Goal: Task Accomplishment & Management: Use online tool/utility

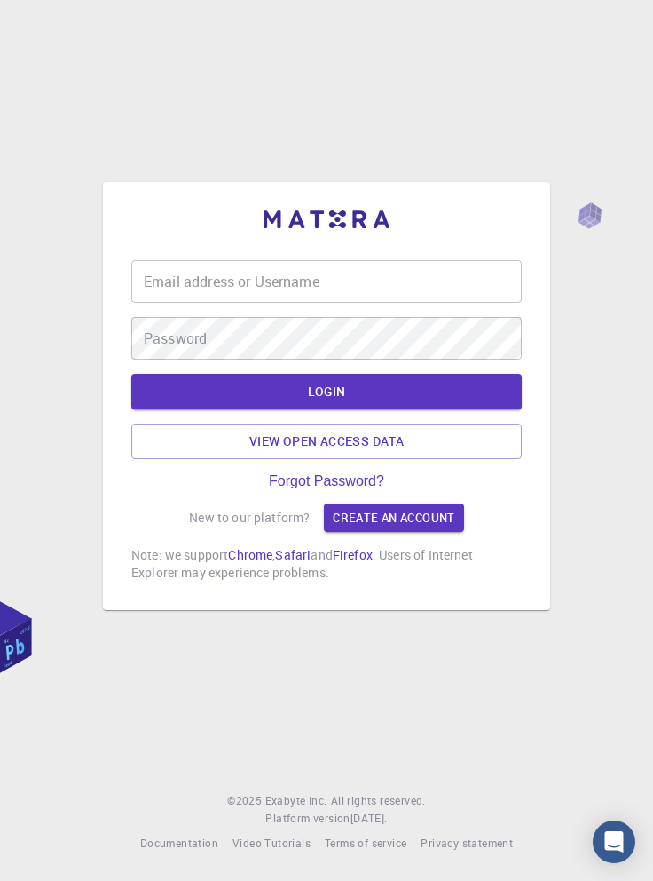
click at [347, 303] on input "Email address or Username" at bounding box center [326, 281] width 391 height 43
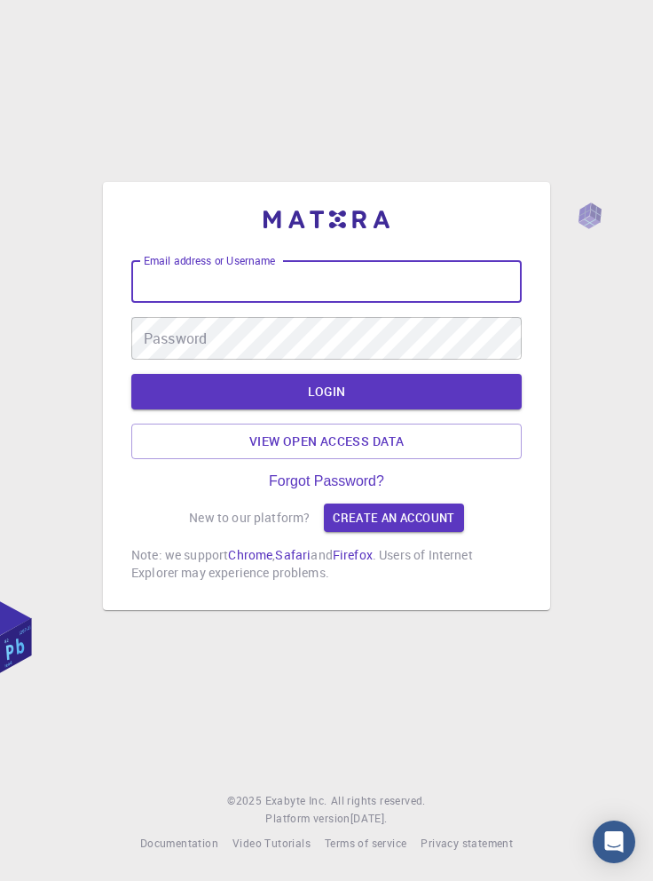
type input "[EMAIL_ADDRESS][DOMAIN_NAME]"
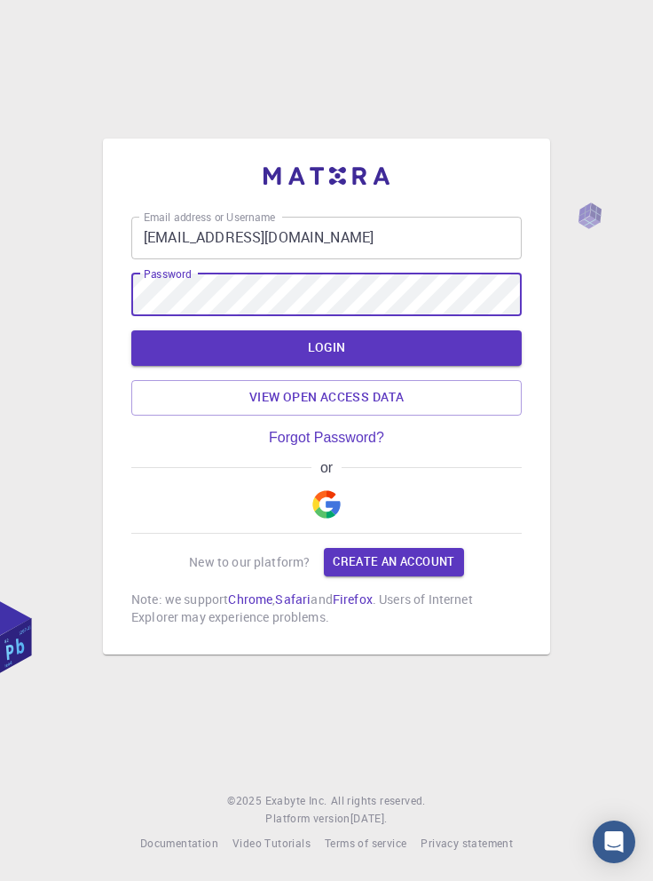
click at [378, 366] on button "LOGIN" at bounding box center [326, 348] width 391 height 36
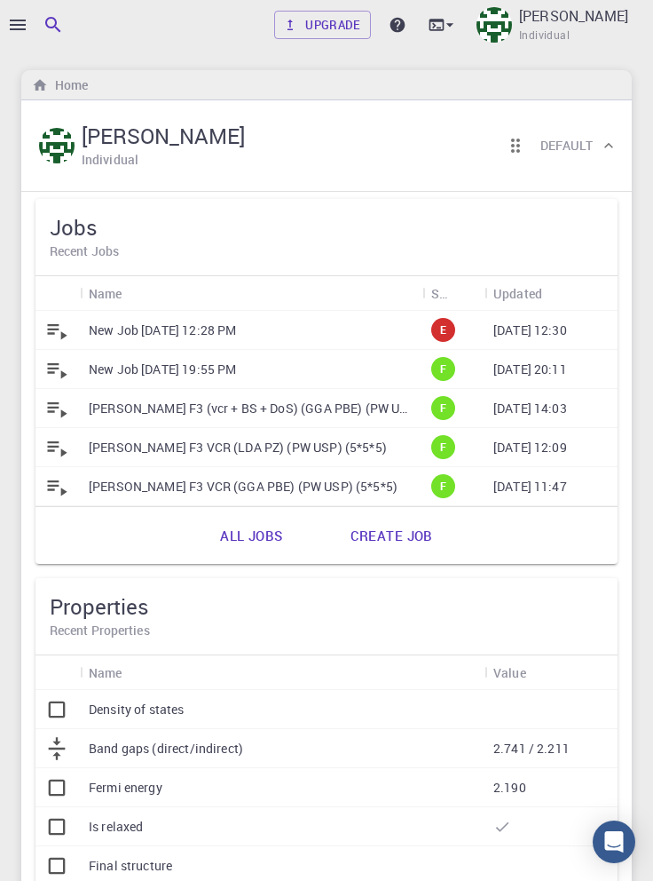
click at [269, 539] on link "All jobs" at bounding box center [251, 535] width 101 height 43
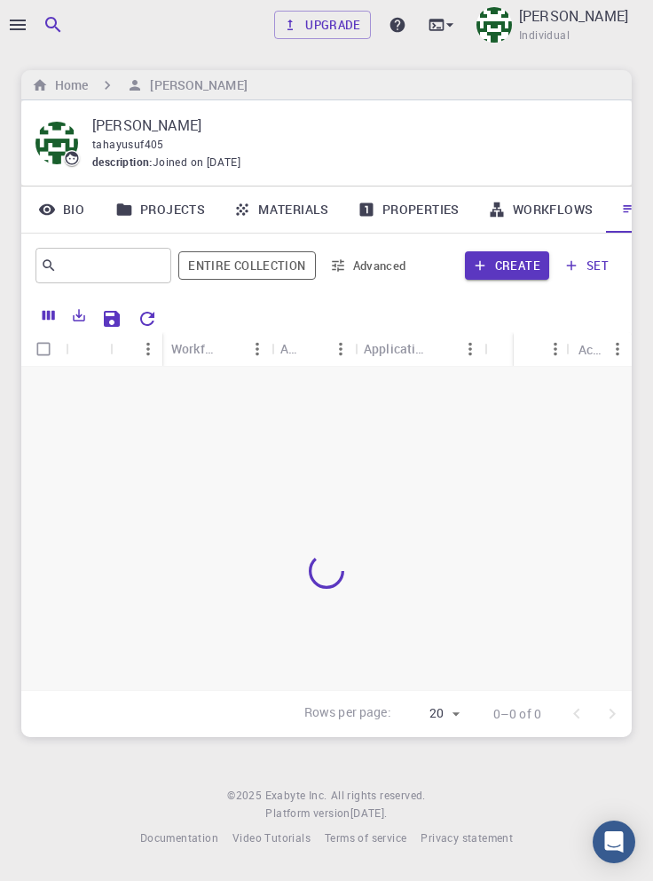
scroll to position [0, 60]
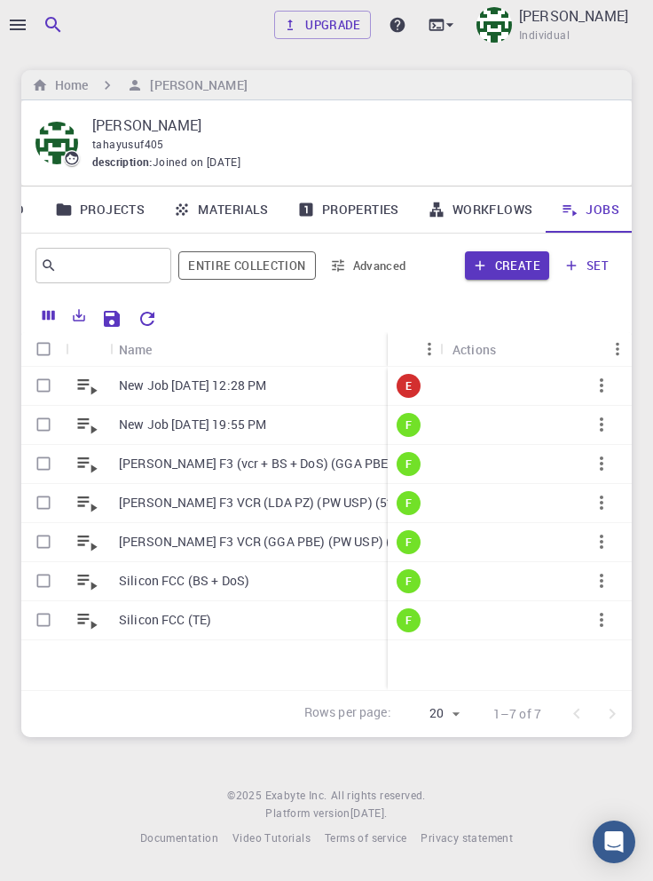
click at [45, 382] on input "Select row" at bounding box center [44, 385] width 34 height 34
checkbox input "true"
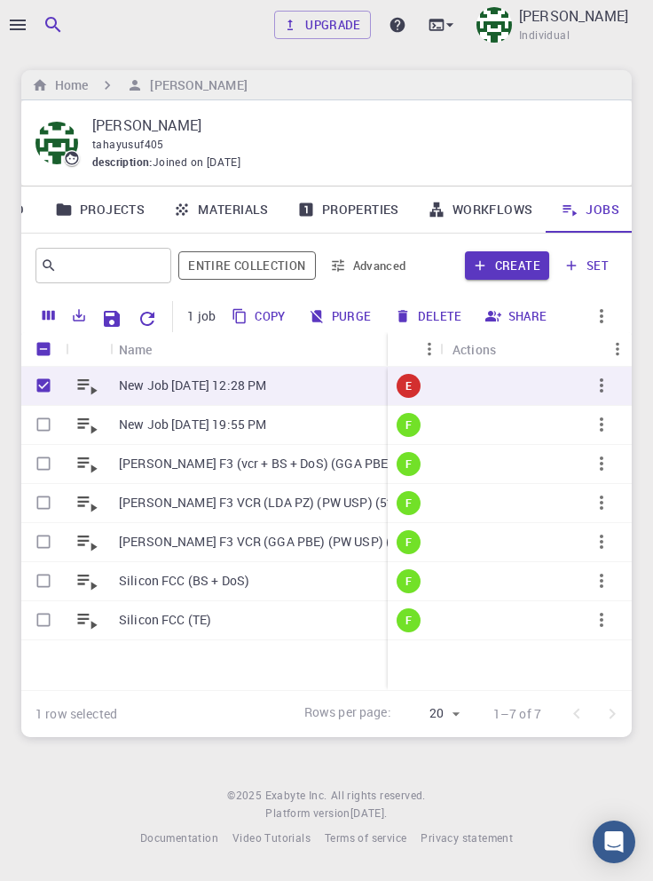
click at [439, 318] on button "Delete" at bounding box center [430, 316] width 80 height 28
checkbox input "false"
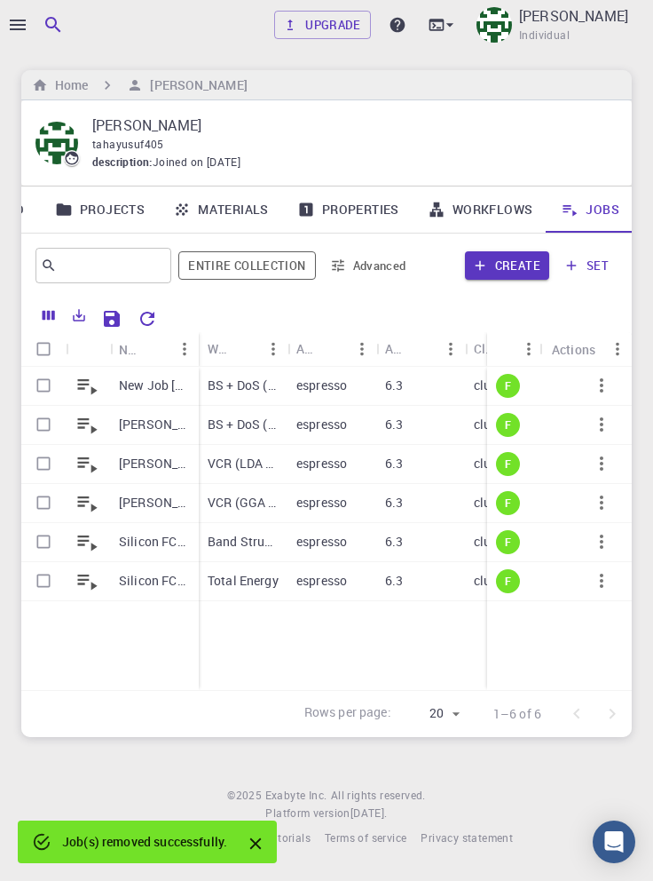
click at [154, 429] on p "[PERSON_NAME] F3 (vcr + BS + DoS) (GGA PBE) (PW USP) (5*5*5)" at bounding box center [154, 424] width 71 height 18
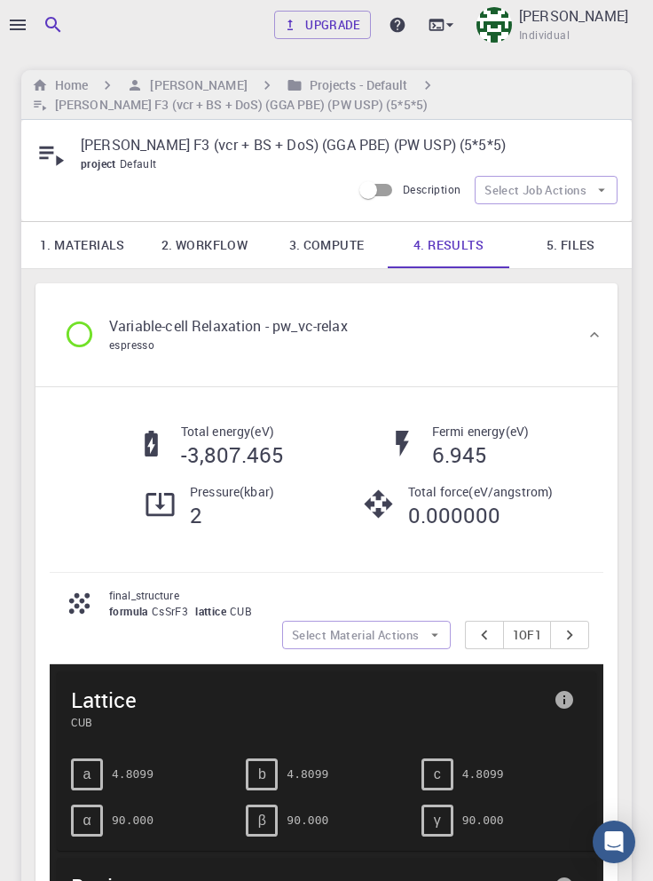
scroll to position [20, 0]
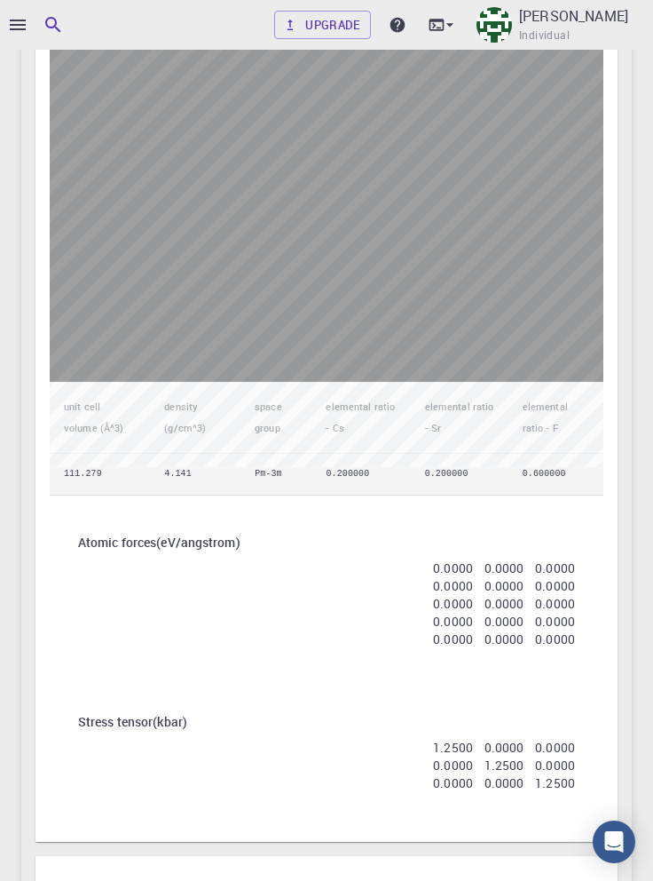
scroll to position [1541, 0]
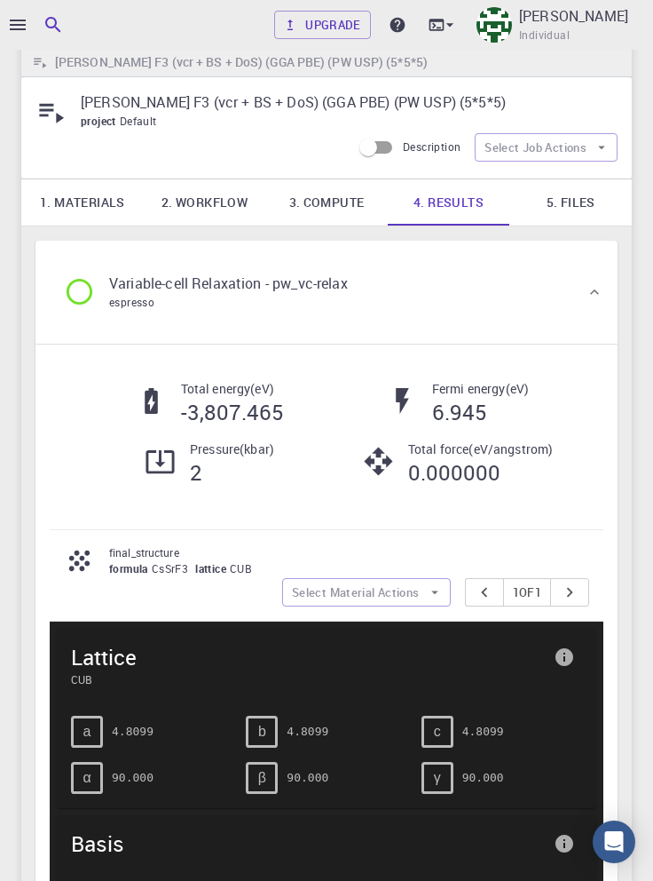
scroll to position [43, 0]
click at [99, 208] on link "1. Materials" at bounding box center [82, 202] width 123 height 46
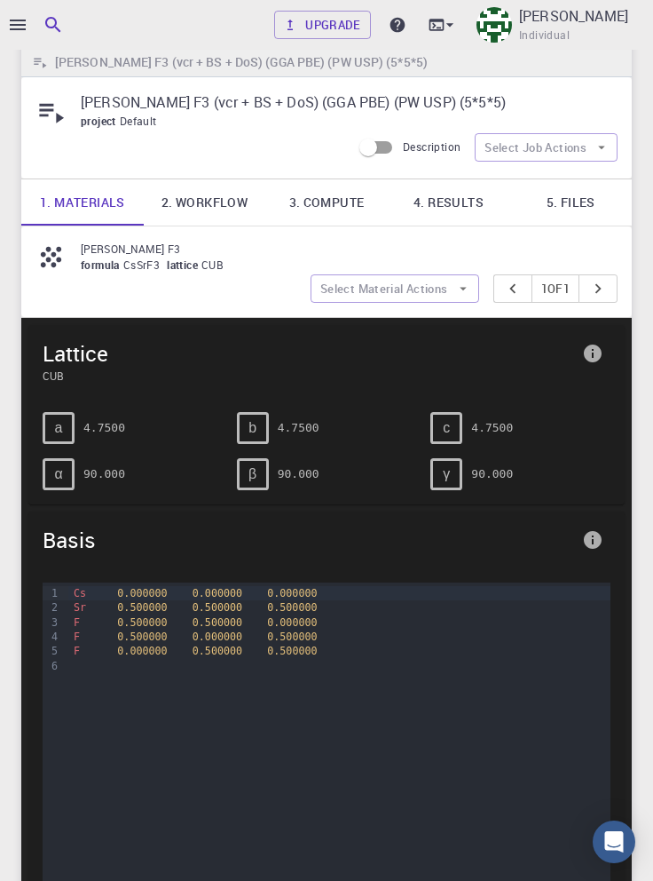
click at [464, 217] on link "4. Results" at bounding box center [449, 202] width 123 height 46
click at [452, 208] on link "4. Results" at bounding box center [449, 202] width 123 height 46
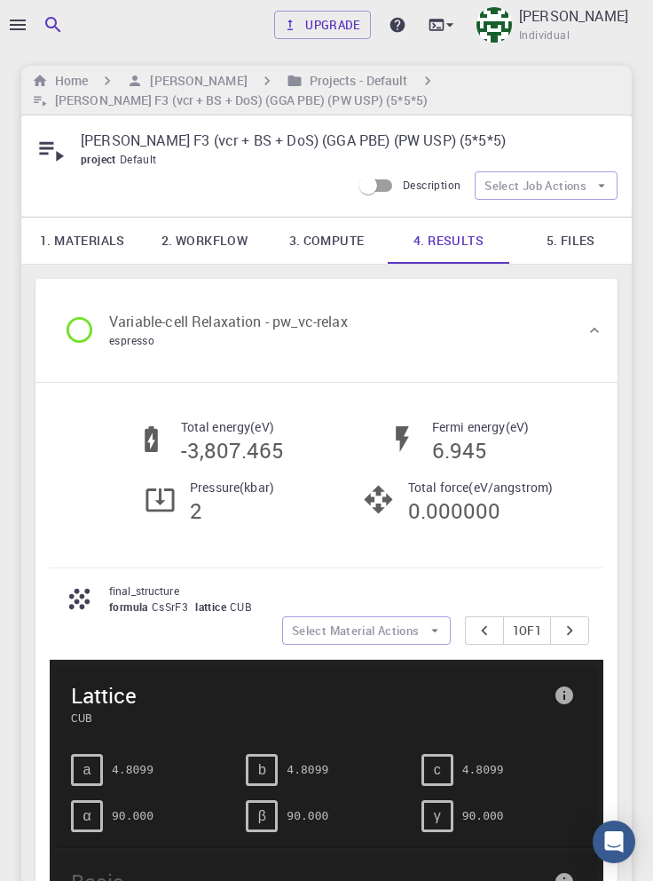
scroll to position [0, 0]
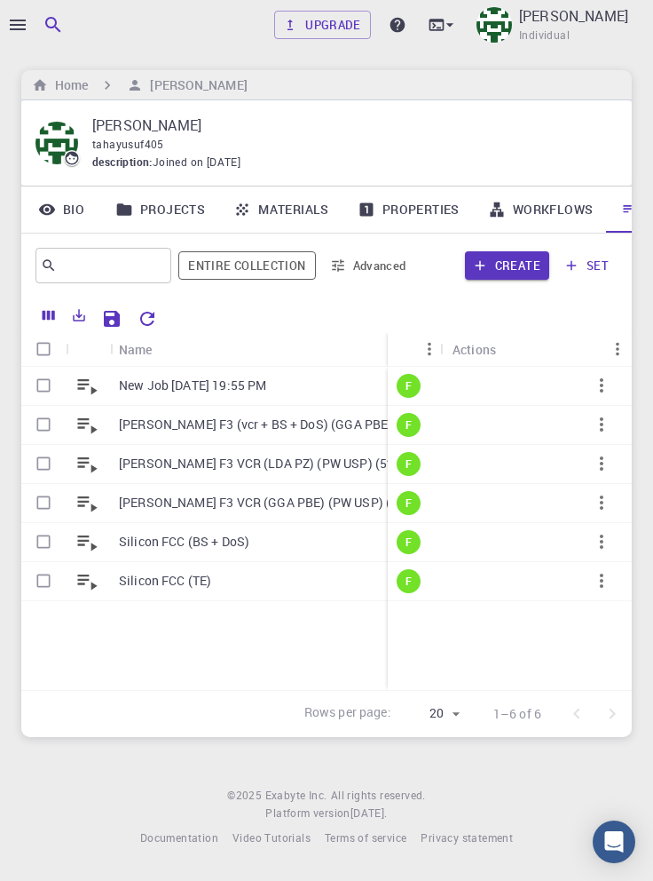
scroll to position [0, 60]
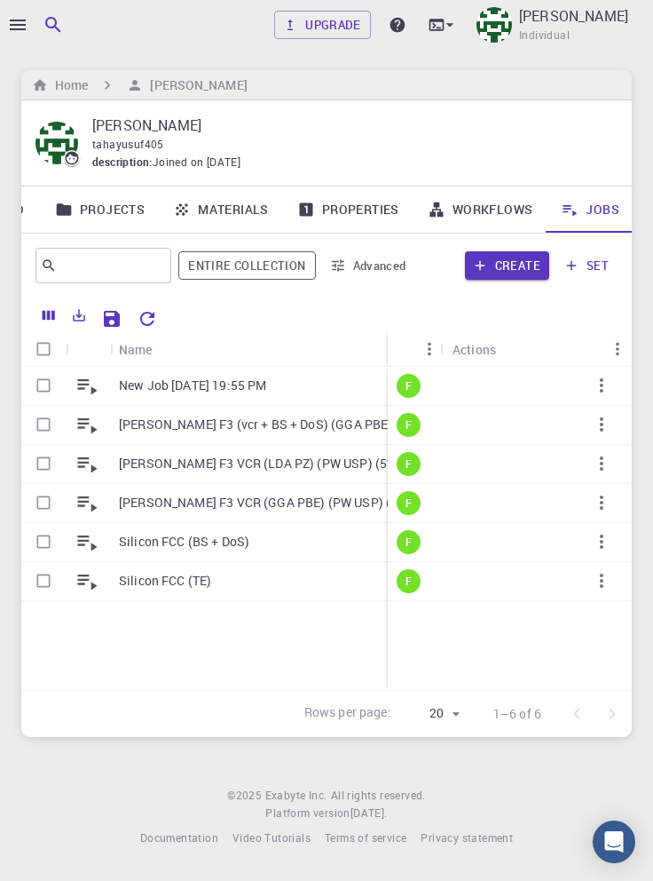
click at [288, 510] on p "Cs Sr F3 VCR (GGA PBE) (PW USP) (5*5*5)" at bounding box center [273, 503] width 309 height 18
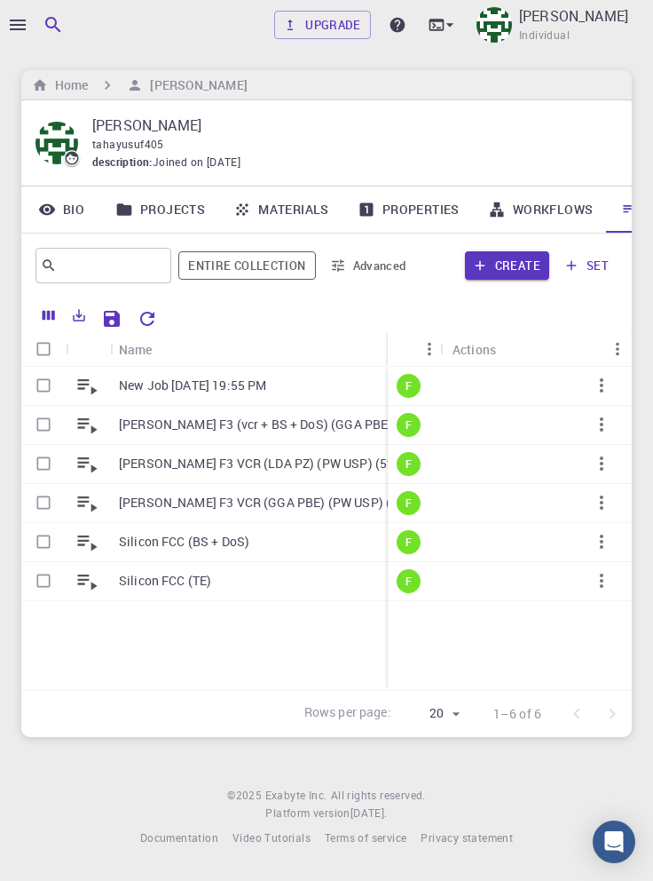
scroll to position [0, 60]
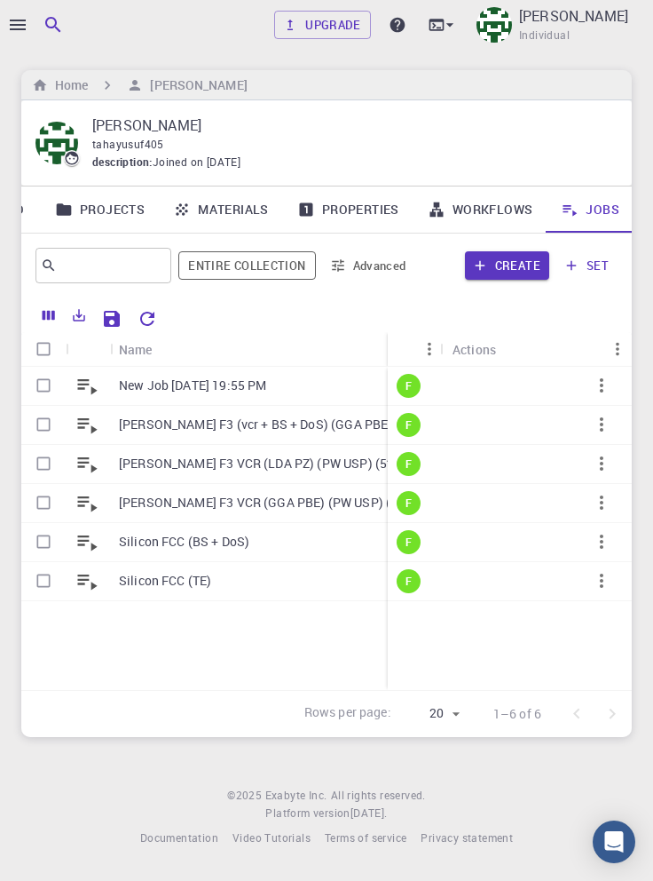
click at [311, 463] on p "Cs Sr F3 VCR (LDA PZ) (PW USP) (5*5*5)" at bounding box center [268, 464] width 298 height 18
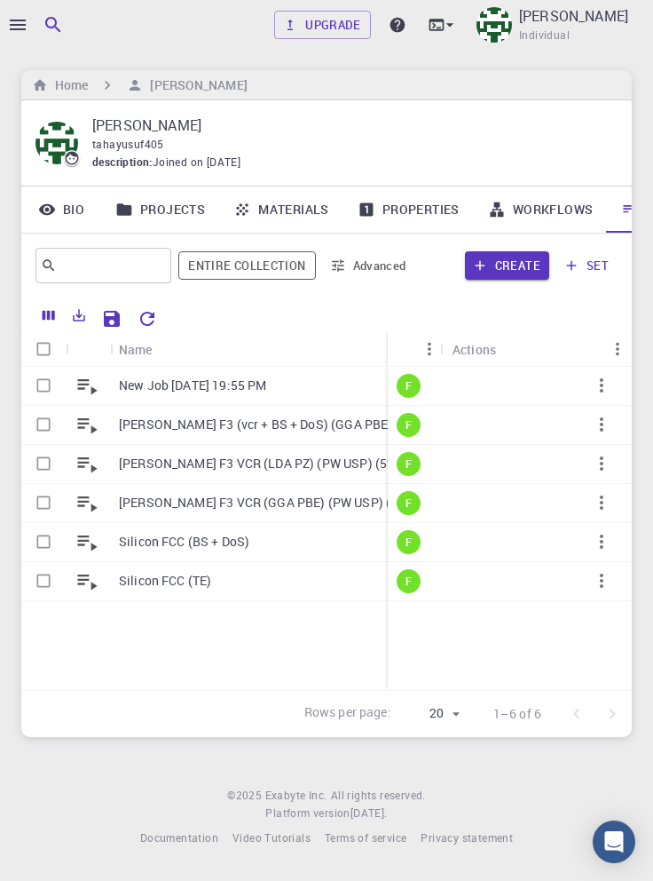
scroll to position [0, 60]
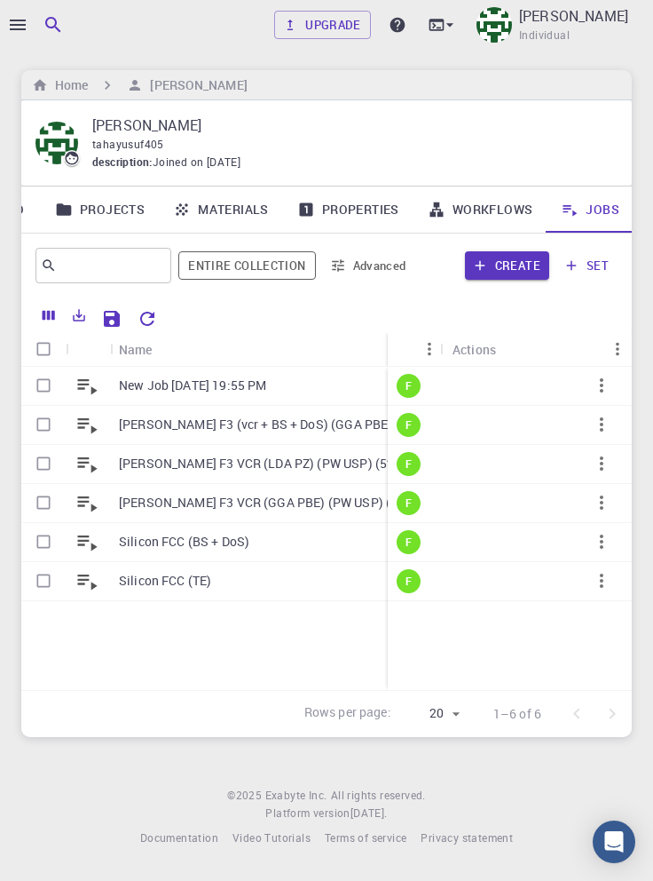
click at [40, 384] on input "Select row" at bounding box center [44, 385] width 34 height 34
checkbox input "true"
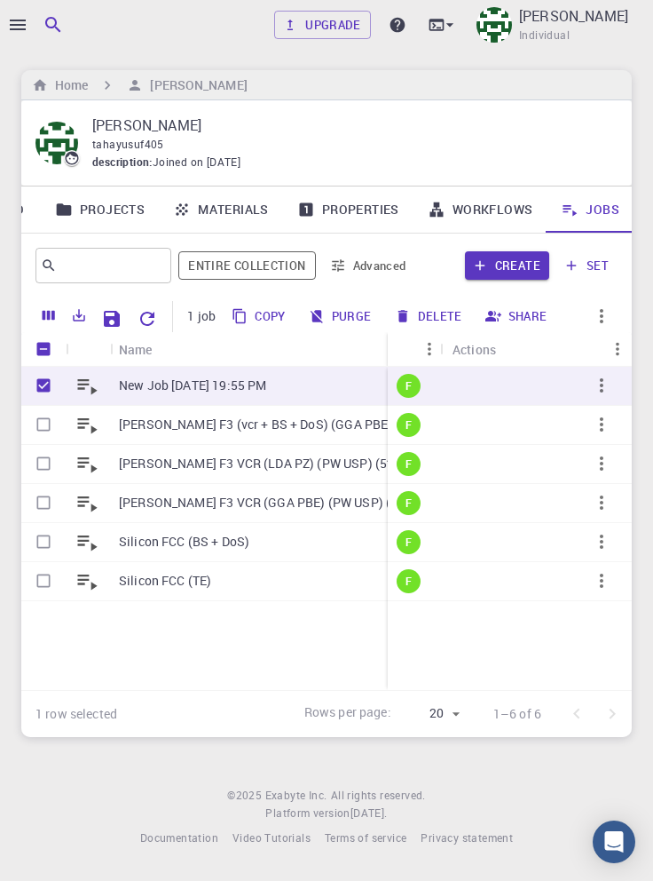
click at [437, 313] on button "Delete" at bounding box center [430, 316] width 80 height 28
checkbox input "false"
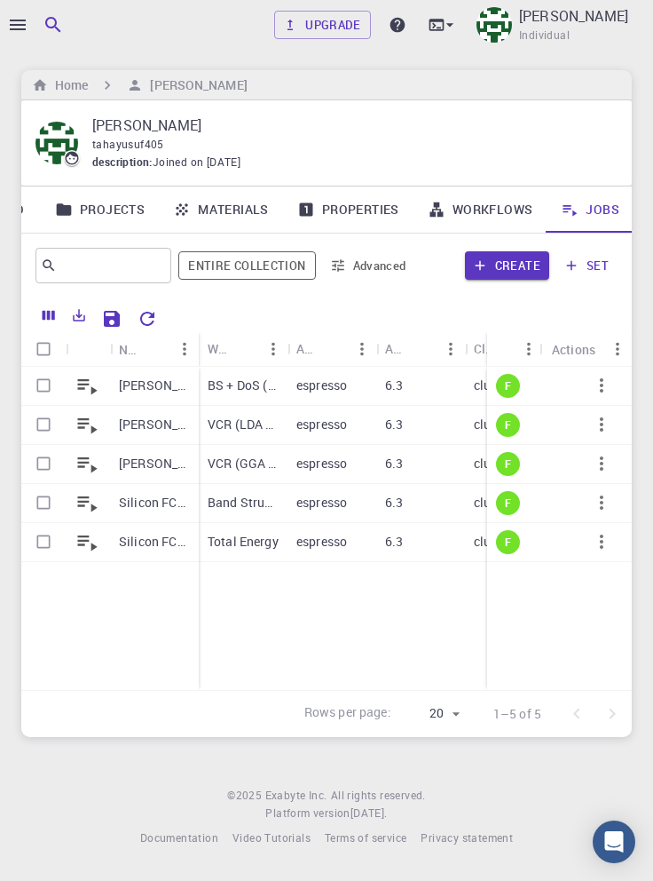
click at [166, 389] on p "[PERSON_NAME] F3 (vcr + BS + DoS) (GGA PBE) (PW USP) (5*5*5)" at bounding box center [154, 385] width 71 height 18
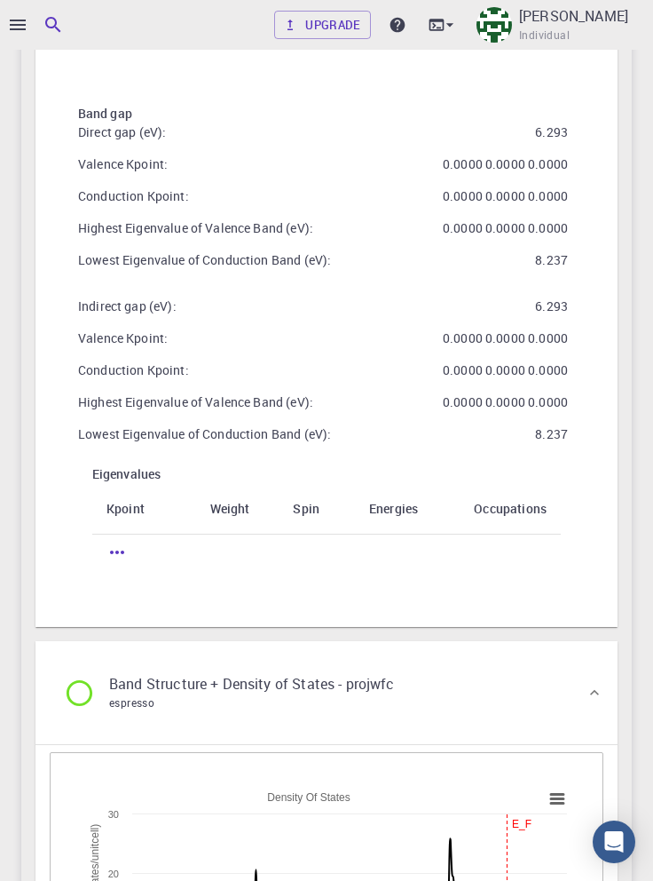
scroll to position [4522, 0]
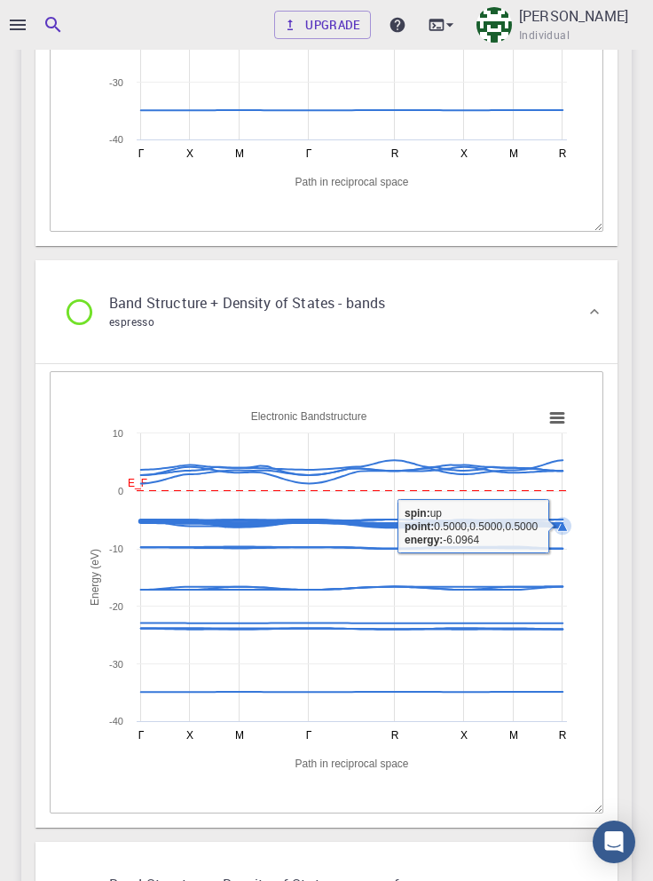
scroll to position [3530, 0]
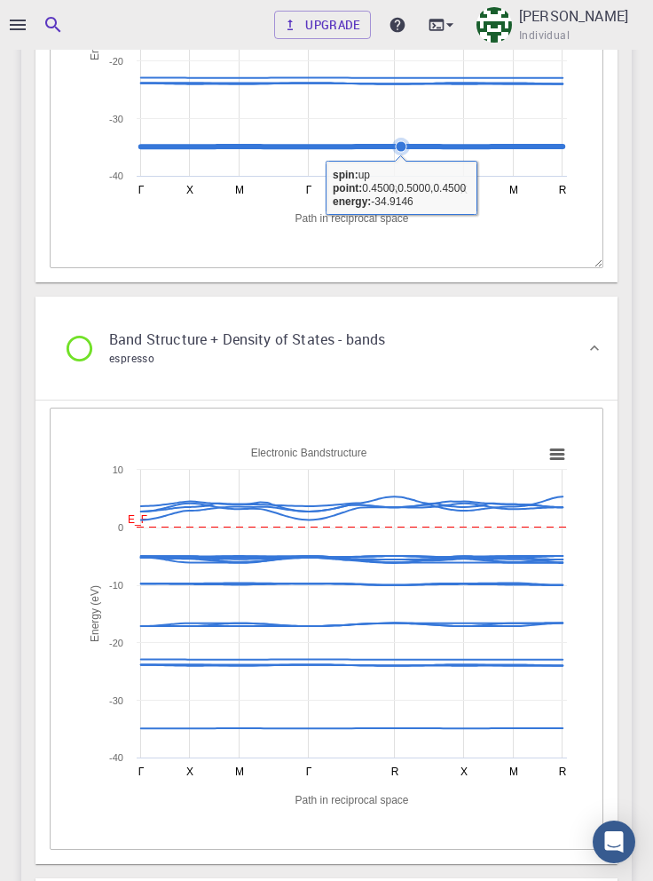
click at [21, 28] on icon "button" at bounding box center [18, 25] width 16 height 11
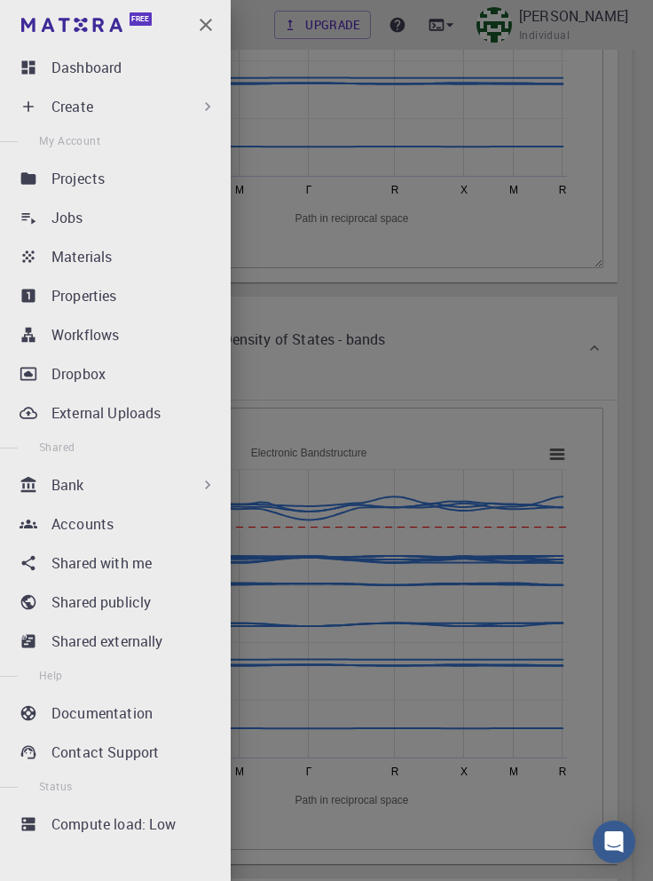
click at [162, 254] on div "Materials" at bounding box center [137, 256] width 172 height 21
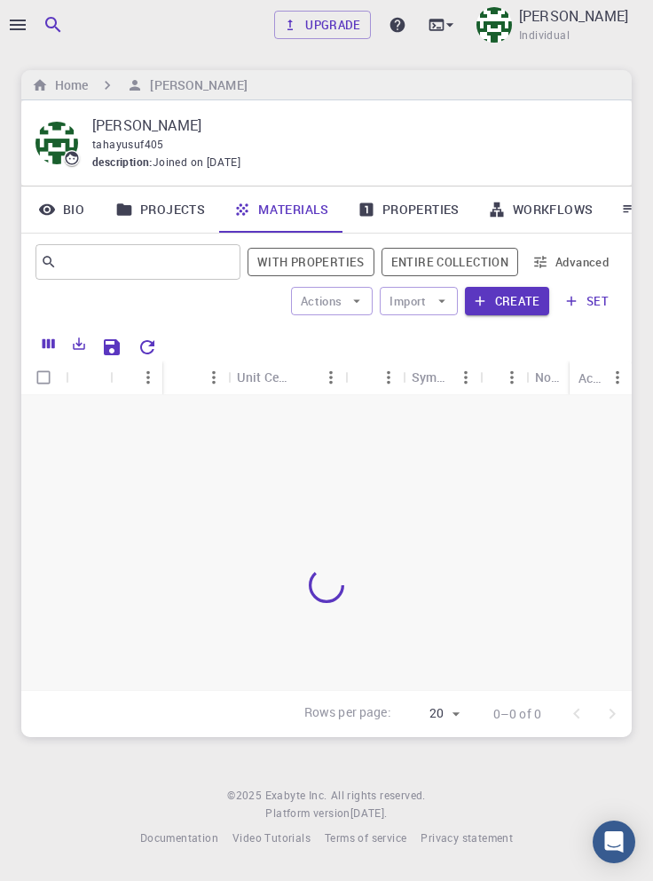
scroll to position [85, 0]
click at [416, 186] on link "Properties" at bounding box center [409, 209] width 131 height 46
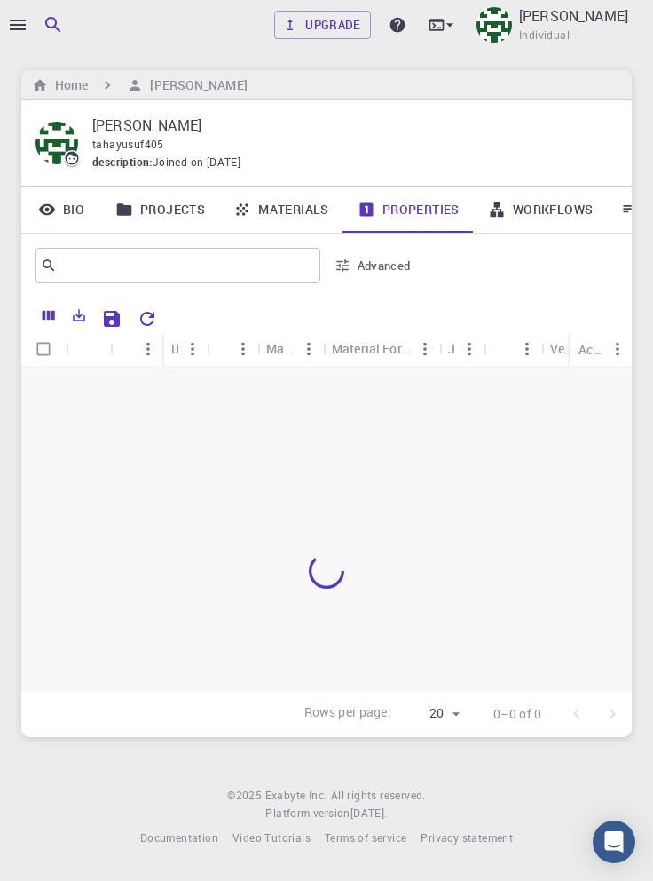
click at [21, 28] on icon "button" at bounding box center [18, 25] width 16 height 11
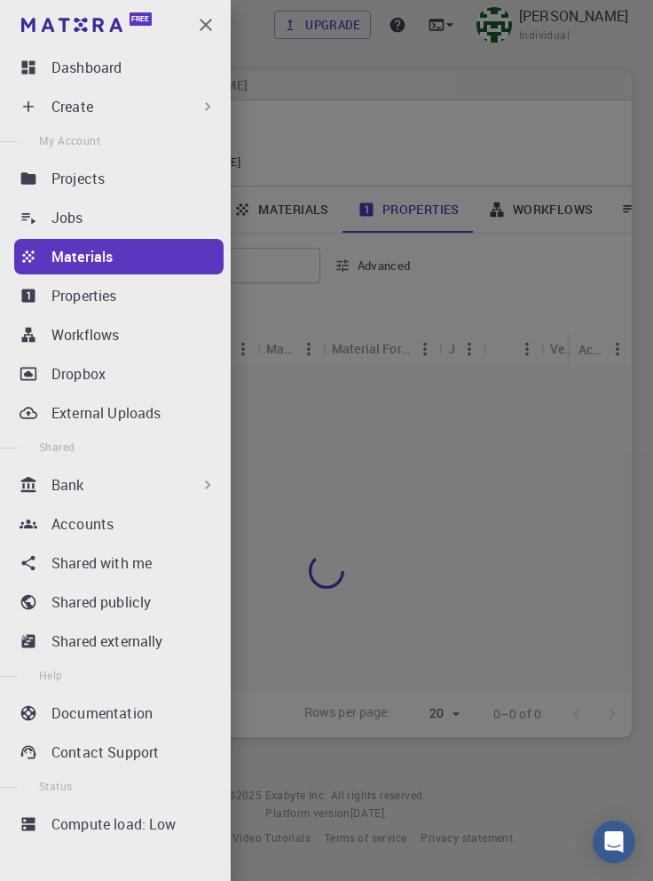
click at [138, 340] on div "Workflows" at bounding box center [137, 334] width 172 height 21
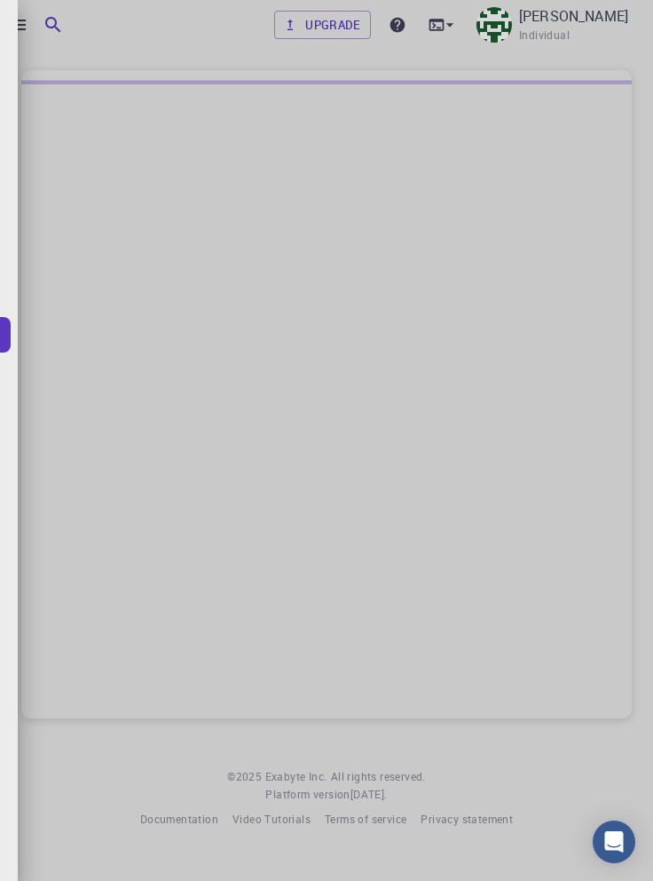
click at [12, 875] on div at bounding box center [326, 440] width 653 height 881
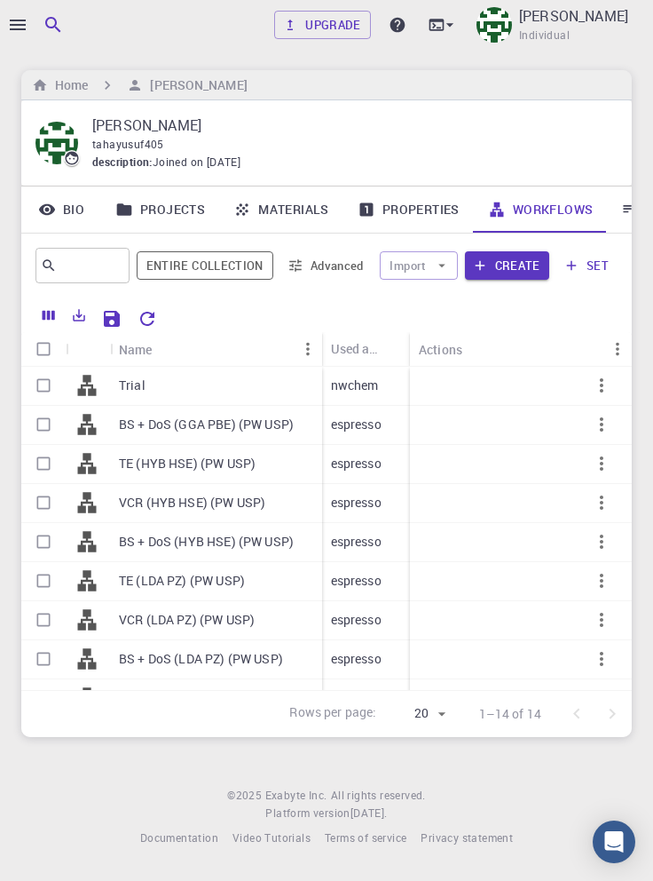
click at [302, 204] on link "Materials" at bounding box center [281, 209] width 124 height 46
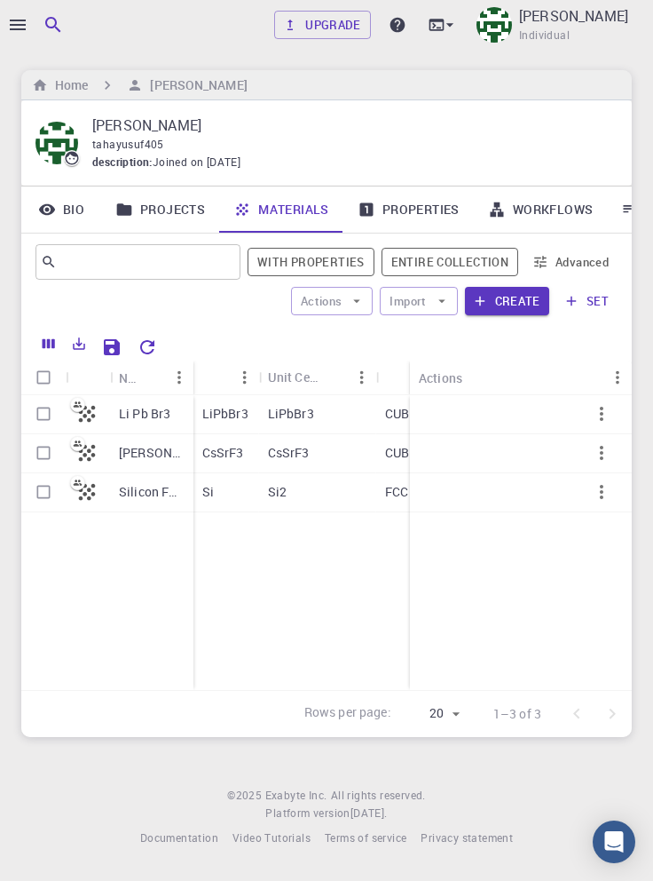
click at [20, 27] on icon "button" at bounding box center [17, 24] width 21 height 21
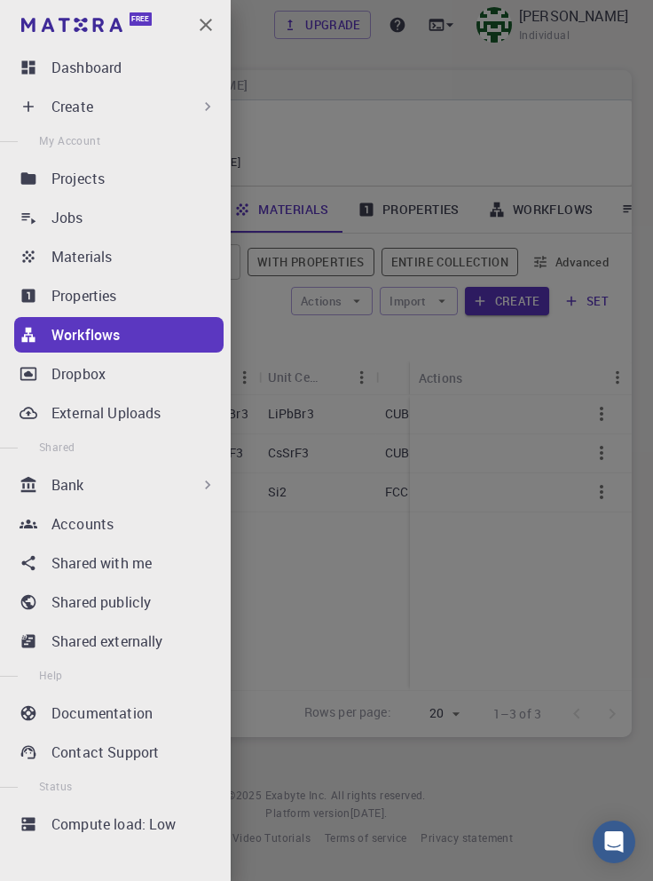
click at [187, 107] on div "Create" at bounding box center [133, 106] width 165 height 21
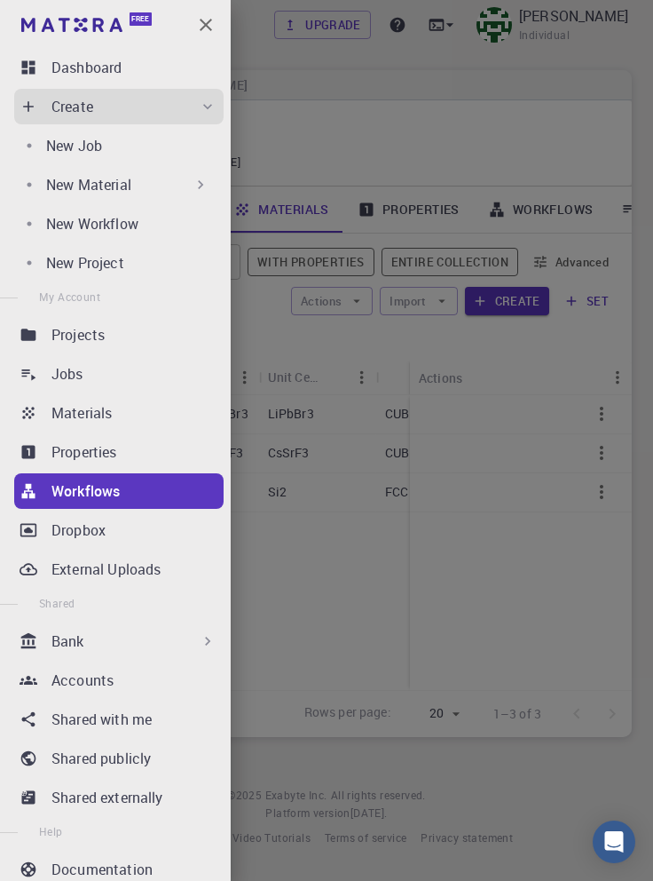
click at [151, 152] on div "New Job" at bounding box center [131, 145] width 170 height 21
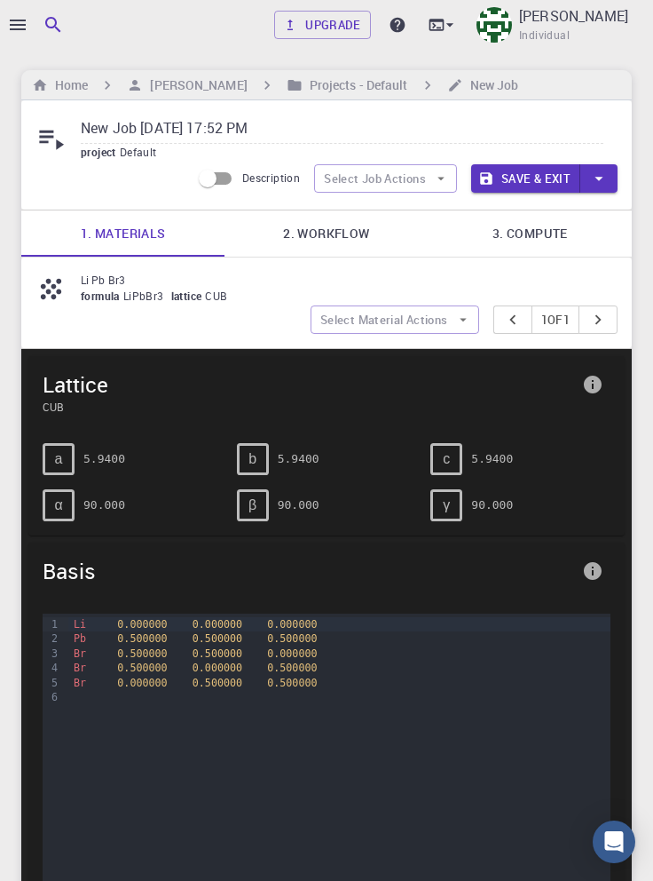
click at [293, 128] on input "New Job Sep 6, 2025, 17:52 PM" at bounding box center [342, 129] width 523 height 29
copy p "Li Pb Br3"
click at [274, 126] on input "New Job Sep 6, 2025, 17:52 PM" at bounding box center [342, 129] width 523 height 29
paste input "Li Pb Br3"
click at [333, 233] on link "2. Workflow" at bounding box center [326, 233] width 203 height 46
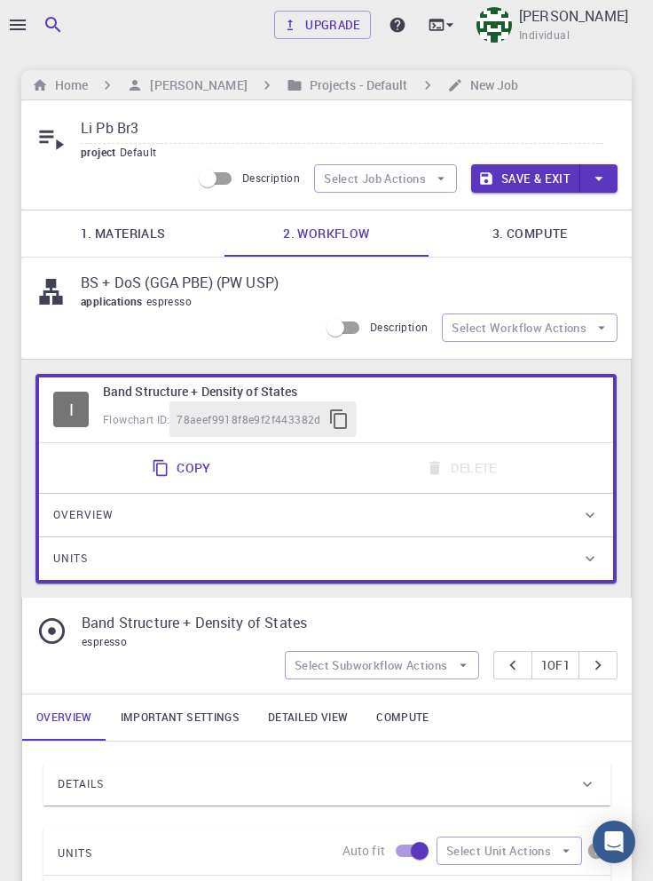
click at [342, 233] on link "2. Workflow" at bounding box center [326, 233] width 203 height 46
copy p "BS + DoS (GGA PBE) (PW USP)"
paste input "BS + DoS (GGA PBE) (PW USP)"
click at [137, 131] on input "Li Pb Br3BS + DoS (GGA PBE) (PW USP)" at bounding box center [342, 129] width 523 height 29
click at [210, 127] on input "Li Pb Br3 (BS + DoS (GGA PBE) (PW USP)" at bounding box center [342, 129] width 523 height 29
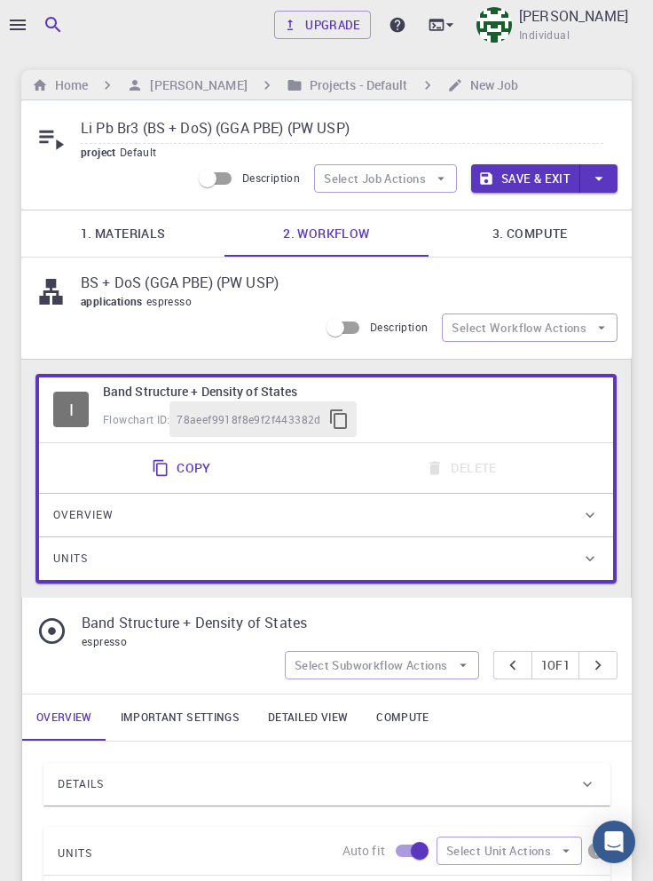
click at [406, 123] on input "Li Pb Br3 (BS + DoS) (GGA PBE) (PW USP)" at bounding box center [342, 129] width 523 height 29
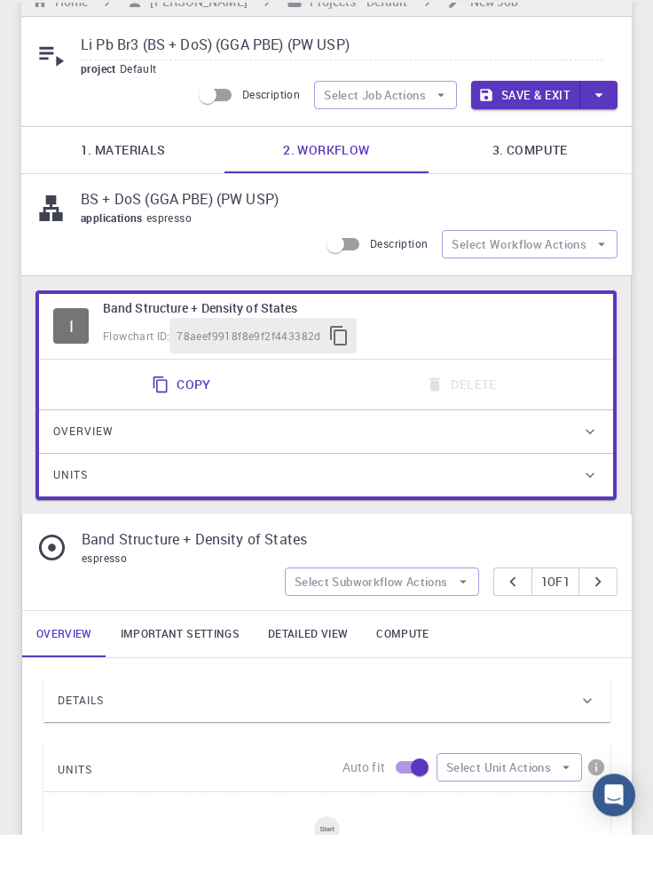
scroll to position [36, 0]
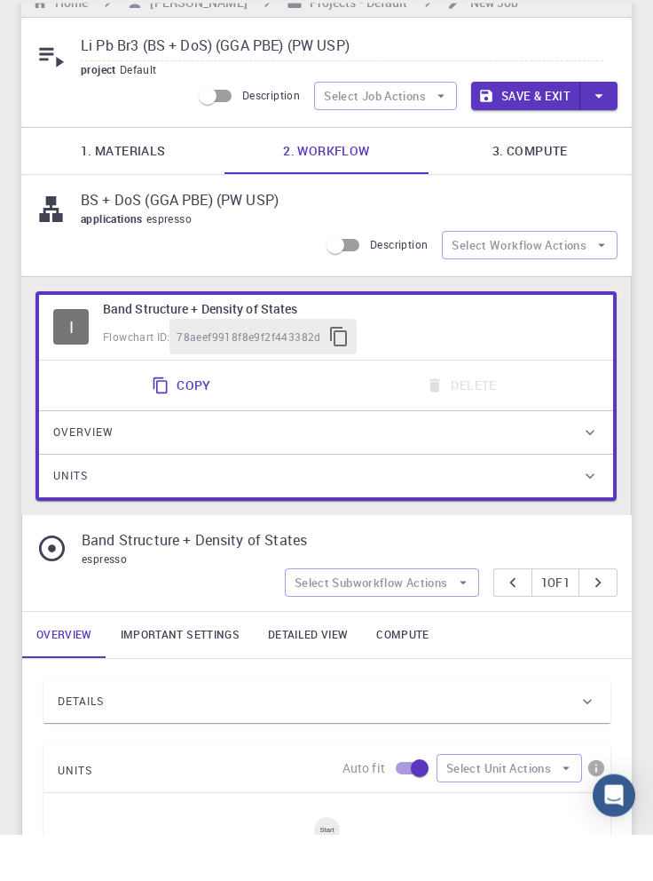
type input "Li Pb Br3 (BS + DoS) (GGA PBE) (PW USP)"
click at [563, 297] on button "Select Workflow Actions" at bounding box center [530, 291] width 176 height 28
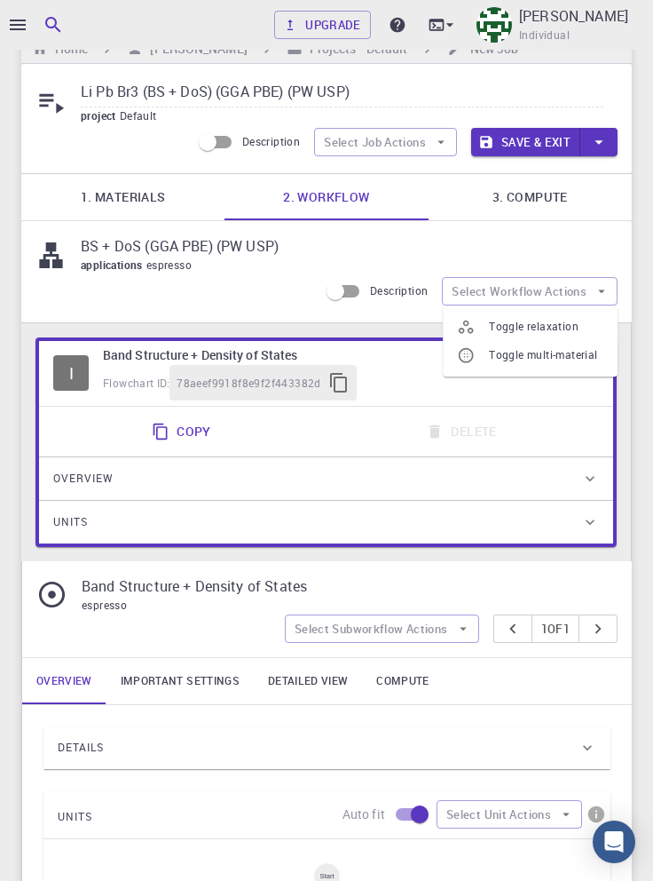
click at [568, 331] on span "Toggle relaxation" at bounding box center [546, 327] width 115 height 18
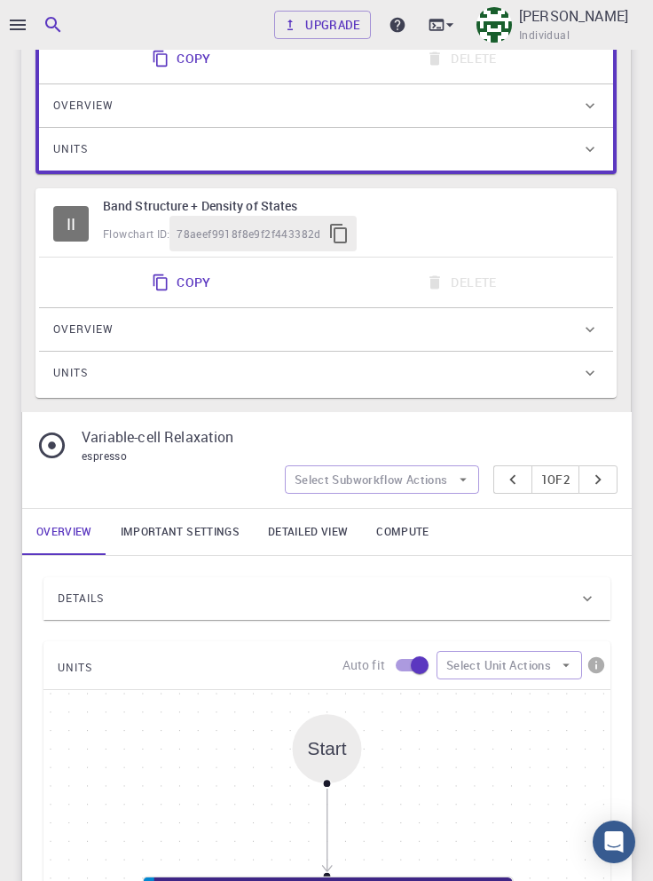
scroll to position [412, 0]
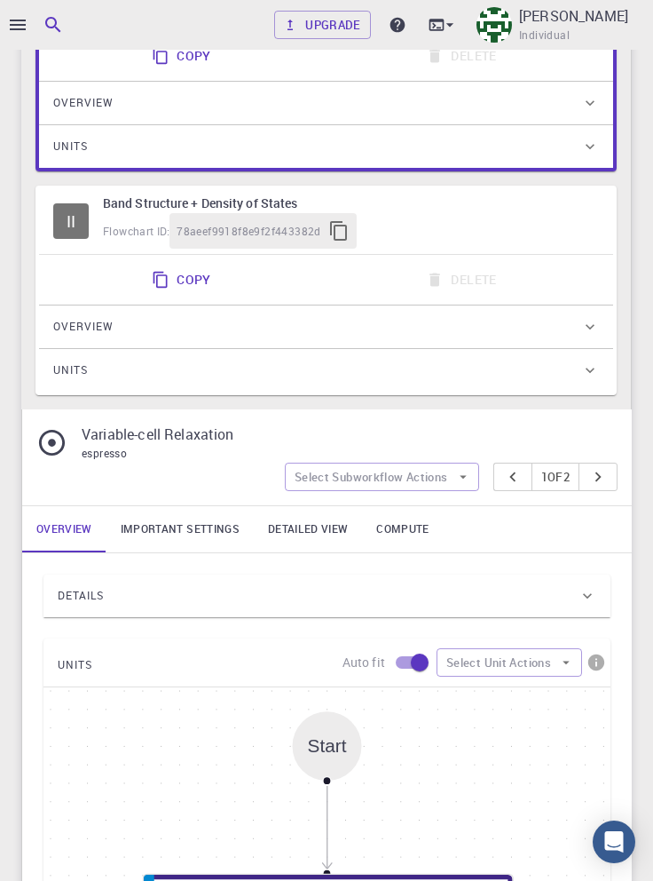
click at [204, 527] on link "Important settings" at bounding box center [180, 529] width 147 height 46
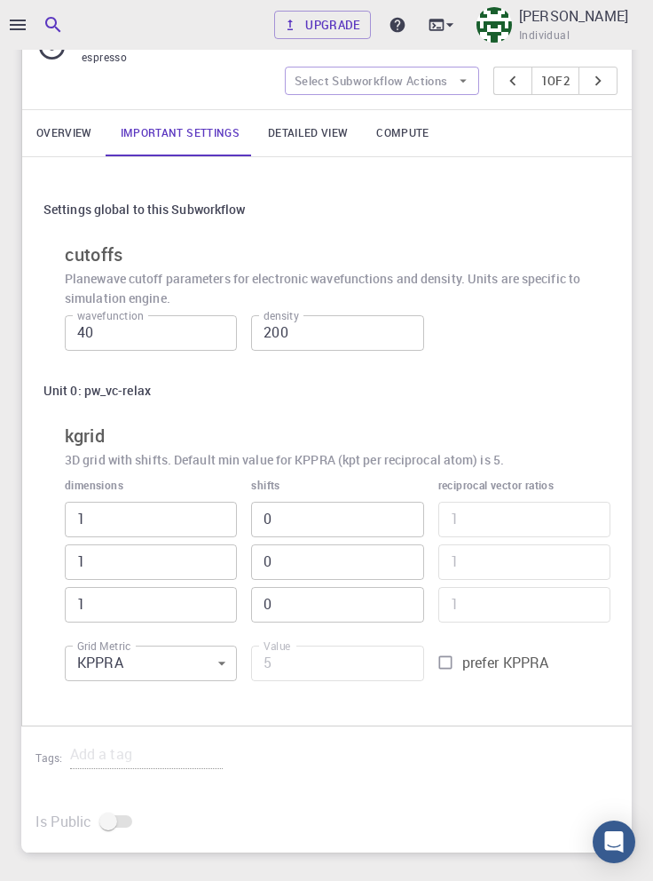
scroll to position [833, 0]
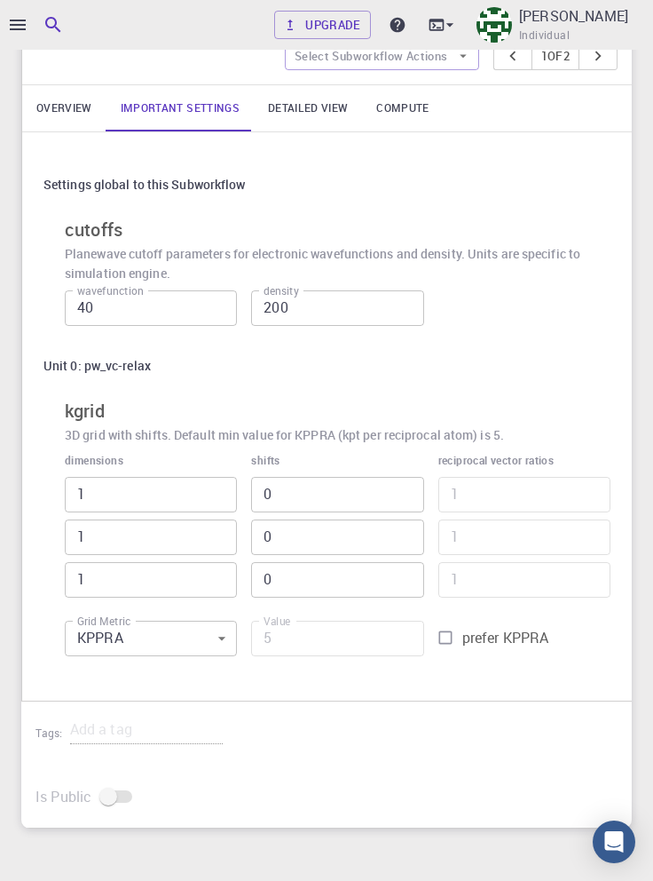
click at [446, 639] on input "prefer KPPRA" at bounding box center [446, 638] width 34 height 34
checkbox input "true"
click at [331, 639] on input "5" at bounding box center [337, 639] width 172 height 36
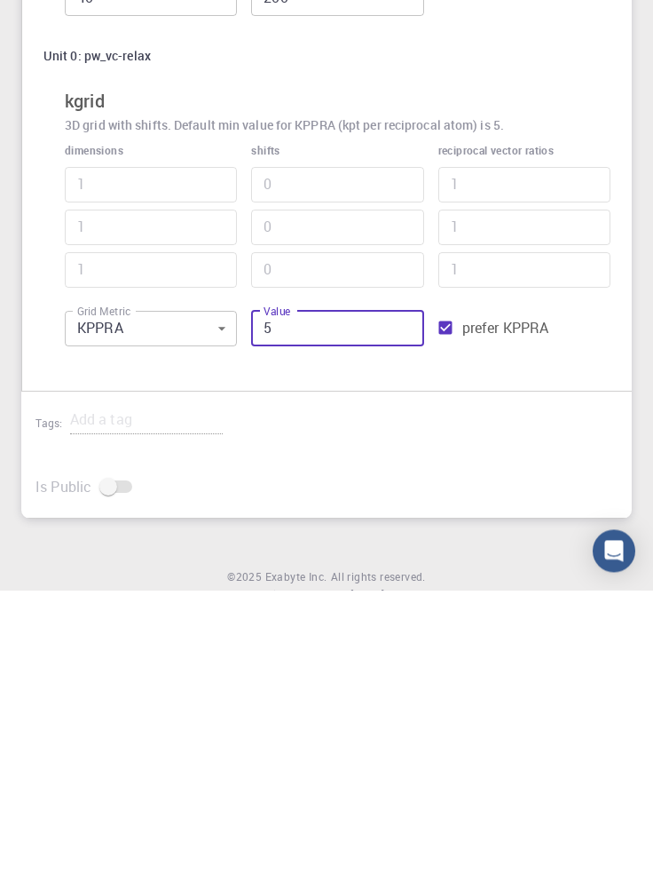
scroll to position [851, 0]
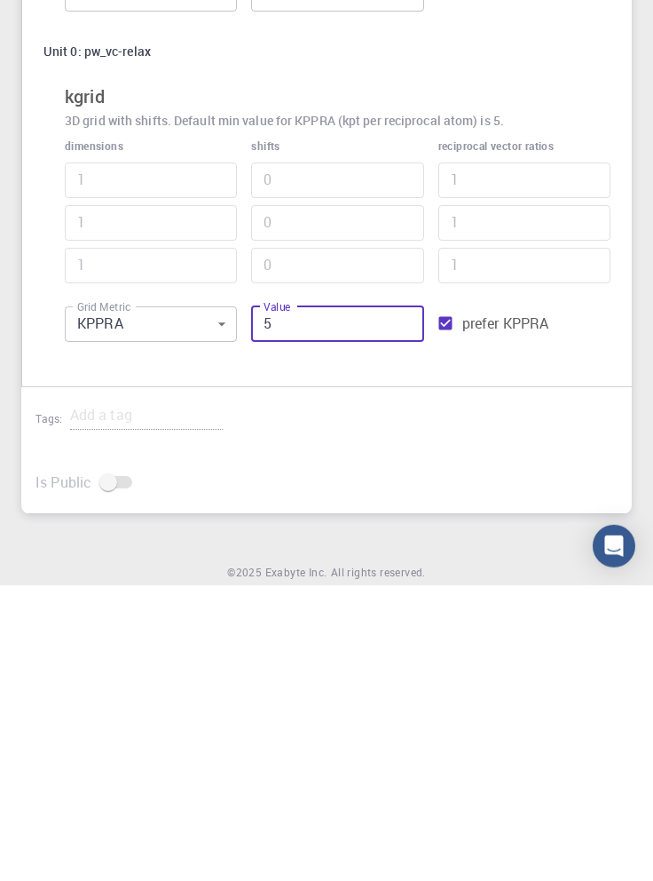
type input "65"
type input "3"
type input "625"
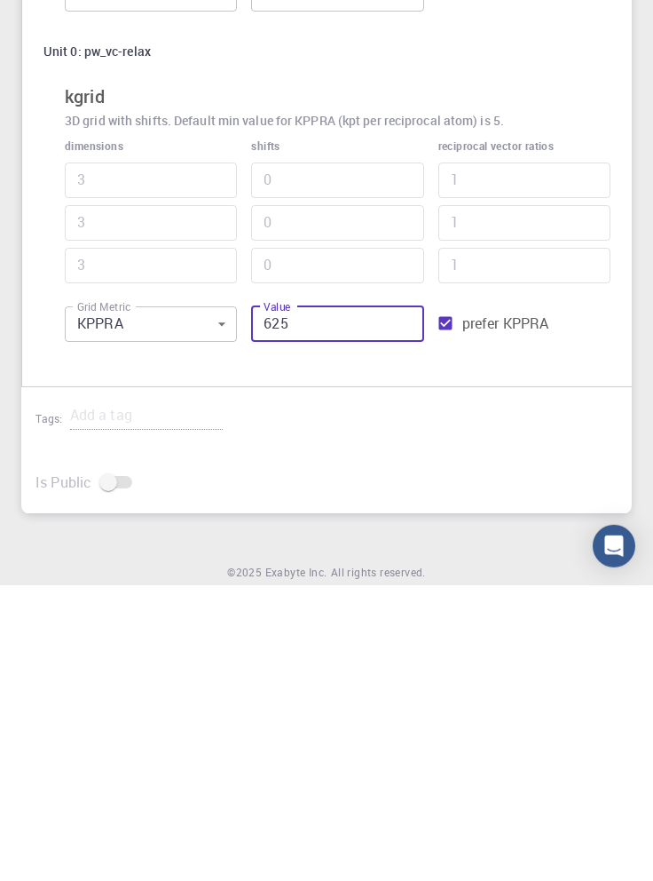
type input "5"
type input "6255"
type input "11"
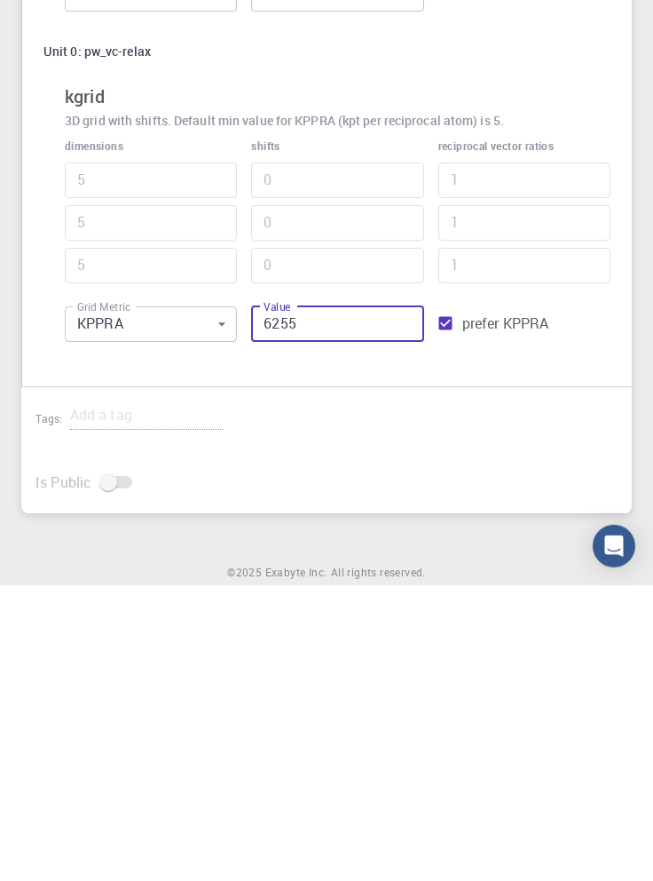
type input "11"
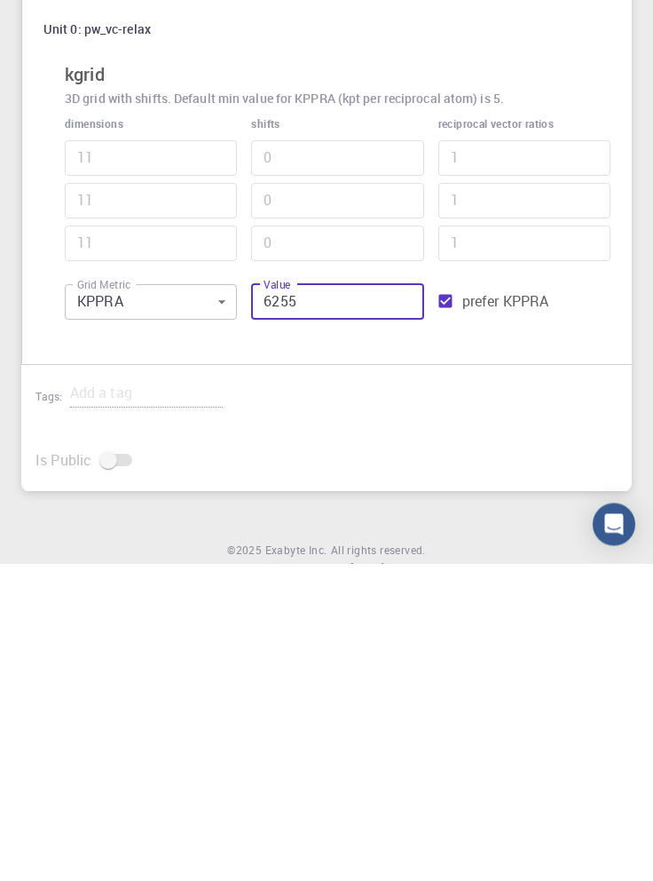
type input "625"
type input "5"
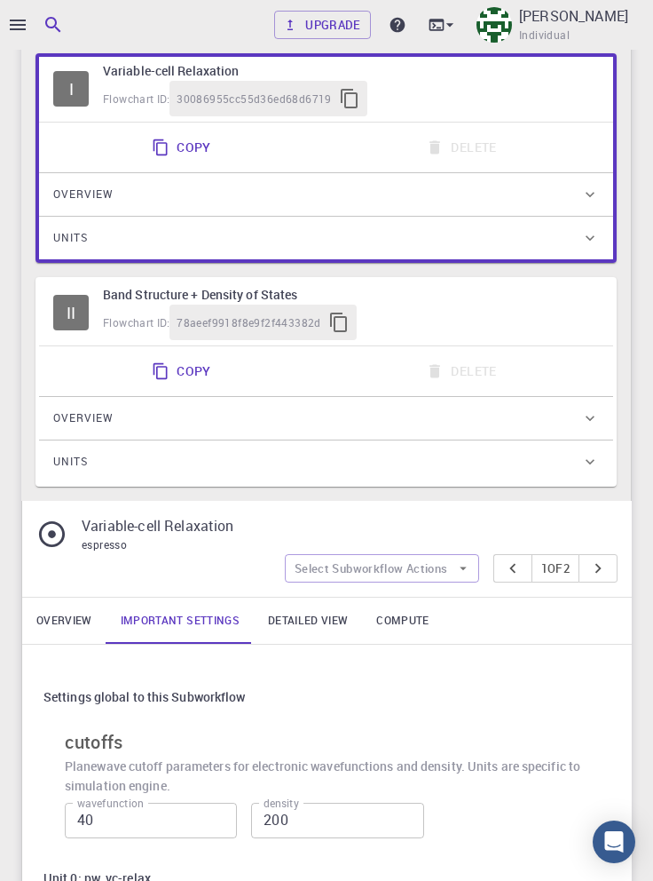
scroll to position [318, 0]
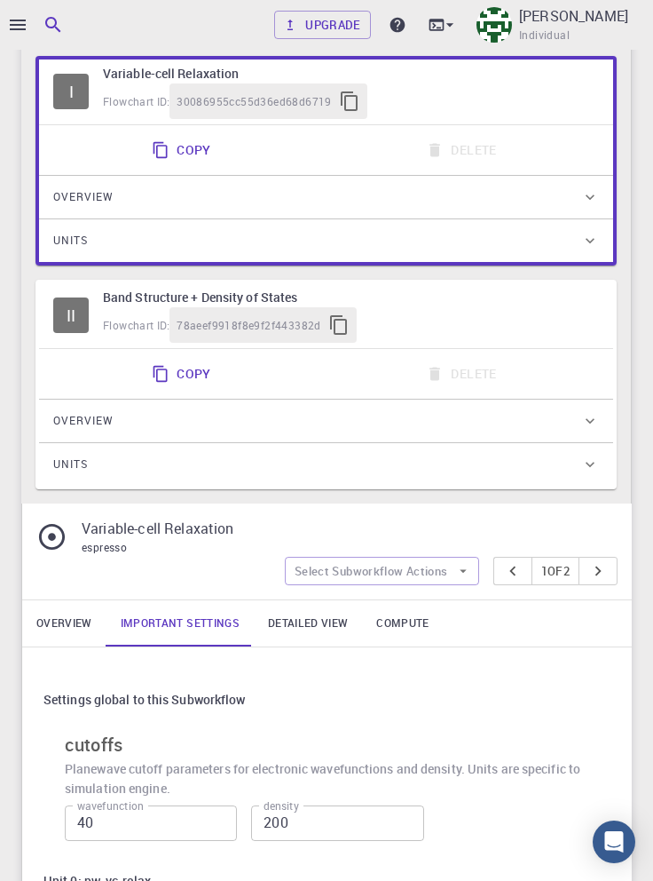
type input "625"
click at [492, 324] on div "Flowchart ID: 78aeef9918f8e9f2f443382d" at bounding box center [351, 325] width 496 height 36
type input "1"
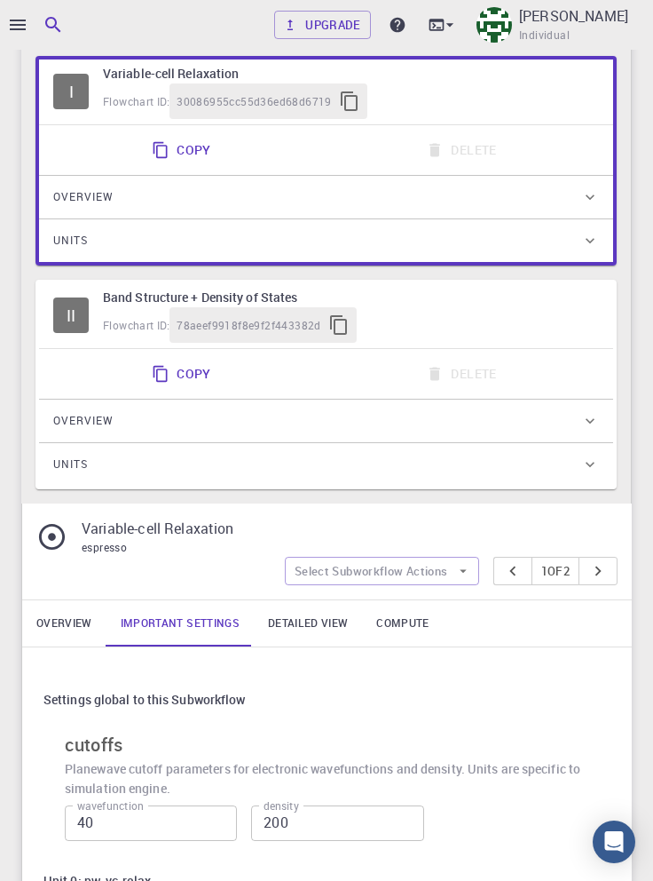
type input "5"
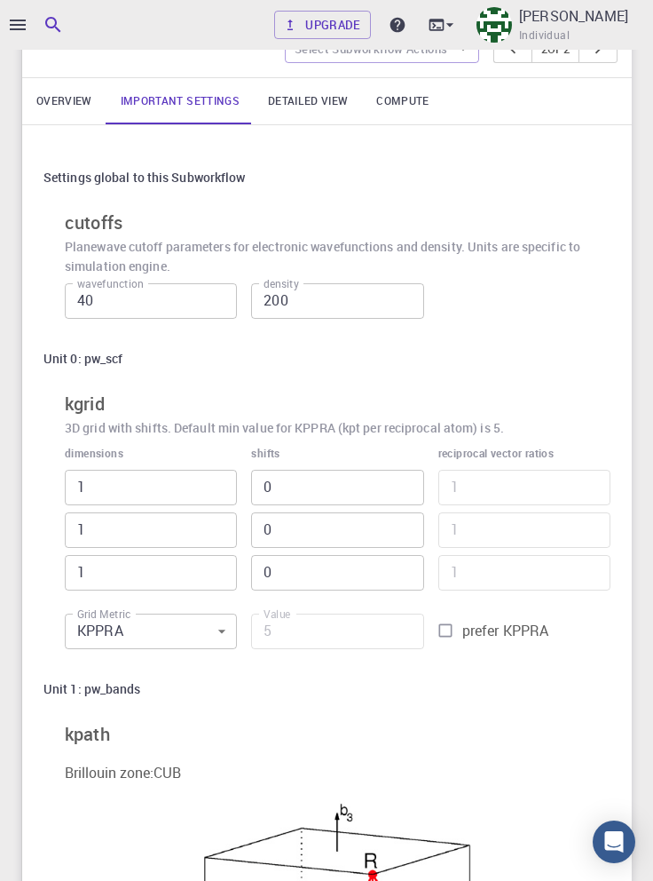
scroll to position [840, 0]
click at [458, 627] on input "prefer KPPRA" at bounding box center [446, 630] width 34 height 34
checkbox input "true"
click at [340, 632] on input "5" at bounding box center [337, 631] width 172 height 36
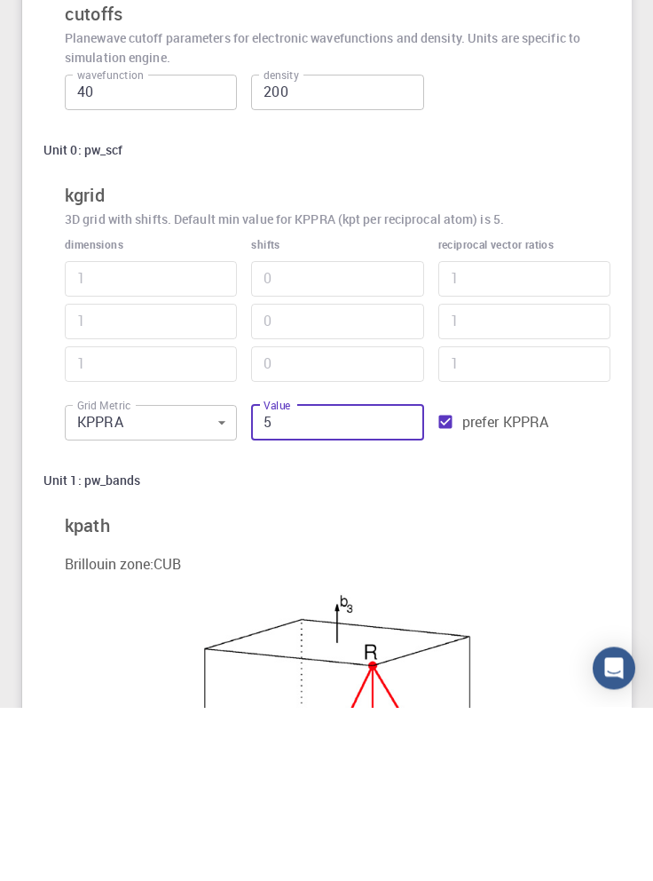
scroll to position [874, 0]
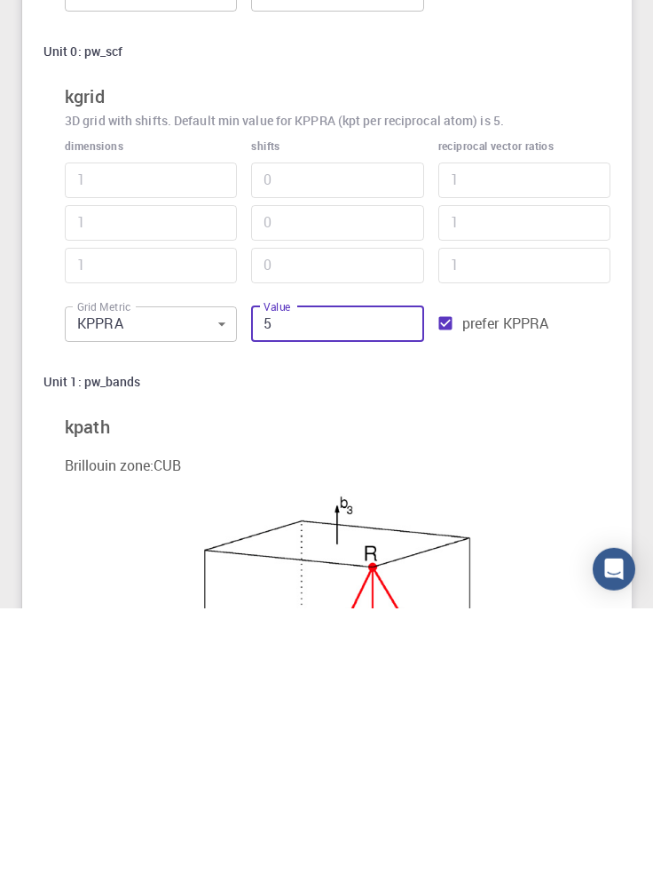
type input "65"
type input "3"
type input "625"
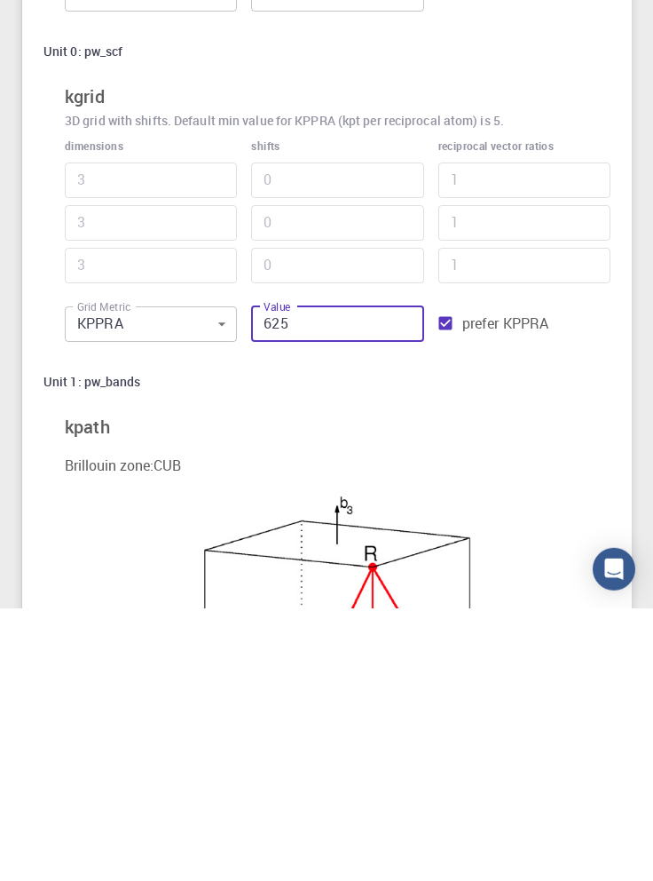
type input "5"
type input "6255"
type input "11"
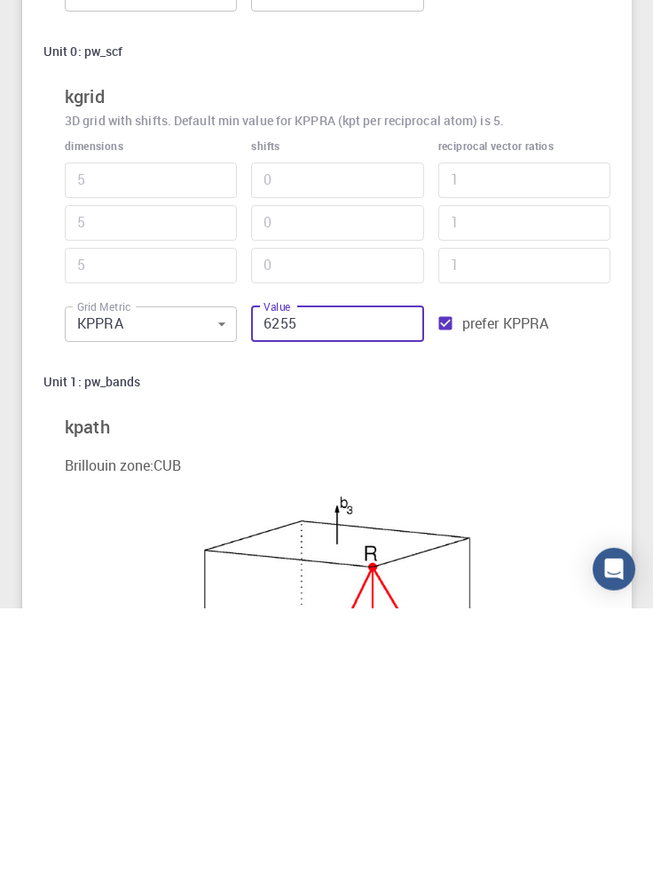
type input "11"
click at [328, 590] on input "6255" at bounding box center [337, 597] width 172 height 36
type input "625"
type input "5"
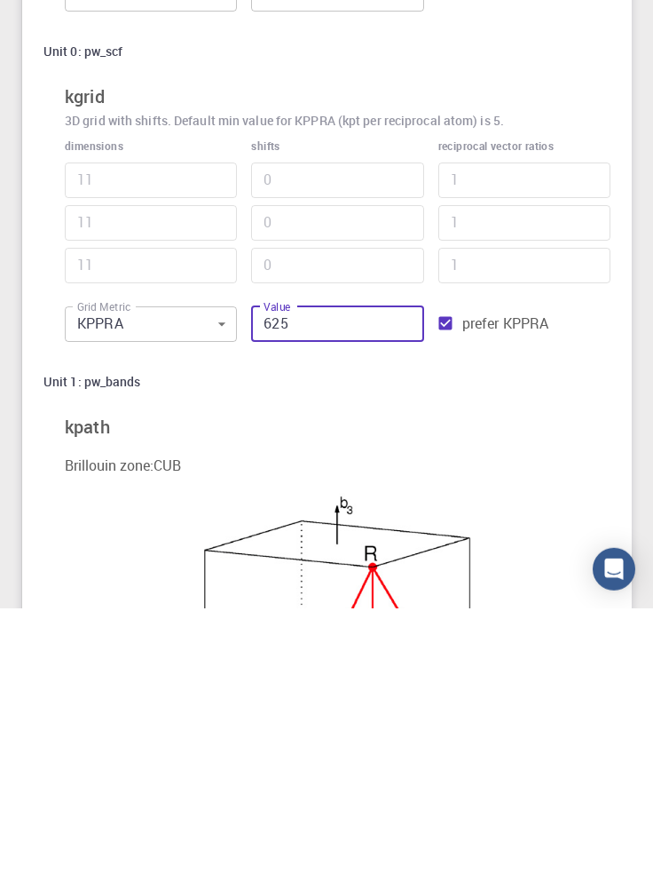
type input "5"
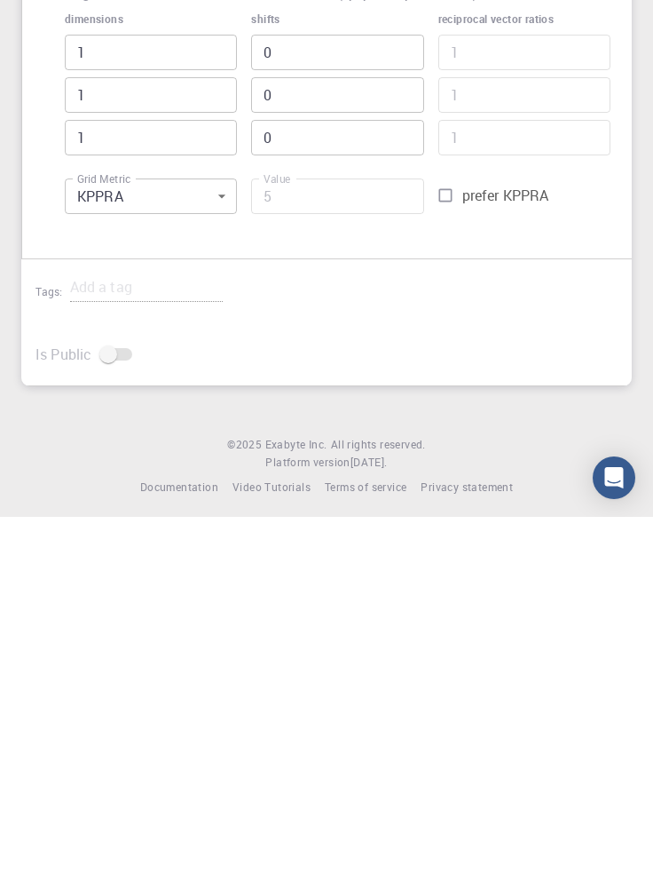
scroll to position [2159, 0]
type input "625"
click at [452, 564] on input "prefer KPPRA" at bounding box center [446, 558] width 34 height 34
checkbox input "true"
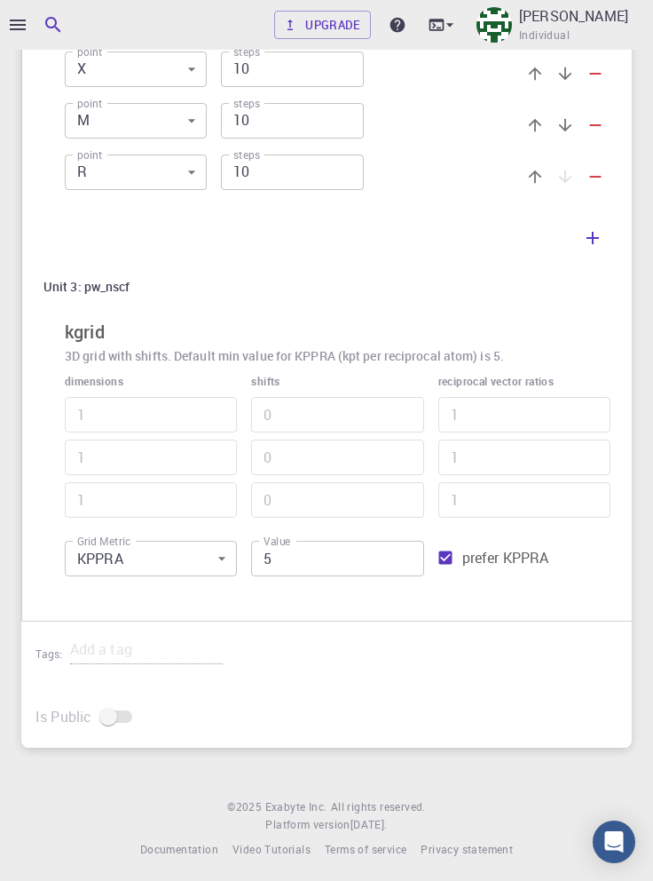
click at [355, 562] on input "5" at bounding box center [337, 559] width 172 height 36
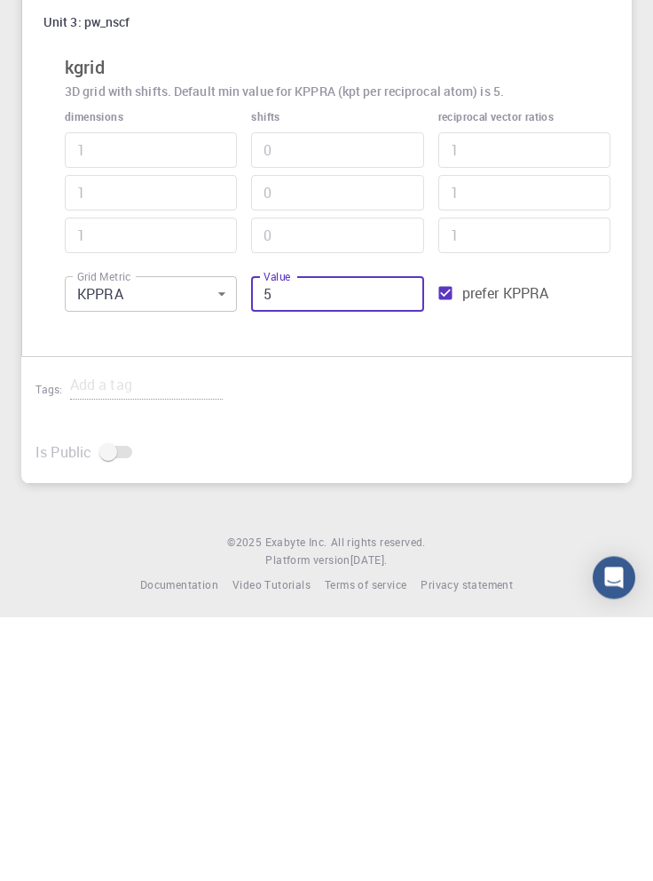
scroll to position [2158, 0]
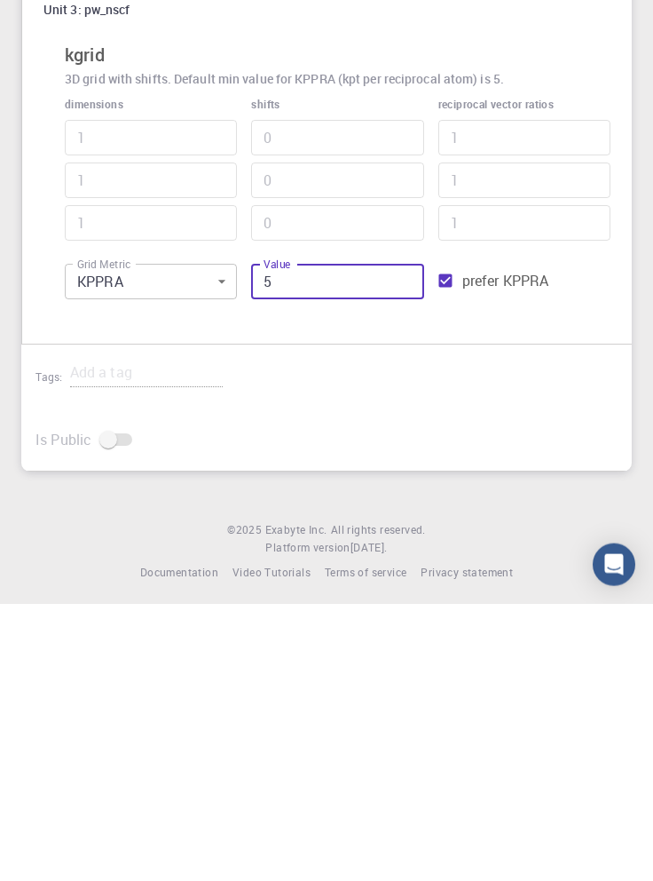
type input "56"
type input "3"
type input "5625"
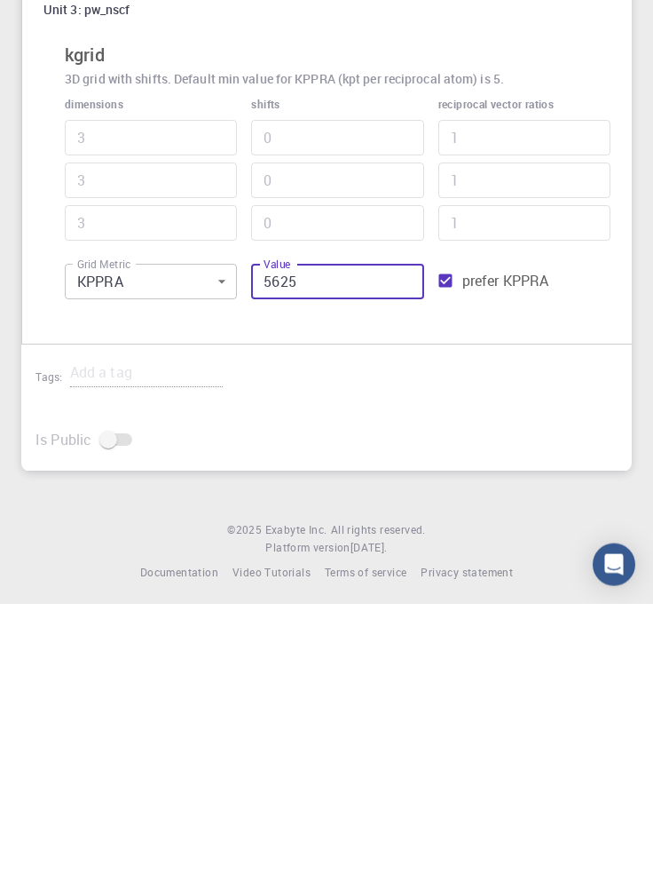
type input "11"
click at [271, 560] on input "5625" at bounding box center [337, 559] width 172 height 36
type input "625"
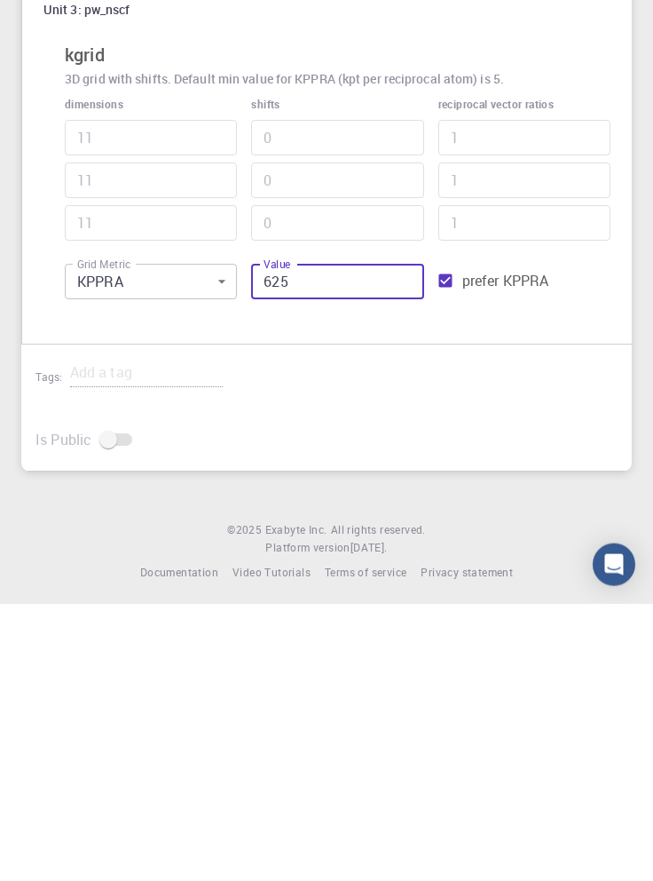
type input "5"
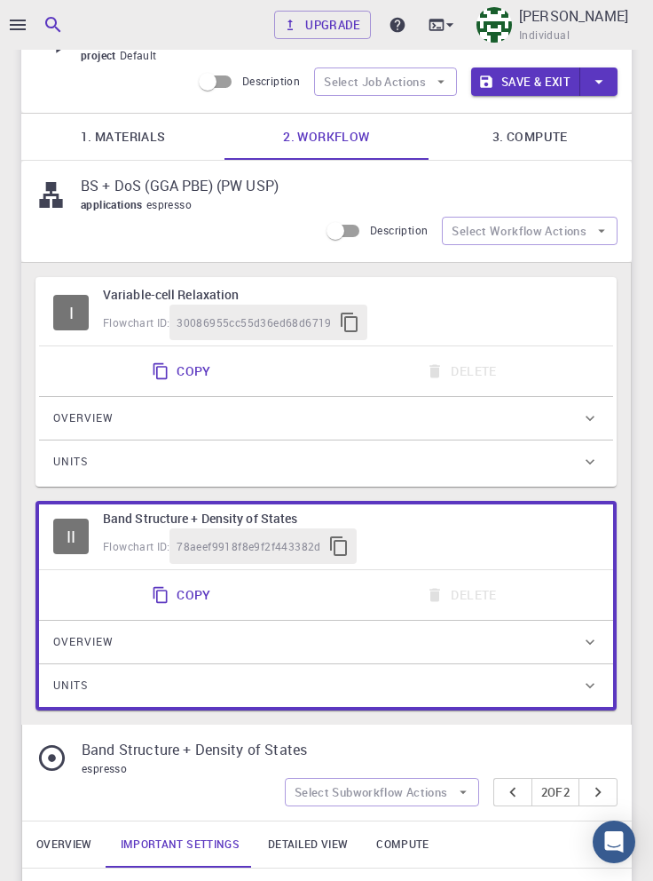
scroll to position [0, 0]
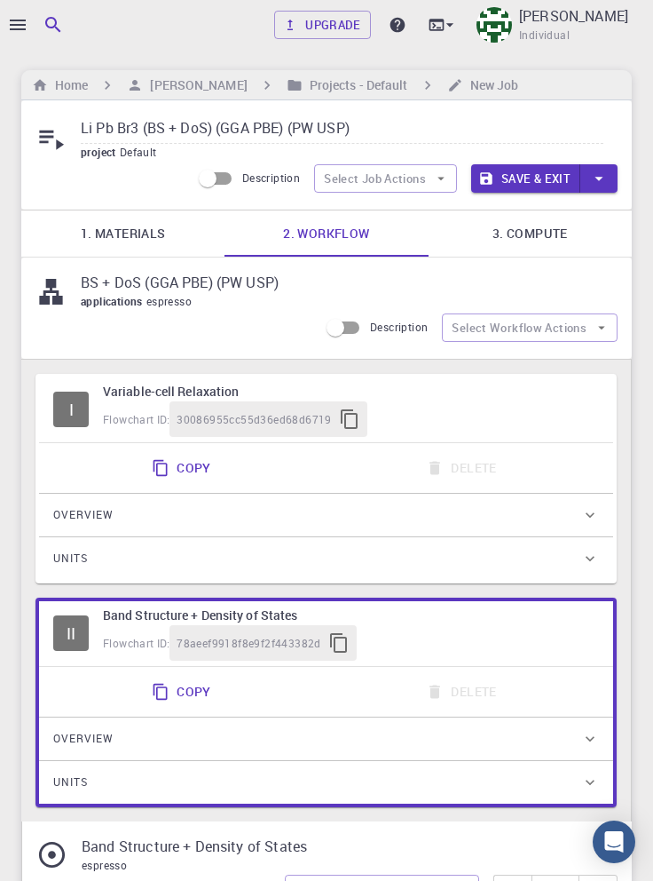
click at [547, 236] on link "3. Compute" at bounding box center [530, 233] width 203 height 46
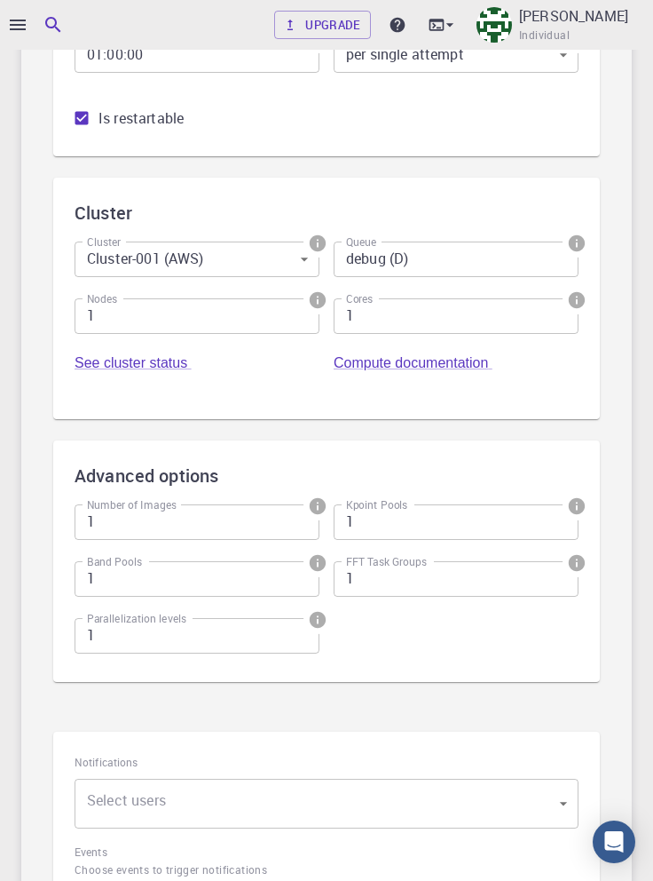
scroll to position [476, 0]
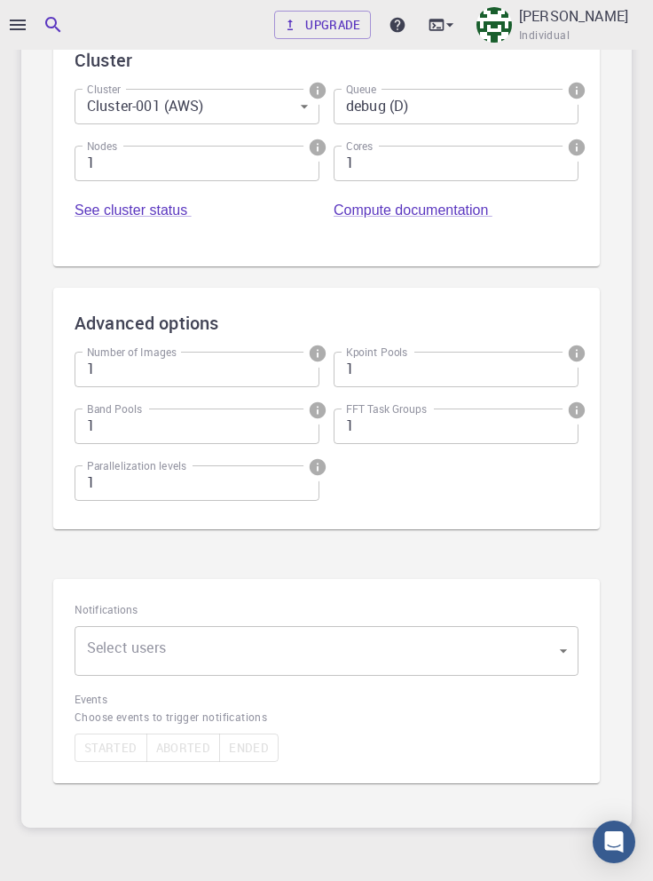
click at [538, 659] on body "Upgrade Taha Yusuf Individual Home Taha Yusuf Projects - Default New Job Li Pb …" at bounding box center [326, 245] width 653 height 1442
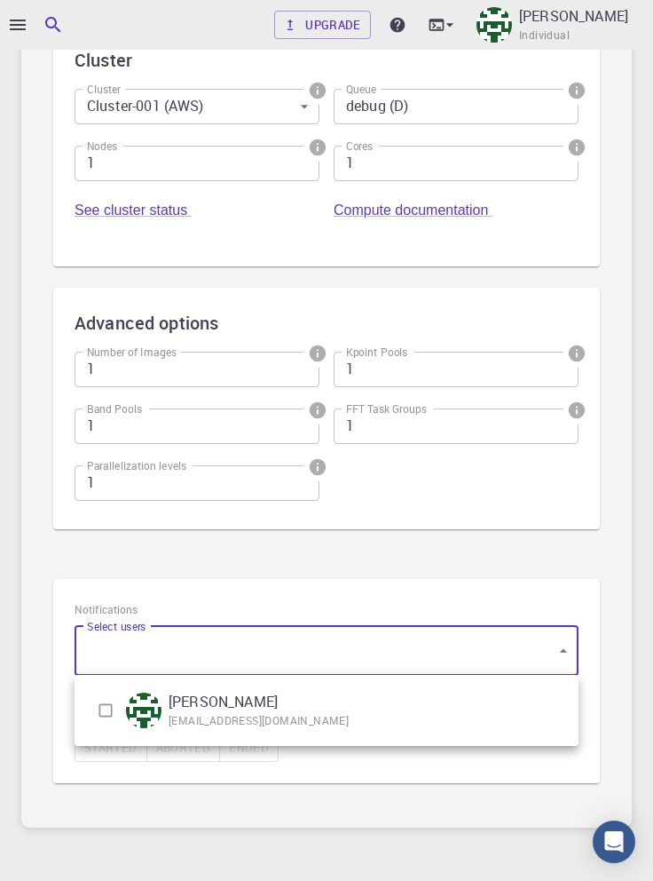
click at [102, 708] on input "checkbox" at bounding box center [106, 710] width 34 height 34
checkbox input "true"
type input "[object Object]"
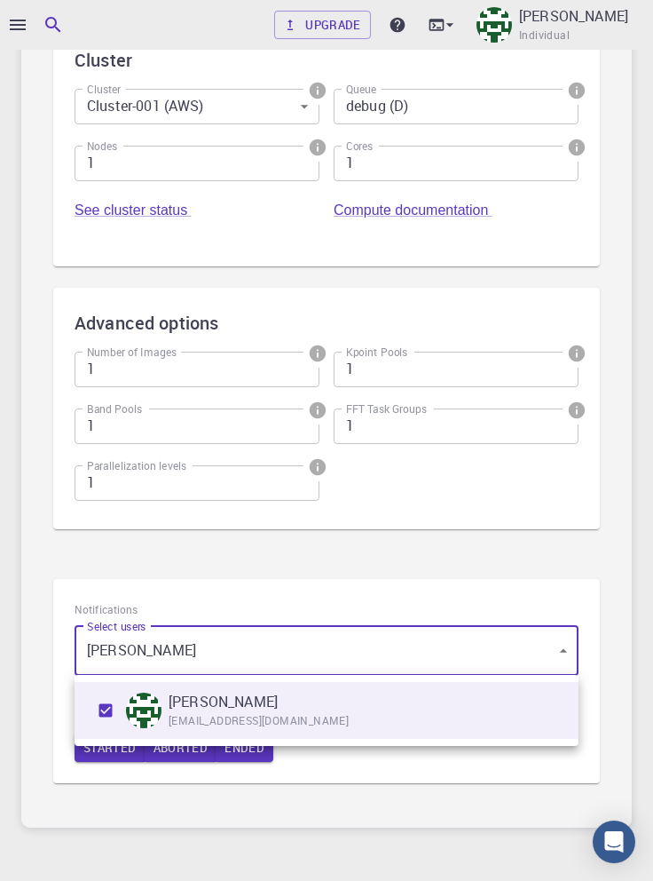
click at [629, 611] on div at bounding box center [326, 440] width 653 height 881
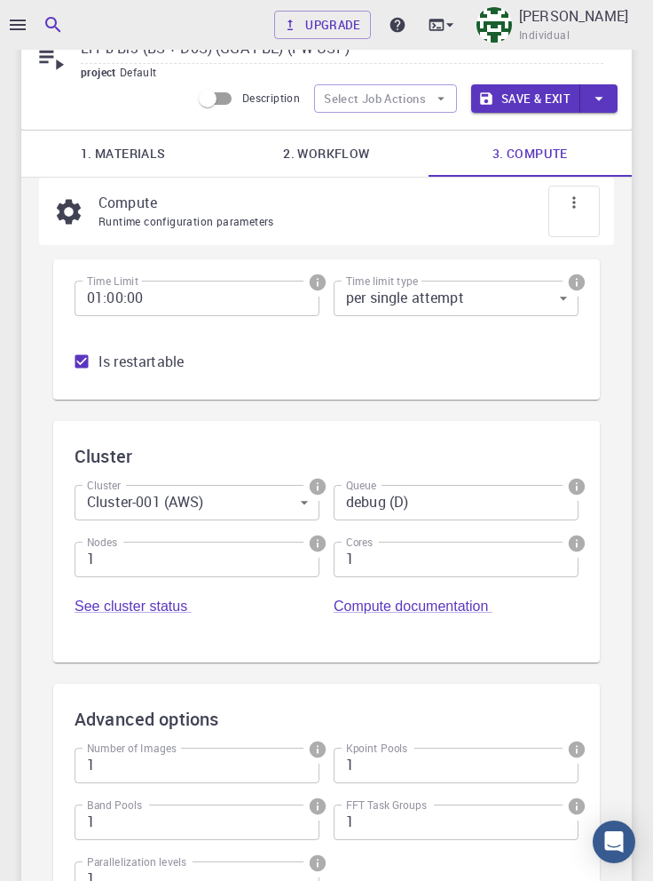
scroll to position [0, 0]
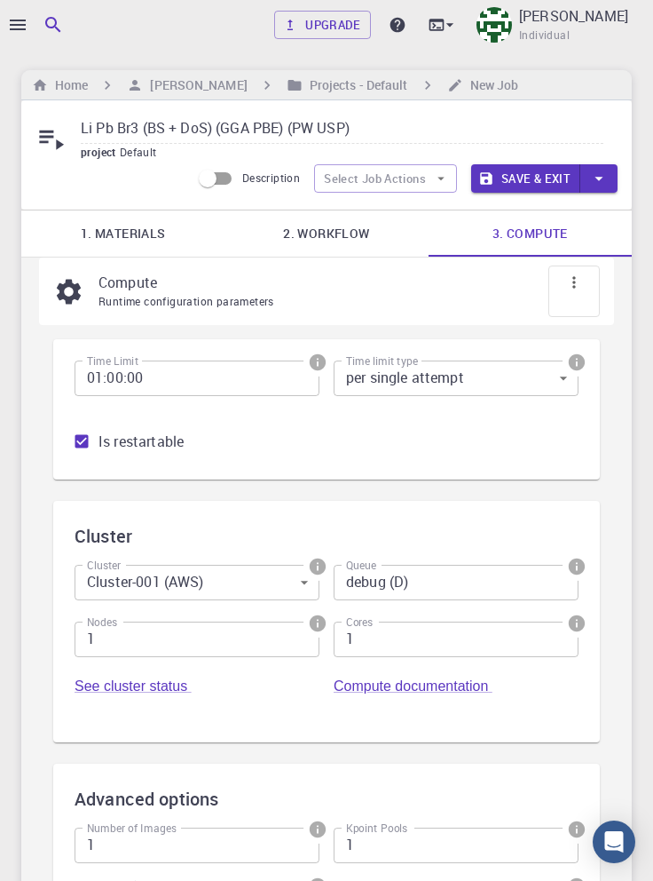
click at [540, 187] on button "Save & Exit" at bounding box center [525, 178] width 109 height 28
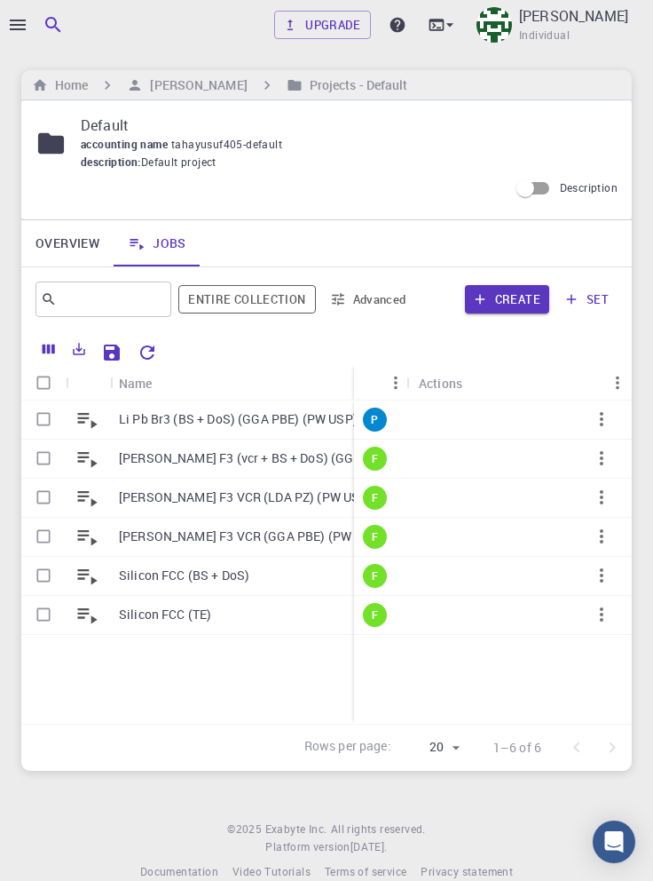
click at [602, 419] on icon "button" at bounding box center [602, 419] width 4 height 14
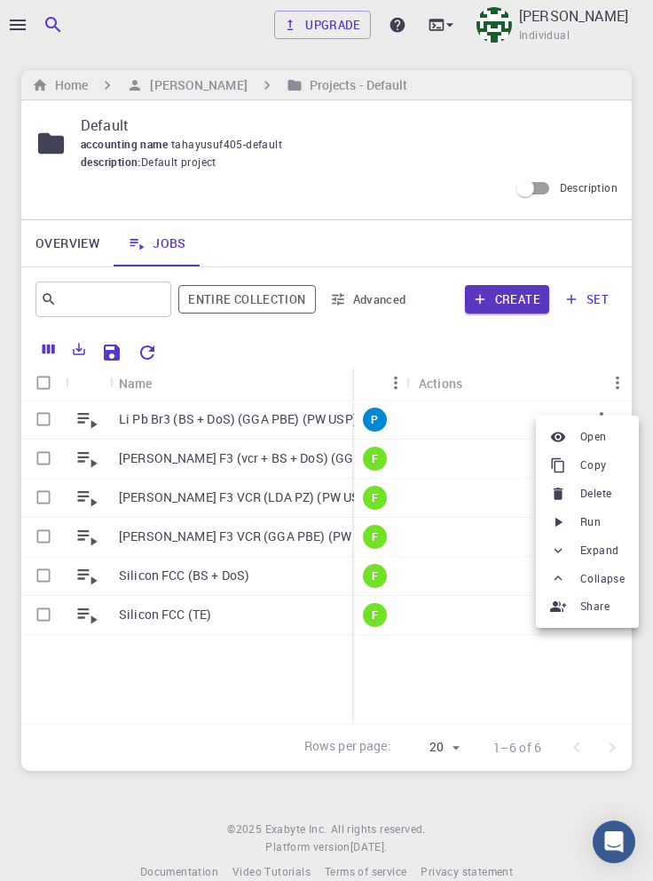
click at [600, 521] on span "Run" at bounding box center [591, 522] width 20 height 18
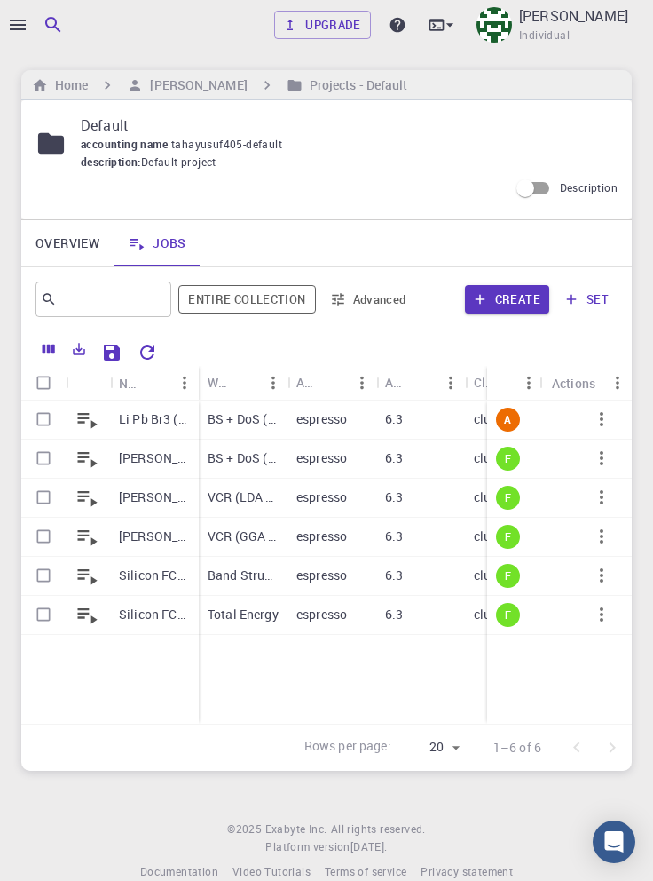
click at [146, 423] on p "Li Pb Br3 (BS + DoS) (GGA PBE) (PW USP)" at bounding box center [154, 419] width 71 height 18
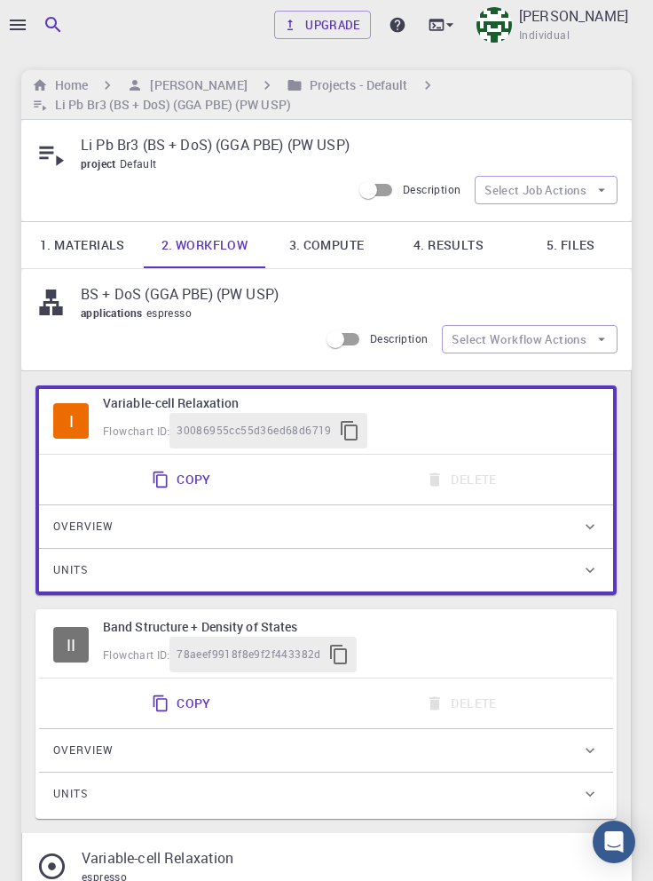
click at [465, 241] on link "4. Results" at bounding box center [449, 245] width 123 height 46
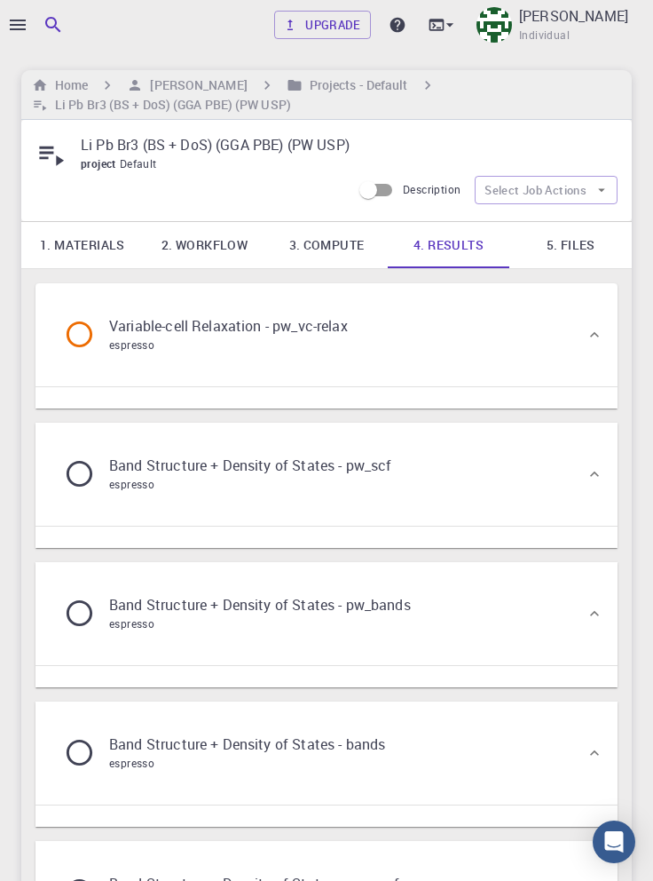
click at [521, 348] on div "Variable-cell Relaxation - pw_vc-relax espresso" at bounding box center [318, 334] width 536 height 67
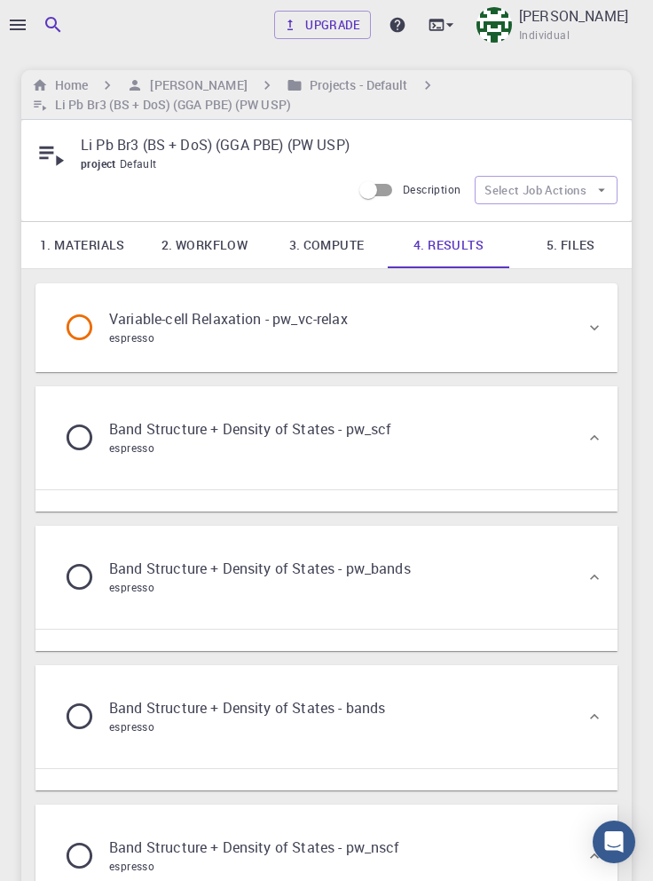
click at [542, 336] on div "Variable-cell Relaxation - pw_vc-relax espresso" at bounding box center [318, 327] width 536 height 67
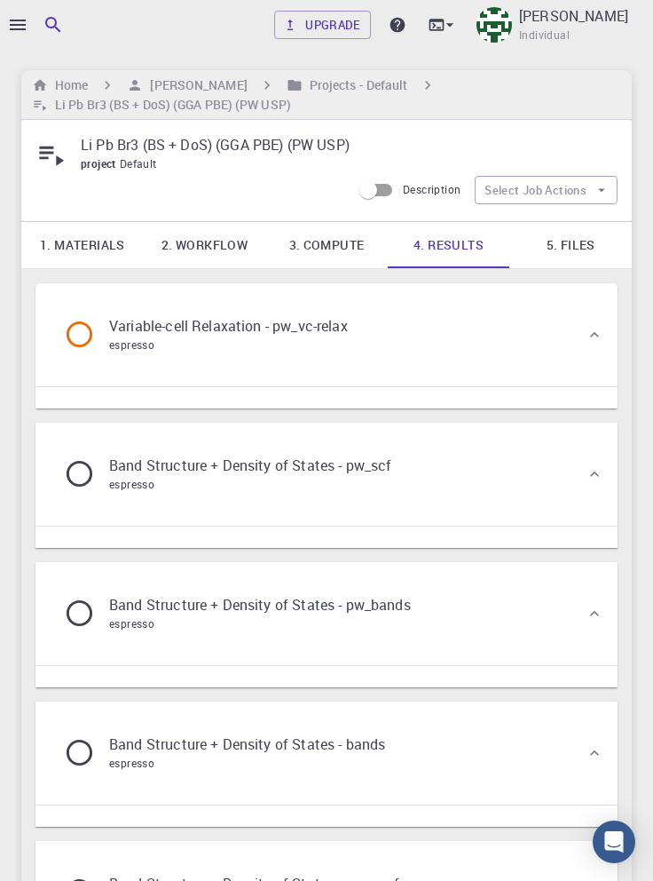
click at [458, 350] on div "Variable-cell Relaxation - pw_vc-relax espresso" at bounding box center [318, 334] width 536 height 67
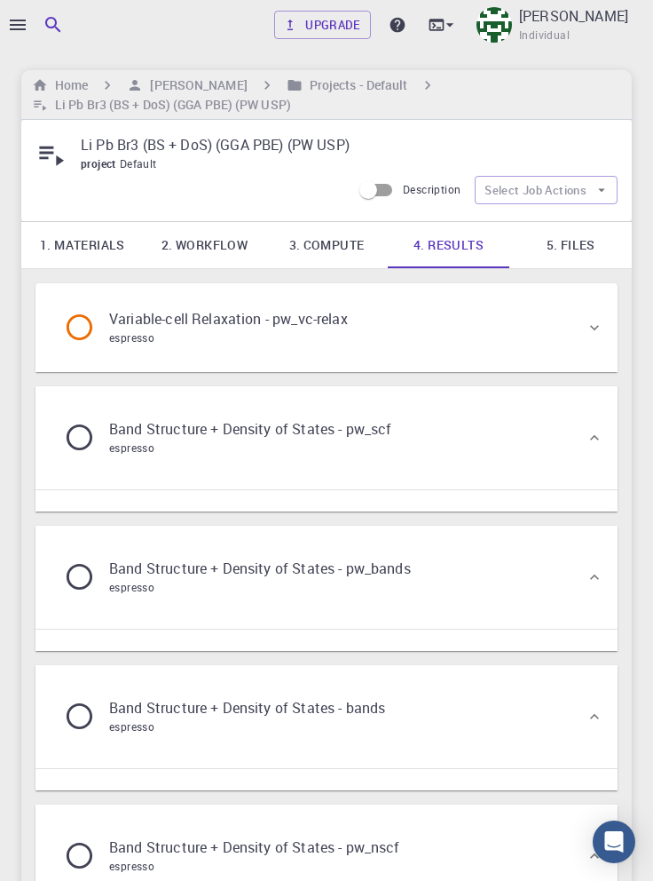
click at [481, 334] on div "Variable-cell Relaxation - pw_vc-relax espresso" at bounding box center [318, 327] width 536 height 67
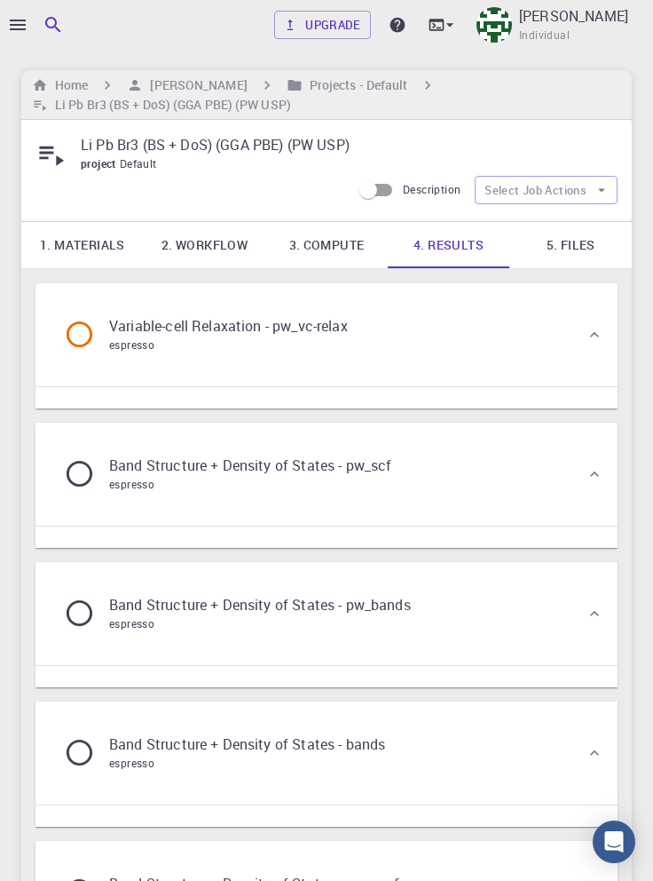
click at [214, 240] on link "2. Workflow" at bounding box center [205, 245] width 123 height 46
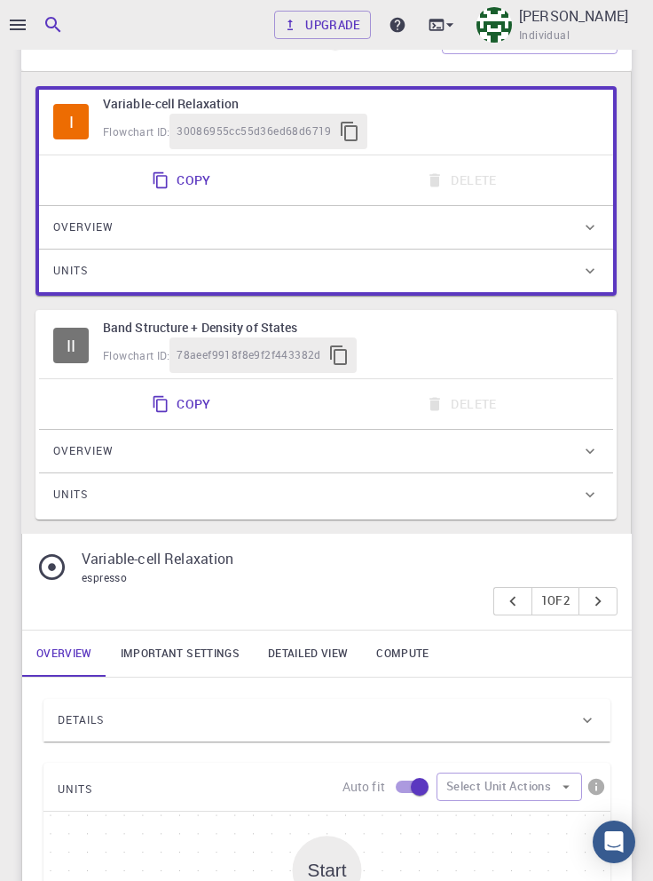
scroll to position [305, 0]
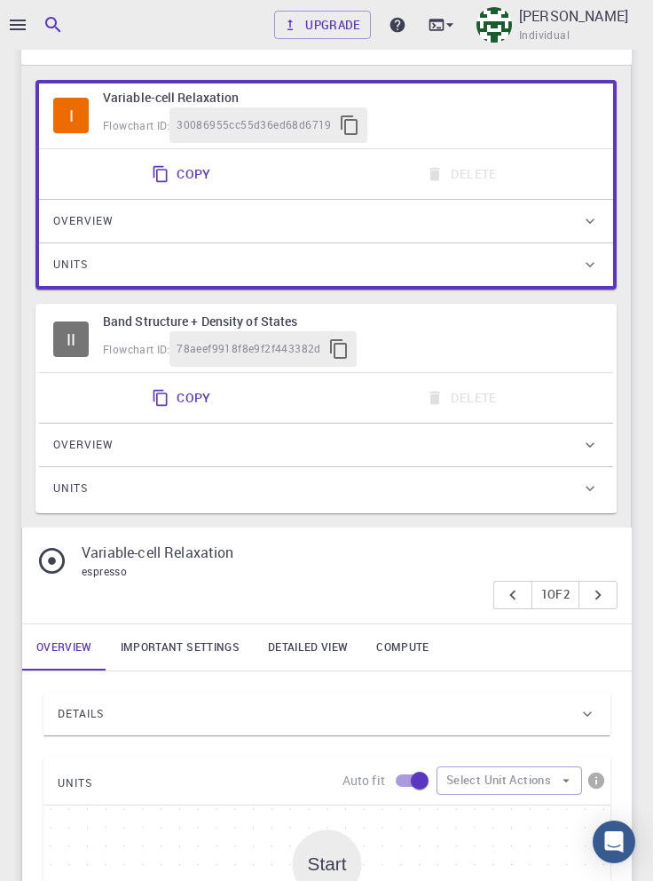
click at [372, 448] on div "Overview" at bounding box center [317, 445] width 528 height 28
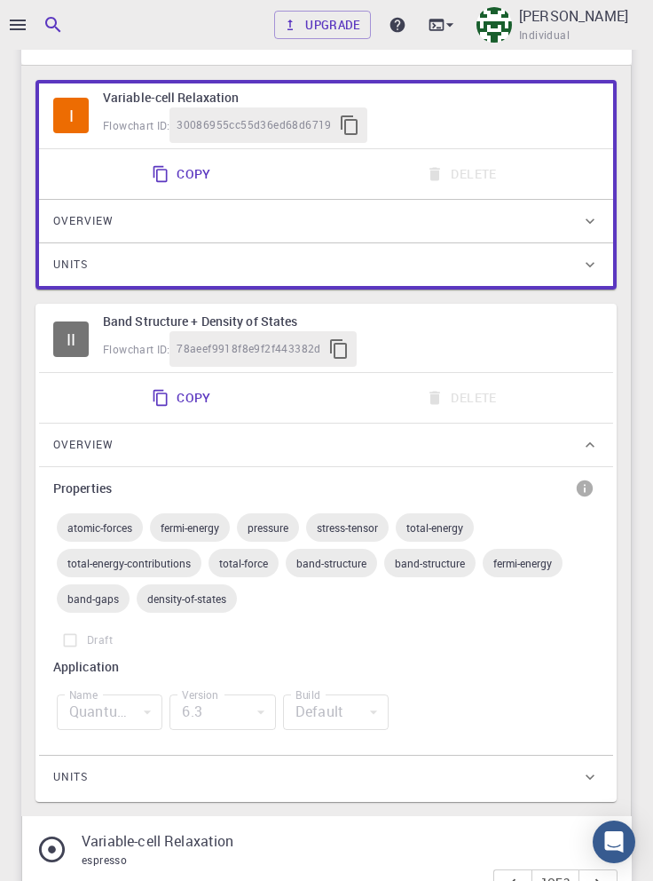
click at [388, 396] on div "Copy Delete" at bounding box center [326, 398] width 560 height 36
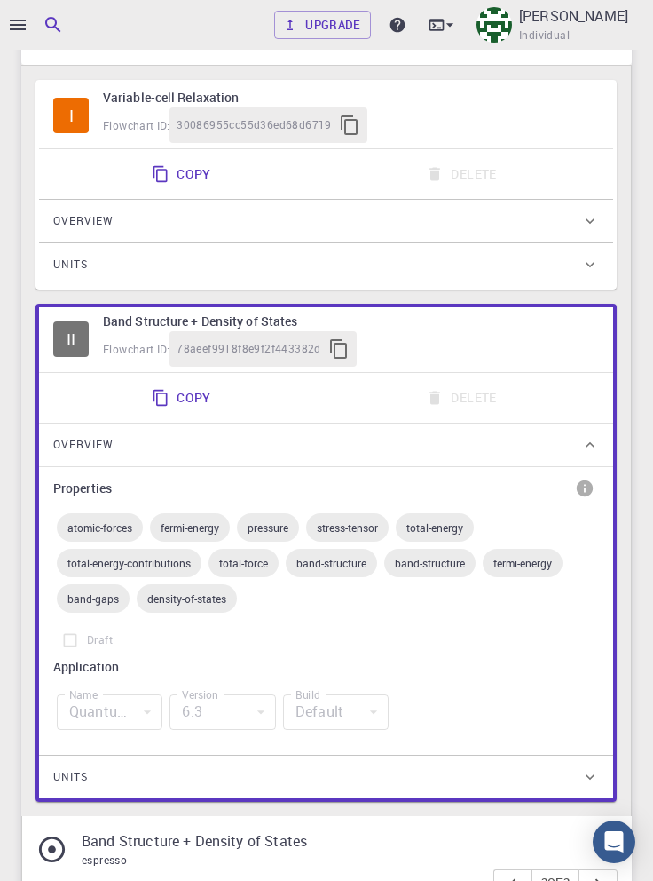
click at [407, 209] on div "Overview" at bounding box center [317, 221] width 528 height 28
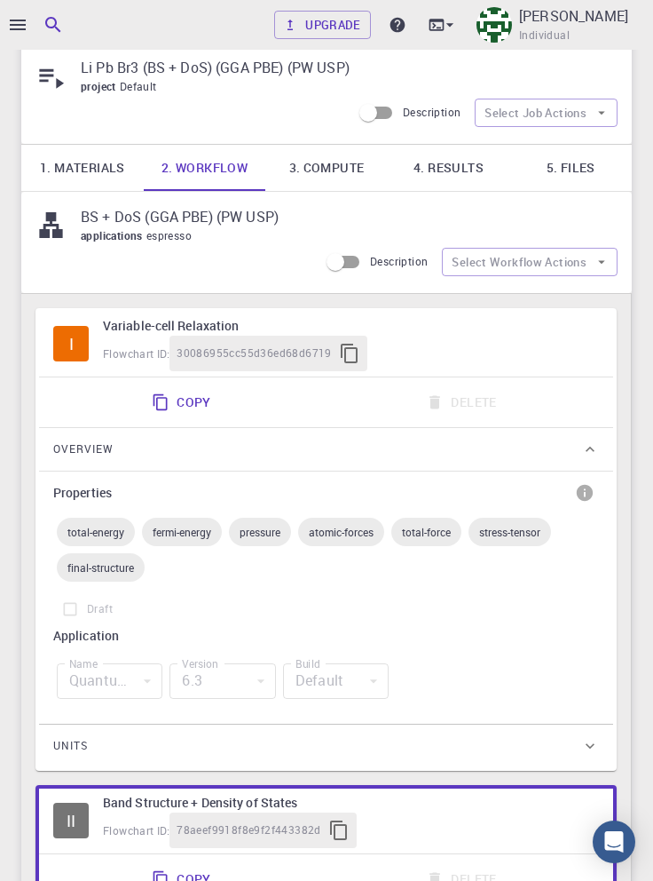
scroll to position [0, 0]
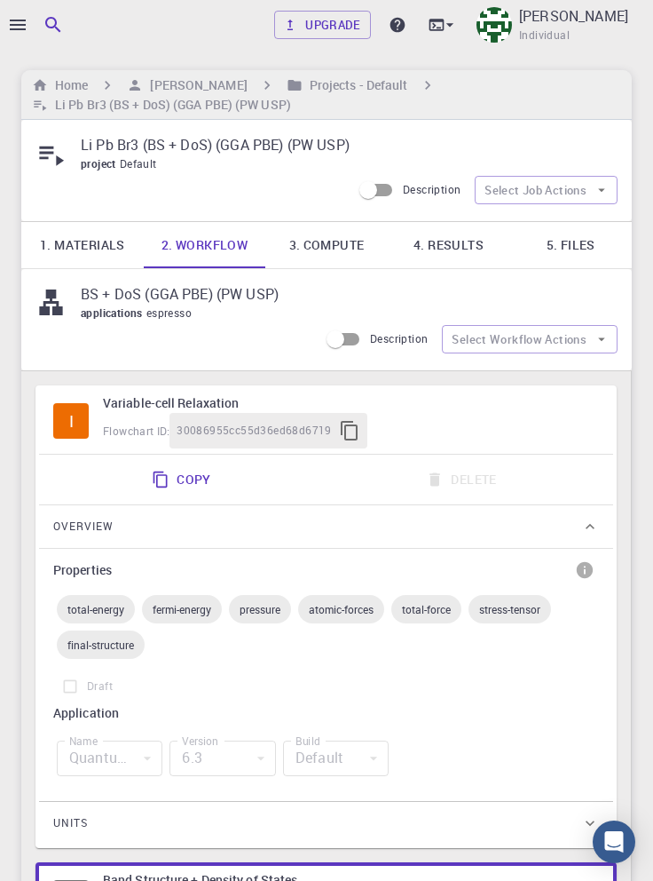
click at [471, 247] on link "4. Results" at bounding box center [449, 245] width 123 height 46
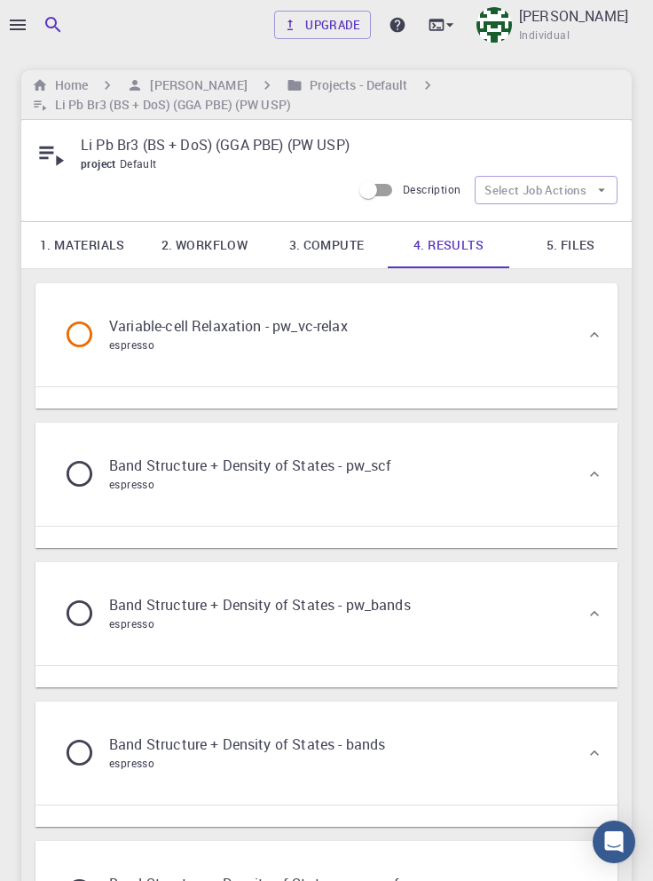
click at [421, 344] on div "Variable-cell Relaxation - pw_vc-relax espresso" at bounding box center [318, 334] width 536 height 67
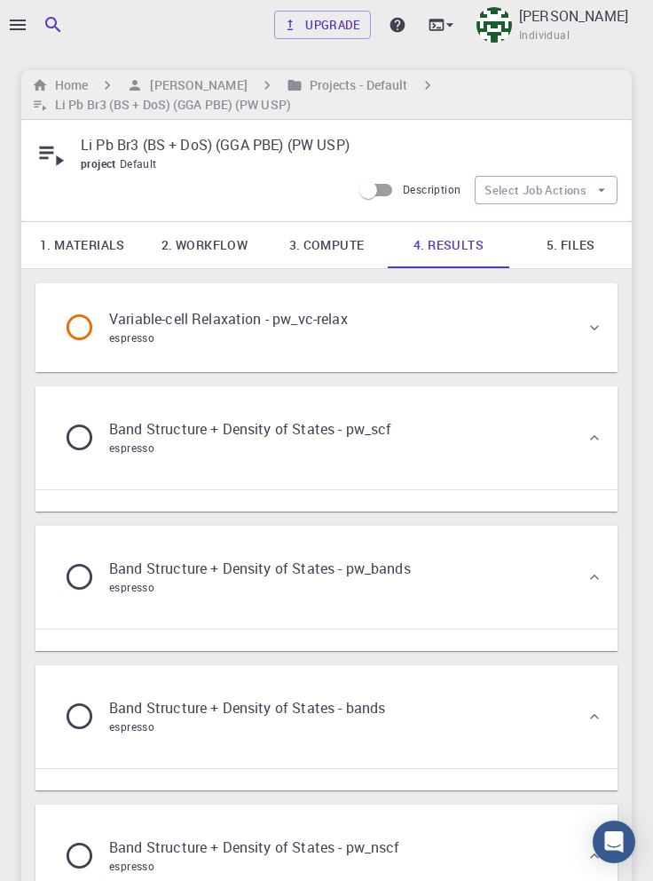
click at [463, 342] on div "Variable-cell Relaxation - pw_vc-relax espresso" at bounding box center [318, 327] width 536 height 67
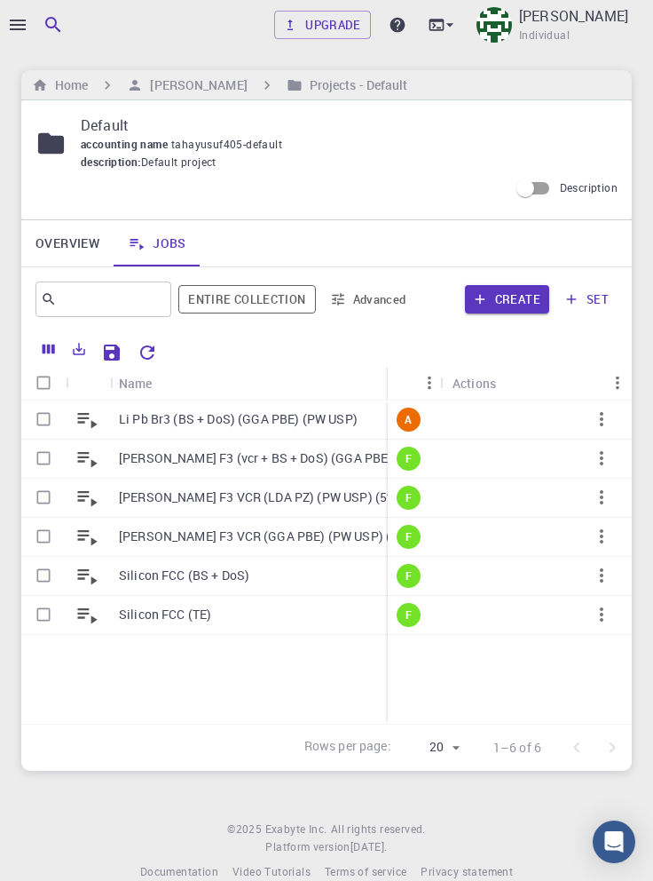
click at [297, 423] on p "Li Pb Br3 (BS + DoS) (GGA PBE) (PW USP)" at bounding box center [238, 419] width 239 height 18
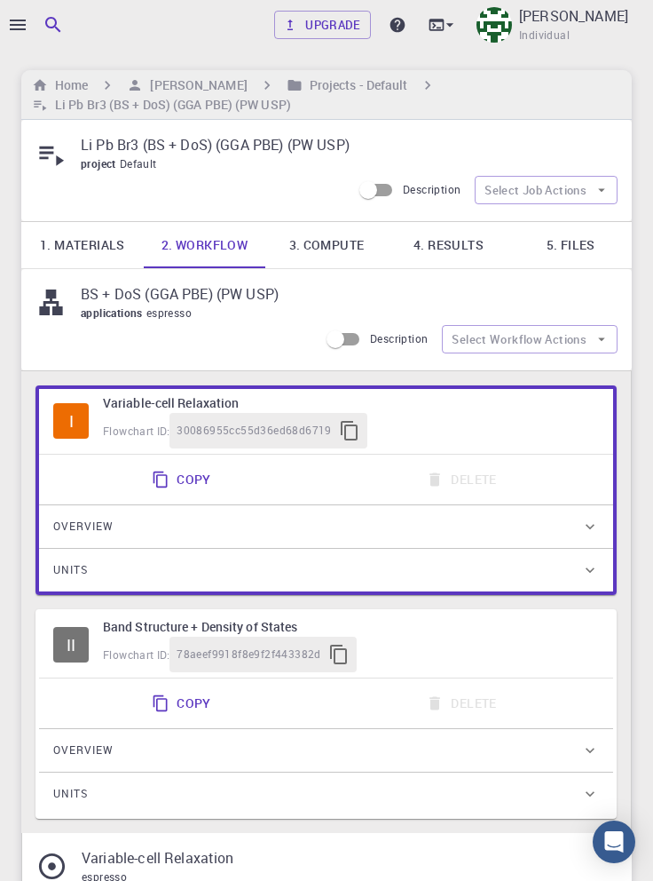
click at [458, 242] on link "4. Results" at bounding box center [449, 245] width 123 height 46
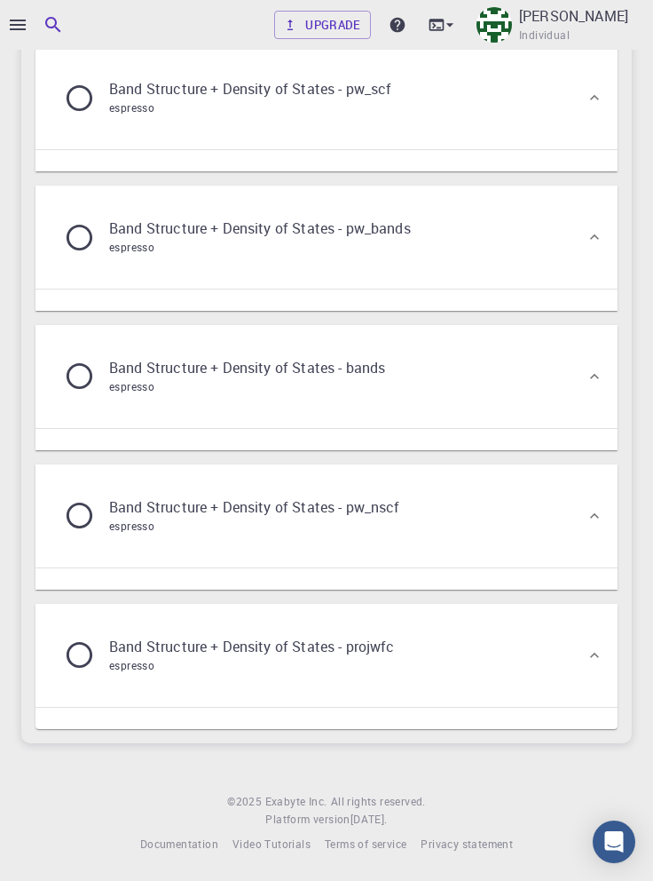
click at [483, 131] on div "Band Structure + Density of States - pw_scf espresso" at bounding box center [318, 97] width 536 height 67
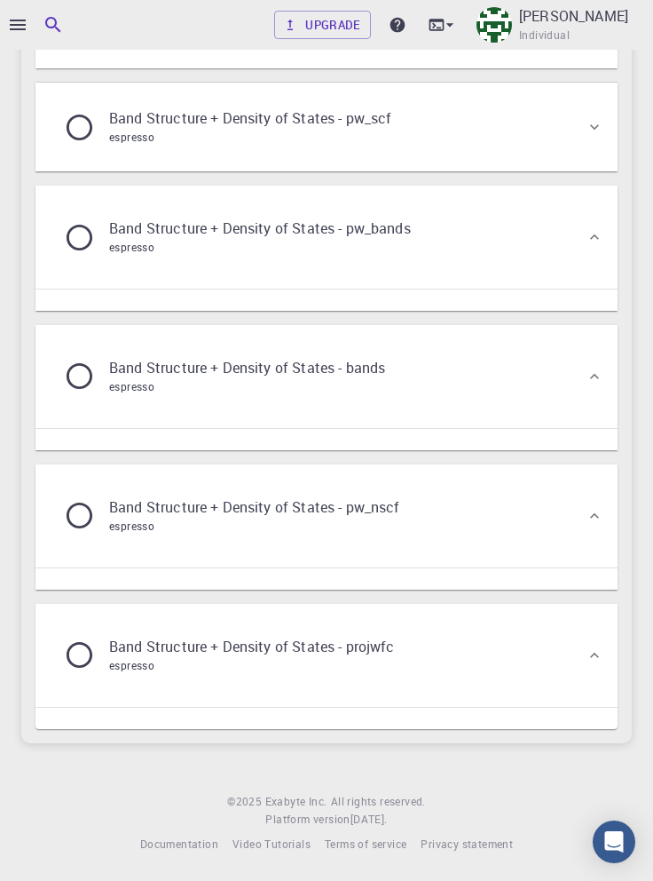
click at [517, 161] on div "Band Structure + Density of States - pw_scf espresso" at bounding box center [318, 126] width 536 height 67
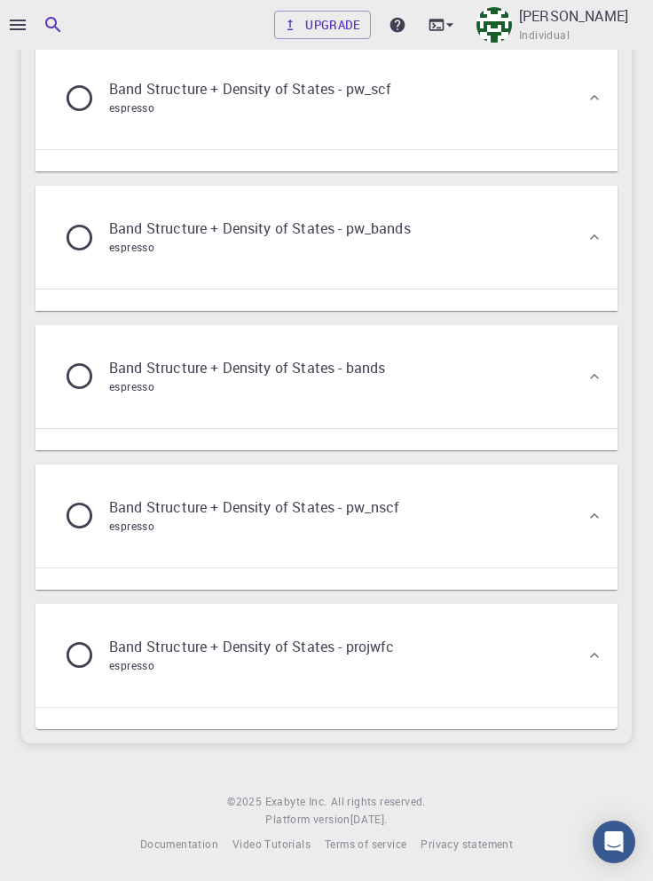
scroll to position [2037, 0]
click at [523, 271] on div "Band Structure + Density of States - pw_bands espresso" at bounding box center [318, 236] width 536 height 67
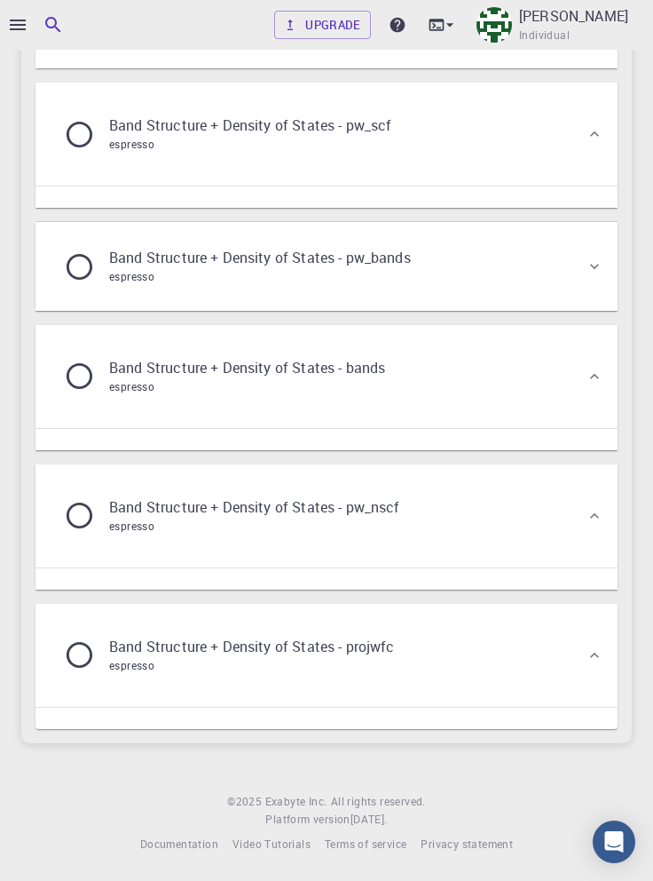
click at [538, 300] on div "Band Structure + Density of States - pw_bands espresso" at bounding box center [318, 266] width 536 height 67
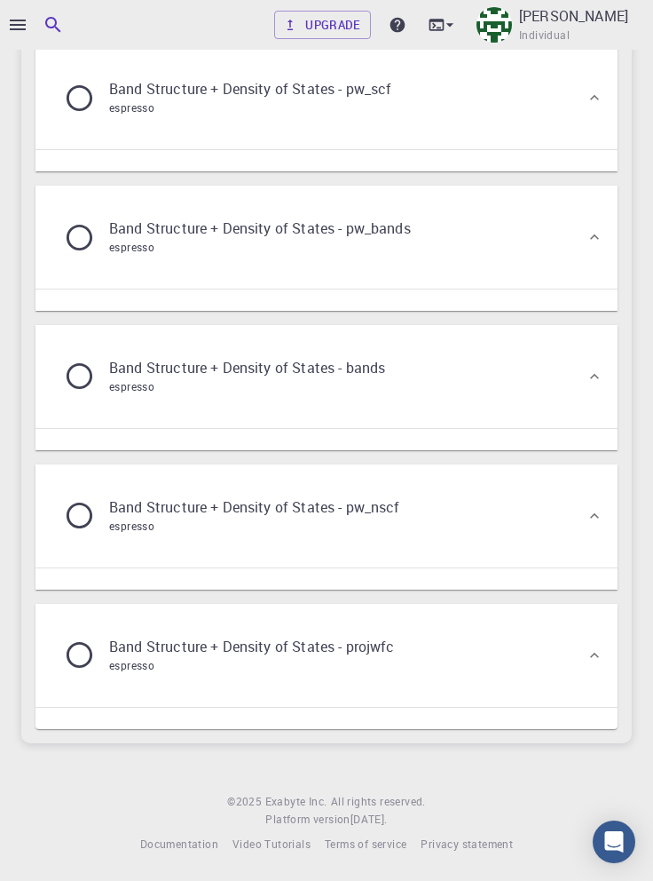
click at [520, 410] on div "Band Structure + Density of States - bands espresso" at bounding box center [318, 376] width 536 height 67
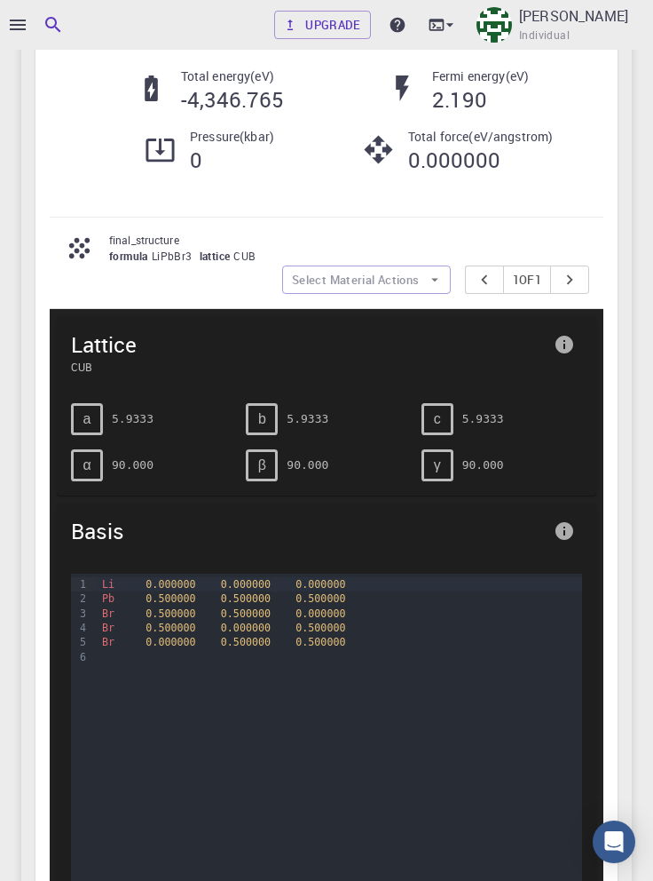
scroll to position [388, 0]
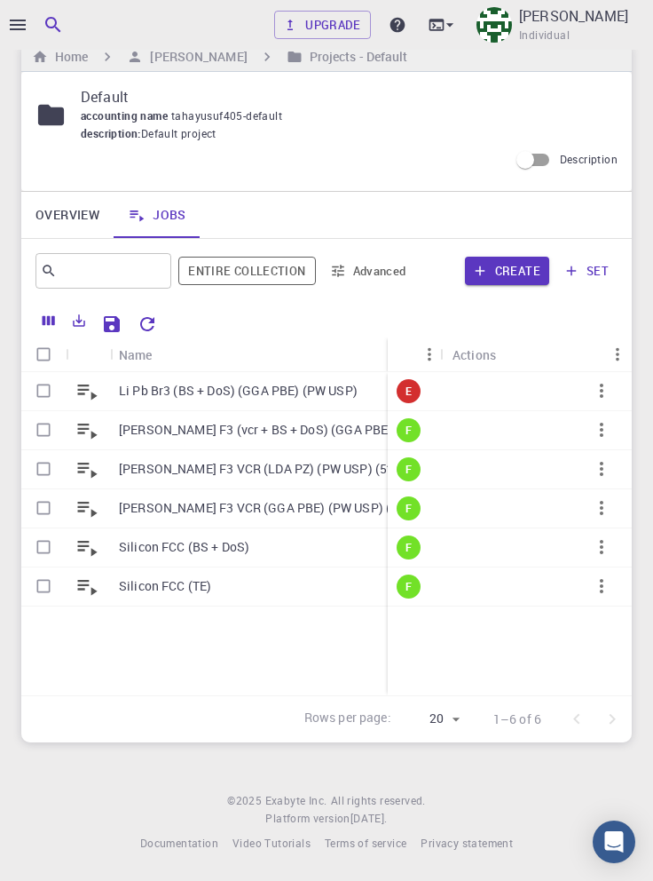
scroll to position [2, 0]
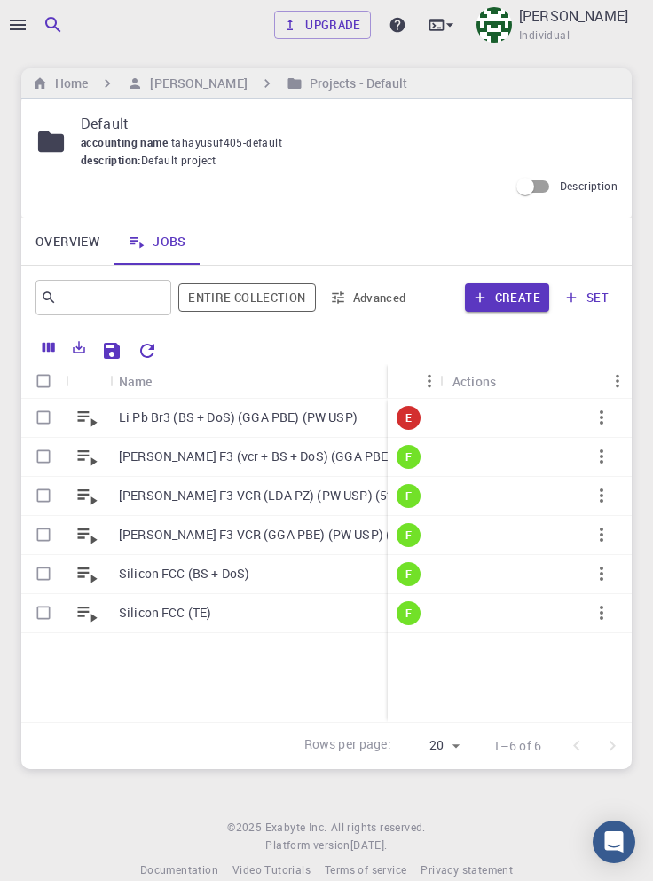
click at [277, 459] on p "[PERSON_NAME] F3 (vcr + BS + DoS) (GGA PBE) (PW USP) (5*5*5)" at bounding box center [274, 456] width 311 height 18
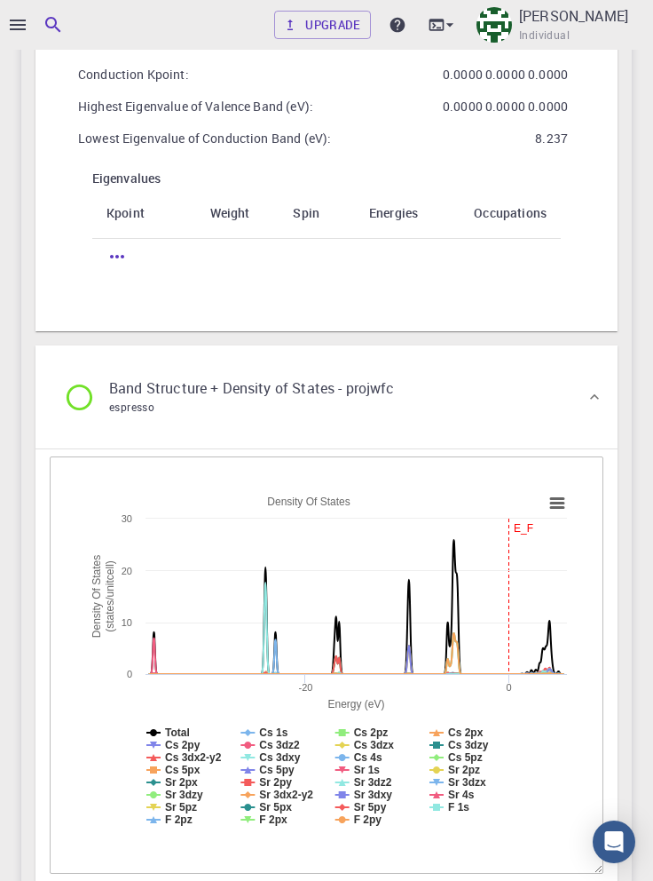
scroll to position [4807, 0]
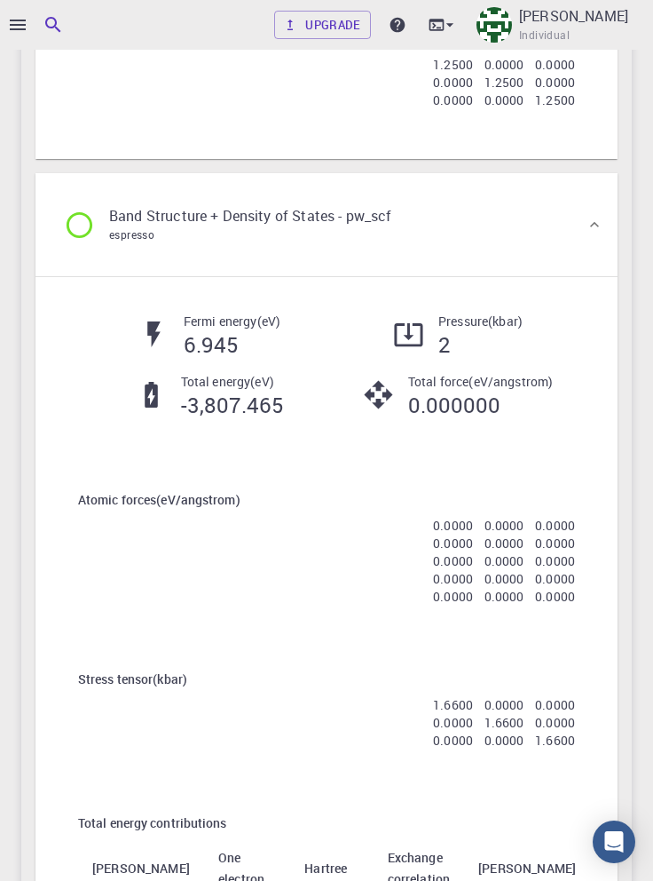
scroll to position [2226, 0]
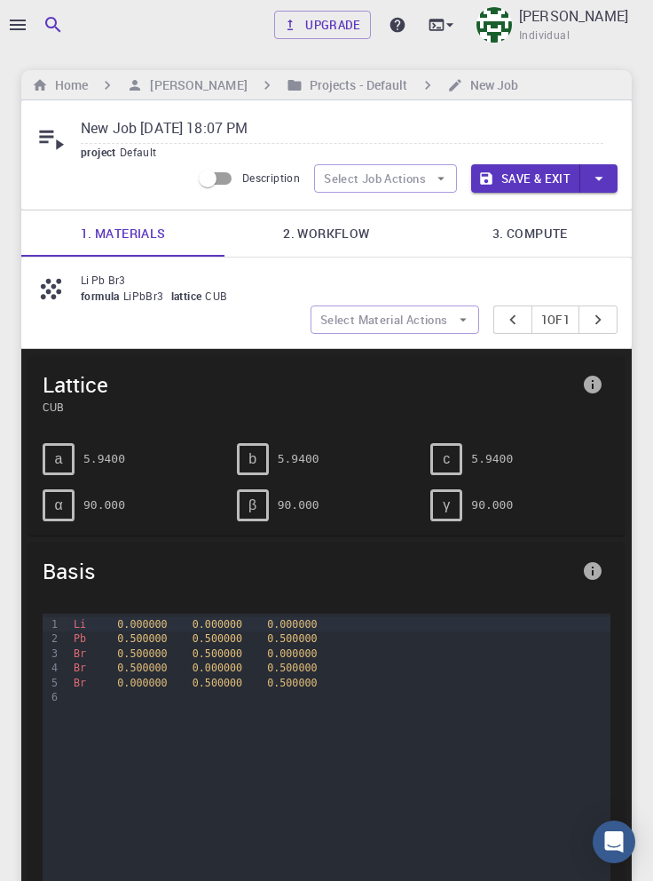
paste input "Li Pb Br3"
click at [344, 241] on link "2. Workflow" at bounding box center [326, 233] width 203 height 46
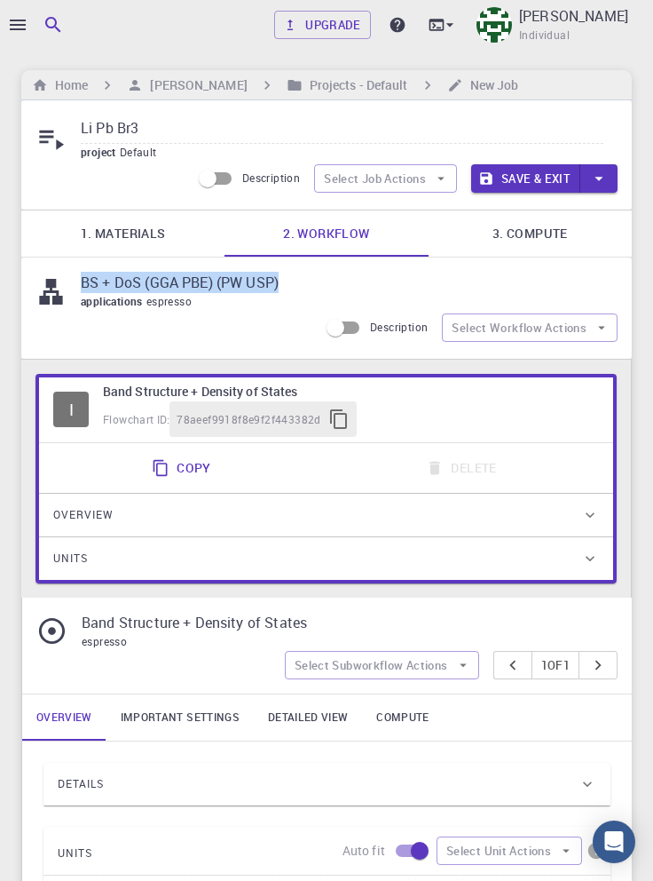
copy p "BS + DoS (GGA PBE) (PW USP)"
click at [211, 134] on input "Li Pb Br3" at bounding box center [342, 129] width 523 height 29
paste input "BS + DoS (GGA PBE) (PW USP)"
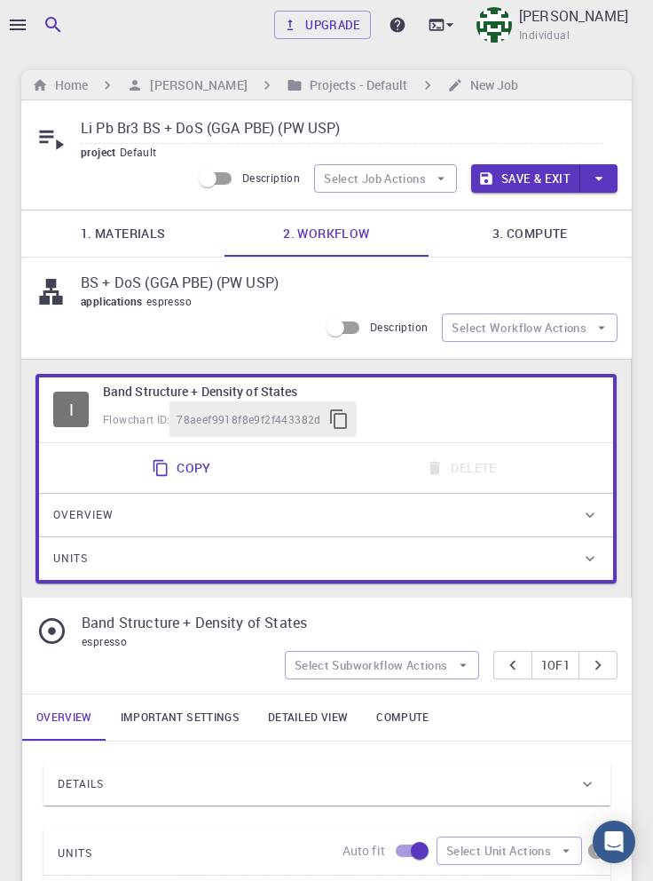
type input "Li Pb Br3 BS + DoS (GGA PBE) (PW USP)"
click at [570, 336] on button "Select Workflow Actions" at bounding box center [530, 327] width 176 height 28
click at [564, 362] on span "Toggle relaxation" at bounding box center [546, 363] width 115 height 18
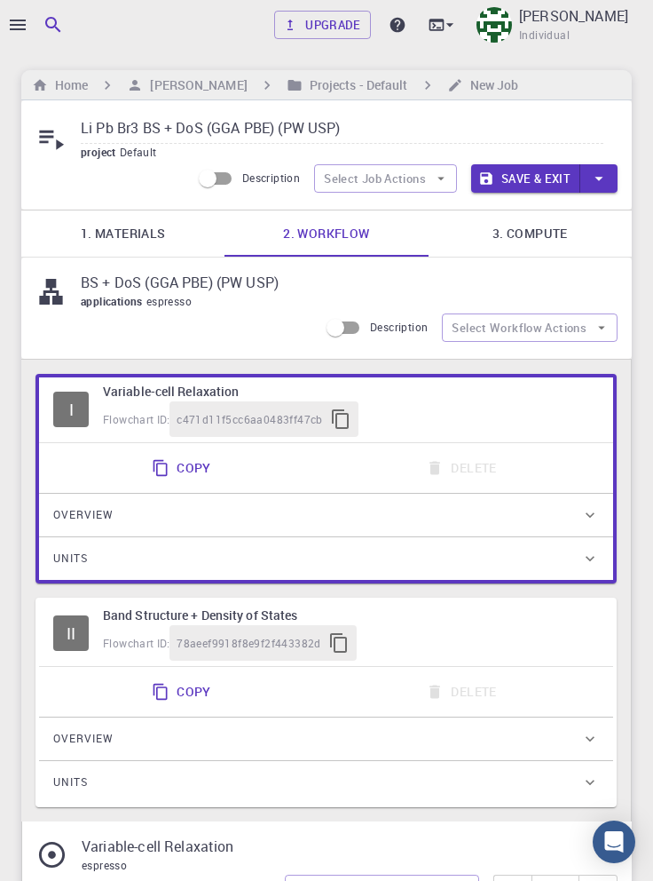
click at [439, 421] on div "Flowchart ID: c471d11f5cc6aa0483ff47cb" at bounding box center [351, 419] width 496 height 36
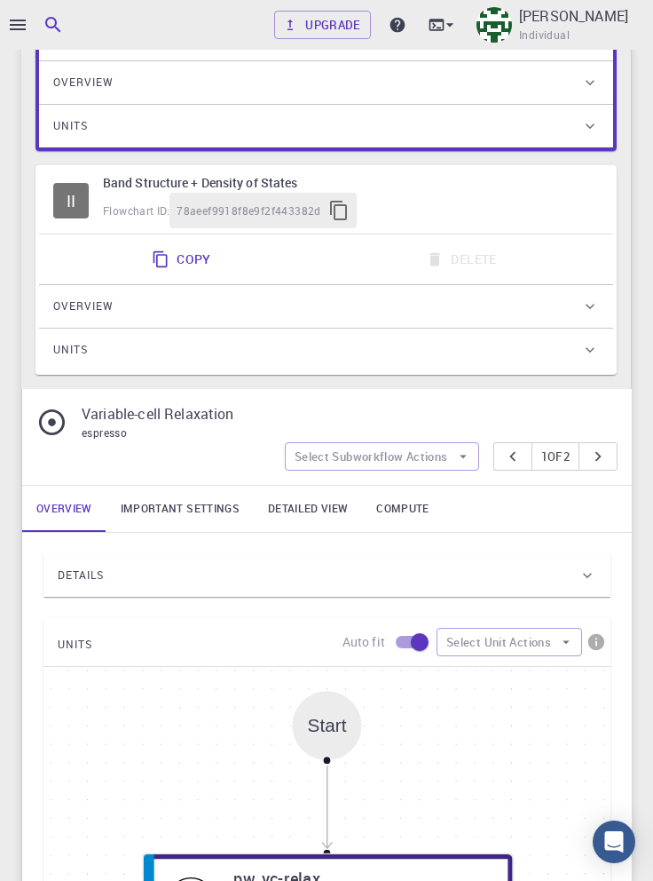
scroll to position [438, 0]
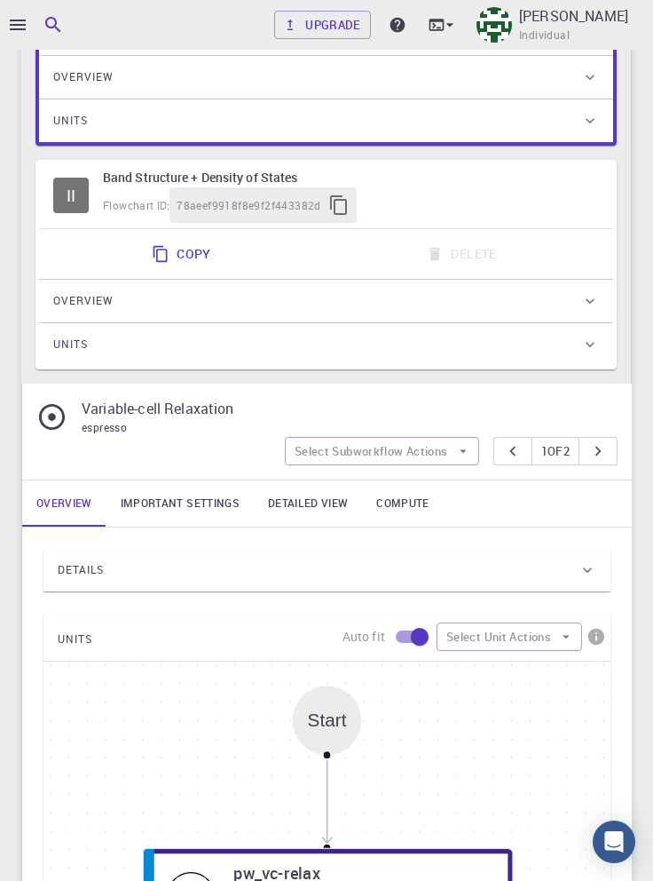
click at [492, 578] on div "Details" at bounding box center [318, 570] width 521 height 28
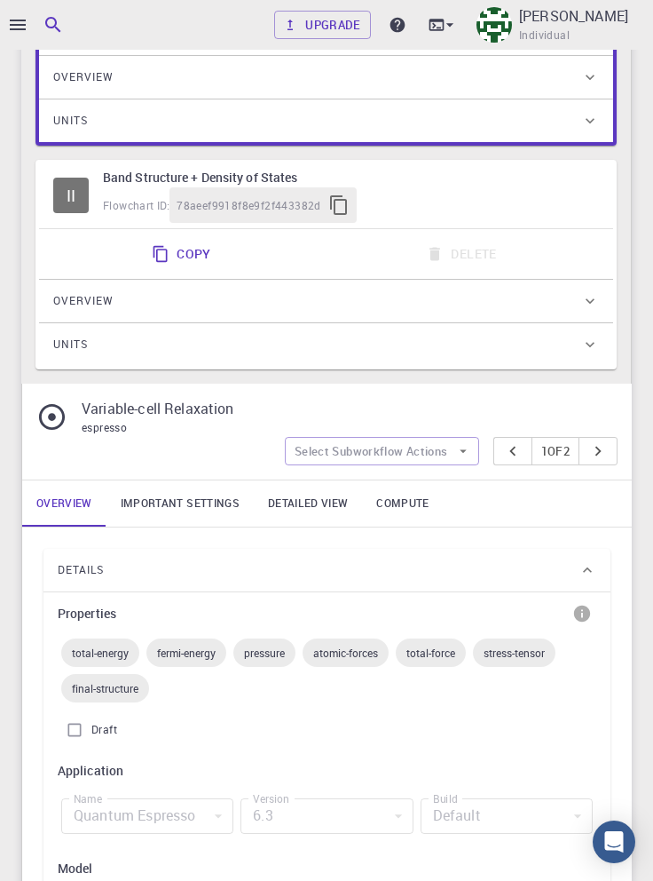
click at [194, 508] on link "Important settings" at bounding box center [180, 503] width 147 height 46
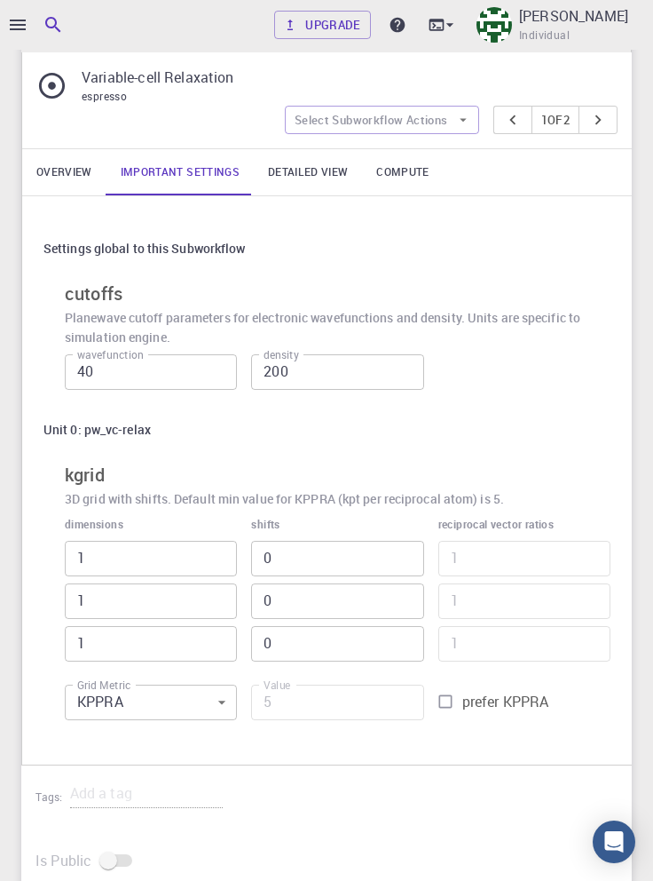
scroll to position [780, 0]
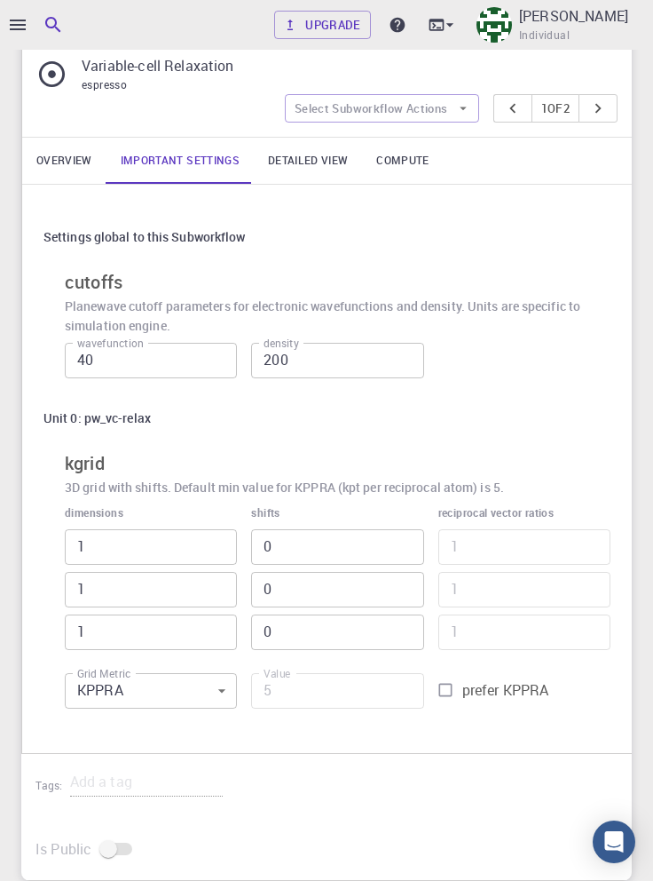
click at [442, 689] on input "prefer KPPRA" at bounding box center [446, 690] width 34 height 34
checkbox input "true"
click at [352, 690] on input "5" at bounding box center [337, 691] width 172 height 36
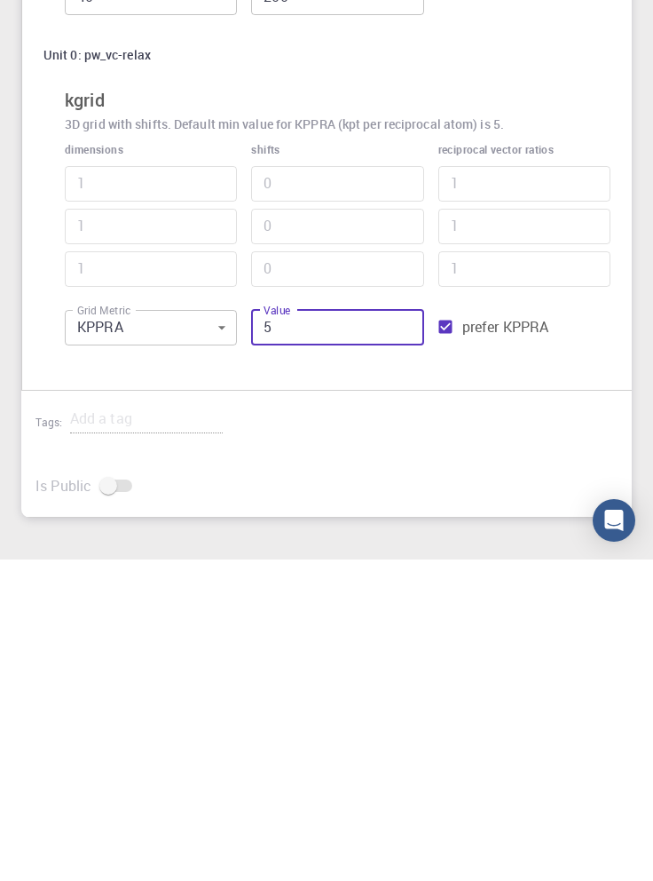
scroll to position [826, 0]
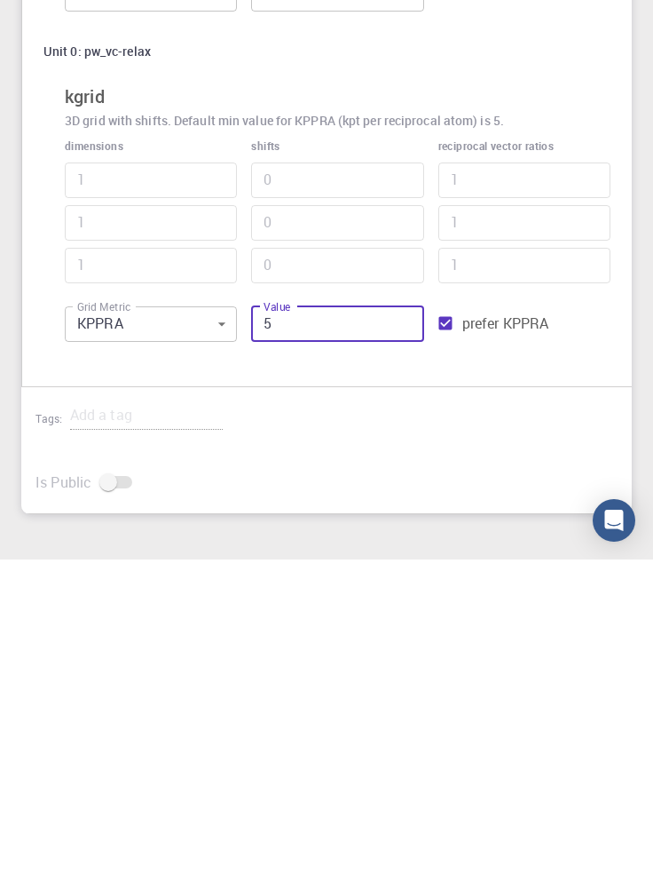
type input "56"
type input "3"
type input "562"
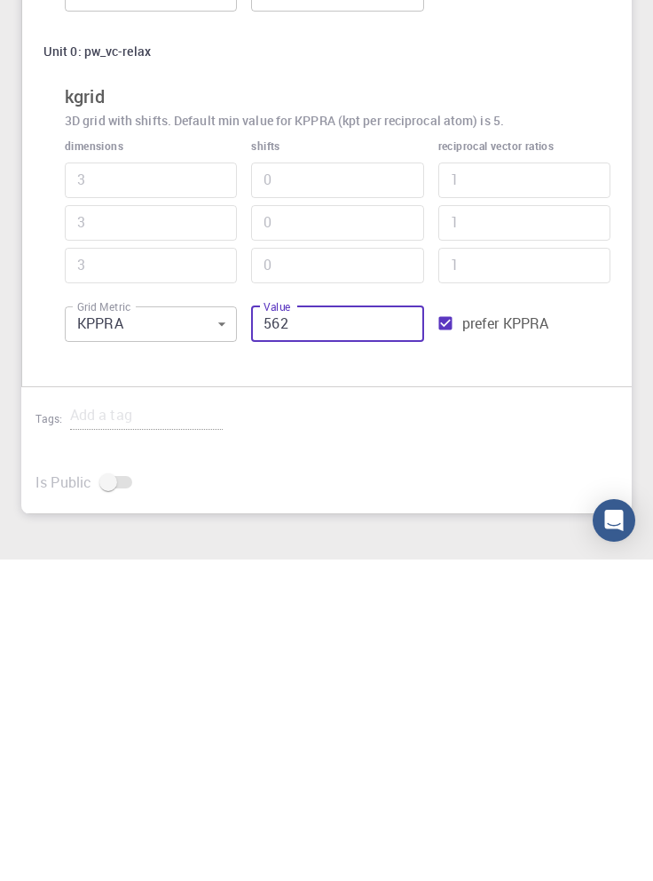
type input "5"
type input "5625"
type input "11"
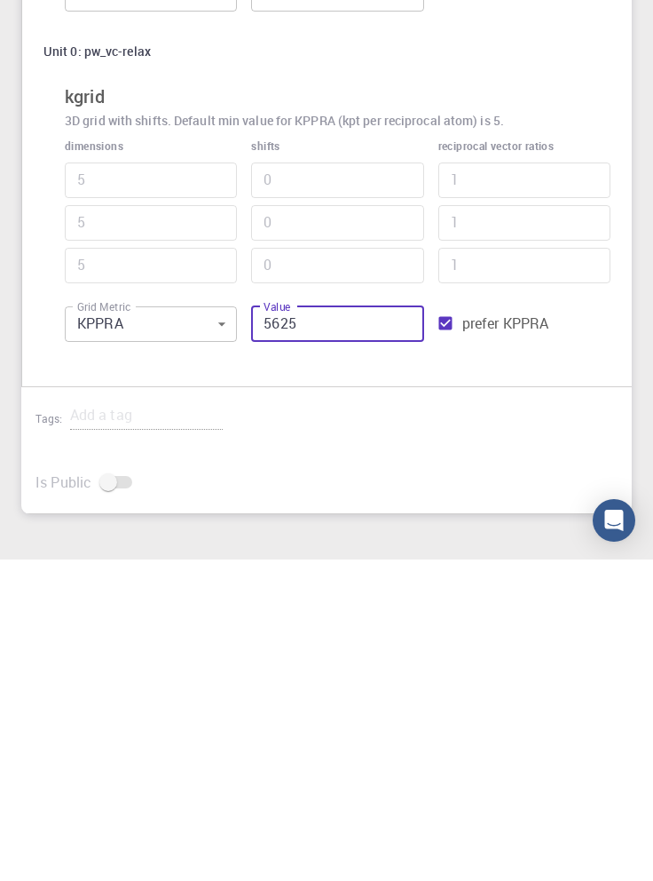
type input "11"
click at [325, 637] on input "5625" at bounding box center [337, 646] width 172 height 36
click at [272, 637] on input "5625" at bounding box center [337, 646] width 172 height 36
type input "625"
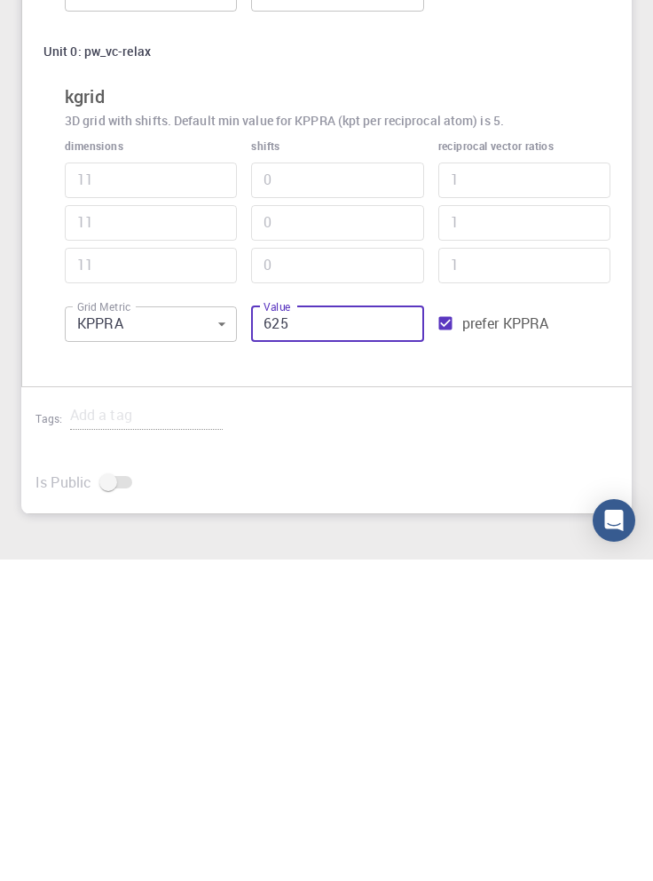
type input "5"
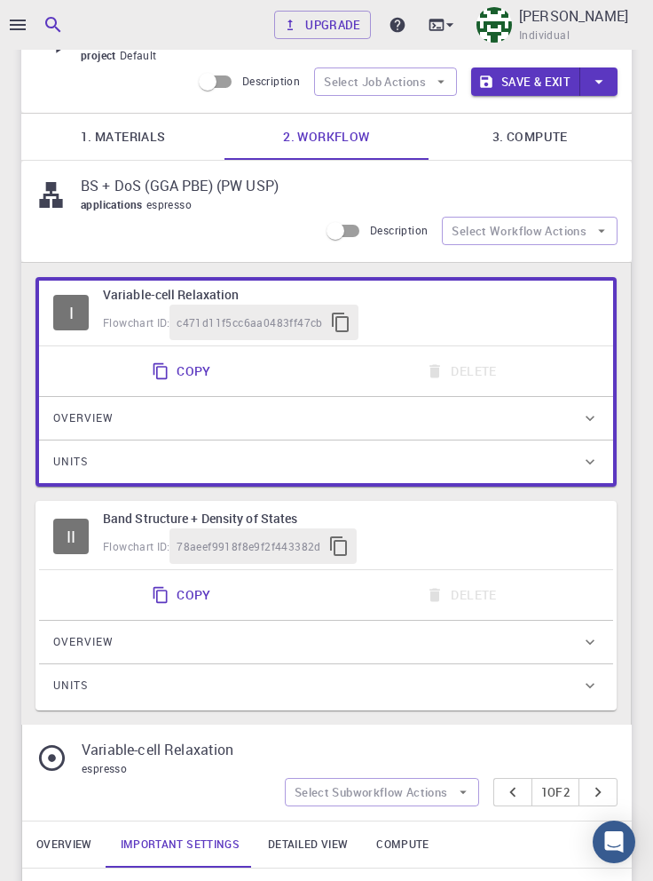
scroll to position [0, 0]
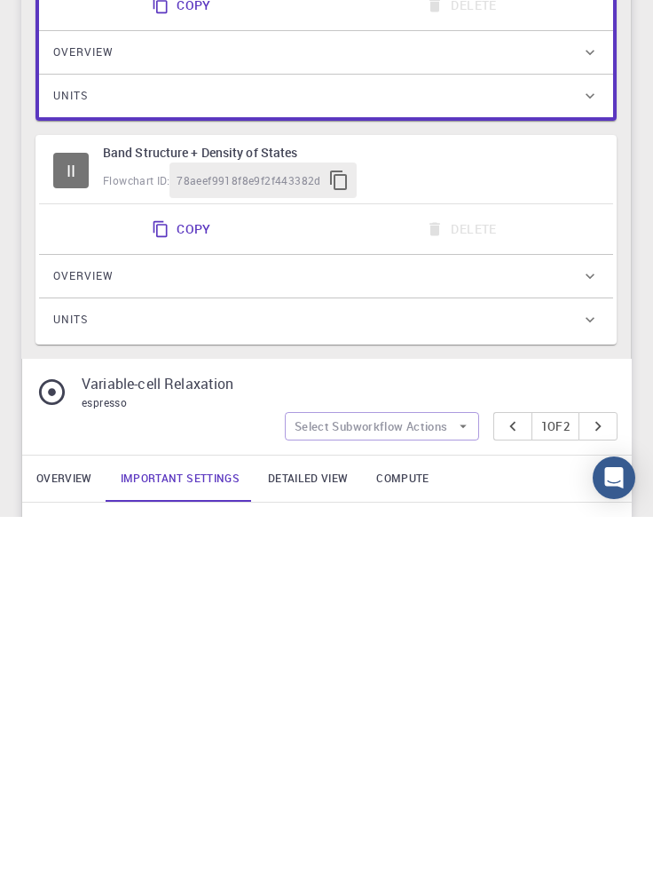
type input "625"
click at [429, 558] on div "Flowchart ID: 78aeef9918f8e9f2f443382d" at bounding box center [351, 544] width 496 height 36
type input "1"
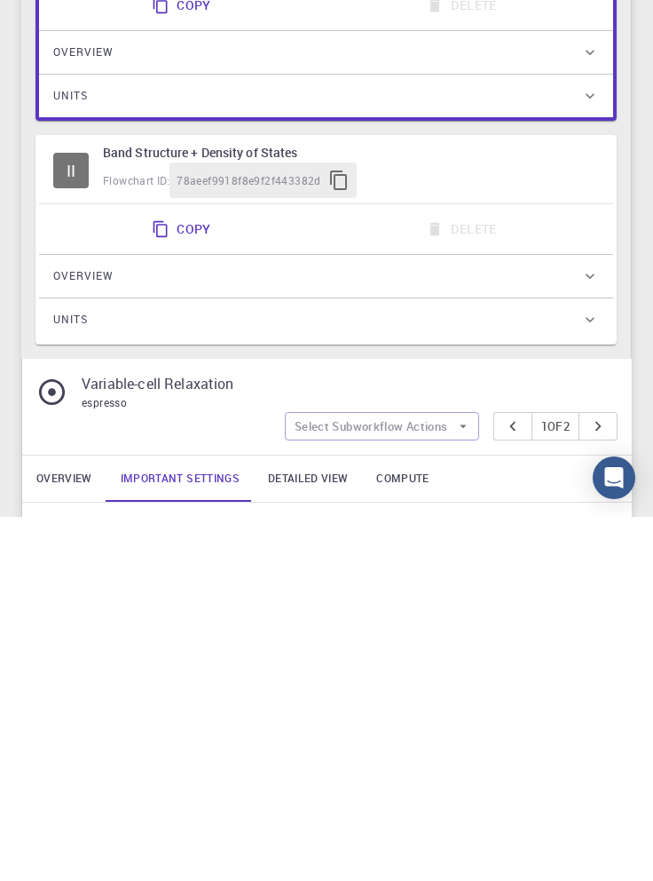
type input "5"
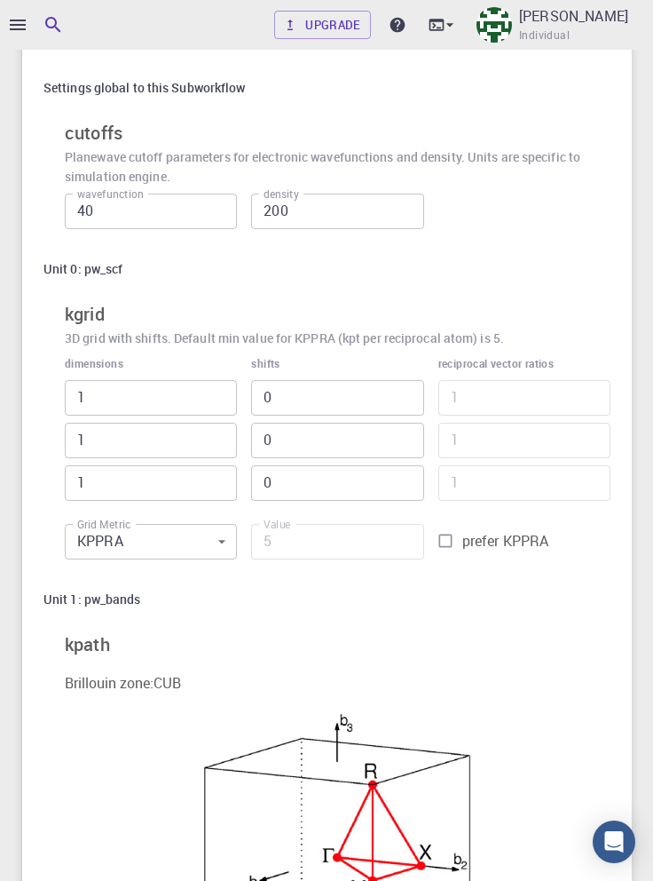
scroll to position [933, 0]
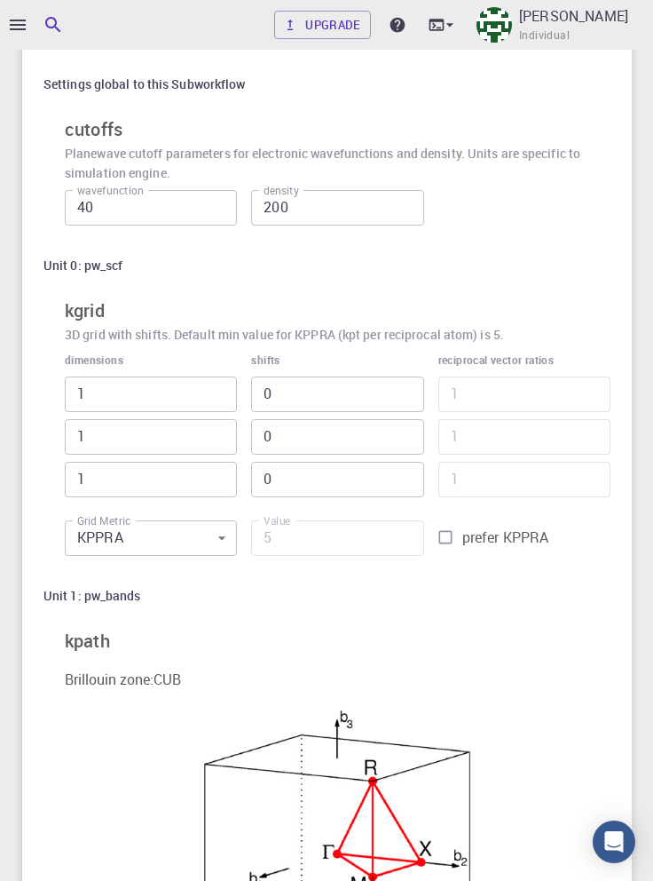
click at [455, 535] on input "prefer KPPRA" at bounding box center [446, 537] width 34 height 34
checkbox input "true"
click at [337, 545] on input "5" at bounding box center [337, 538] width 172 height 36
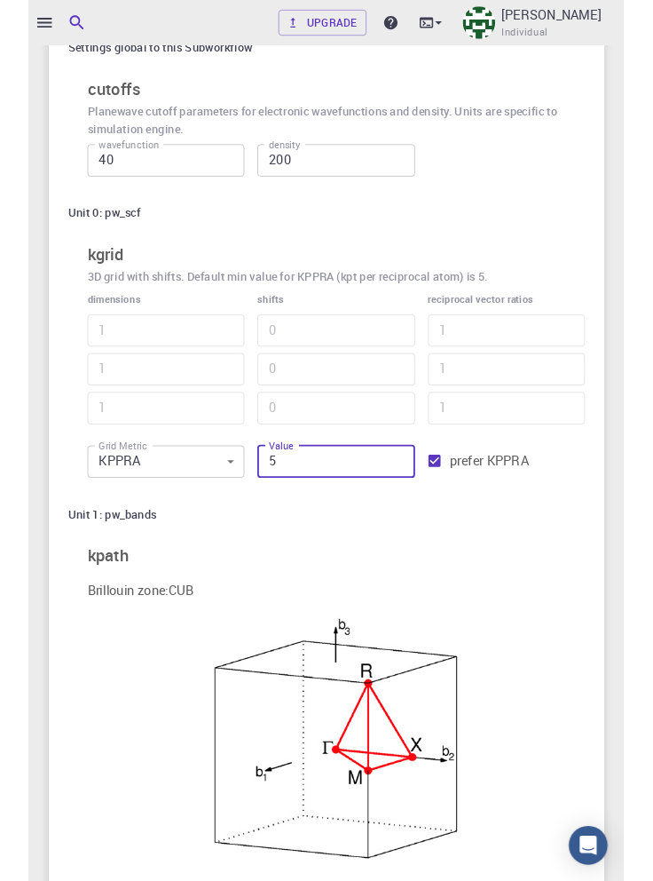
scroll to position [965, 0]
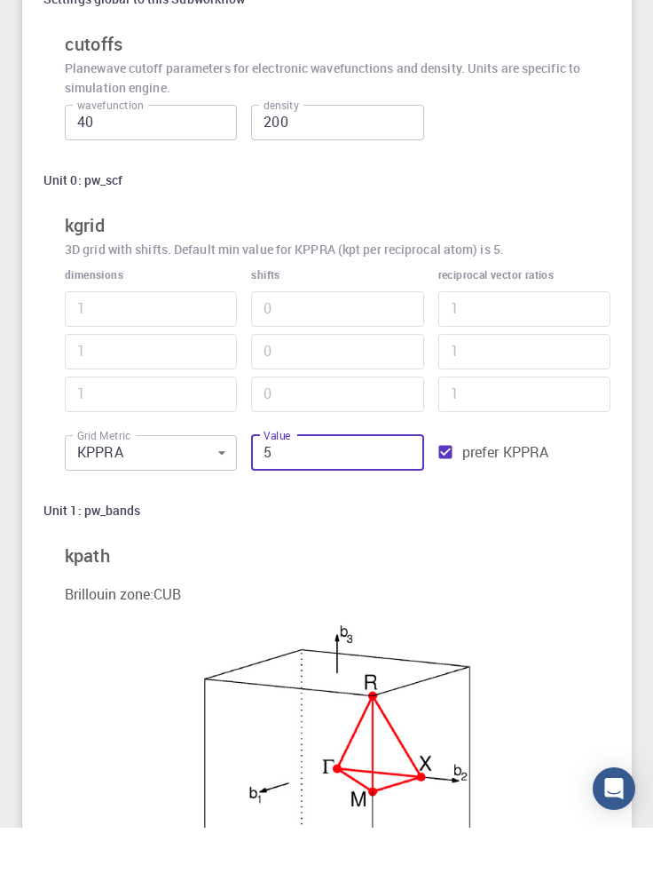
type input "56"
type input "3"
type input "562"
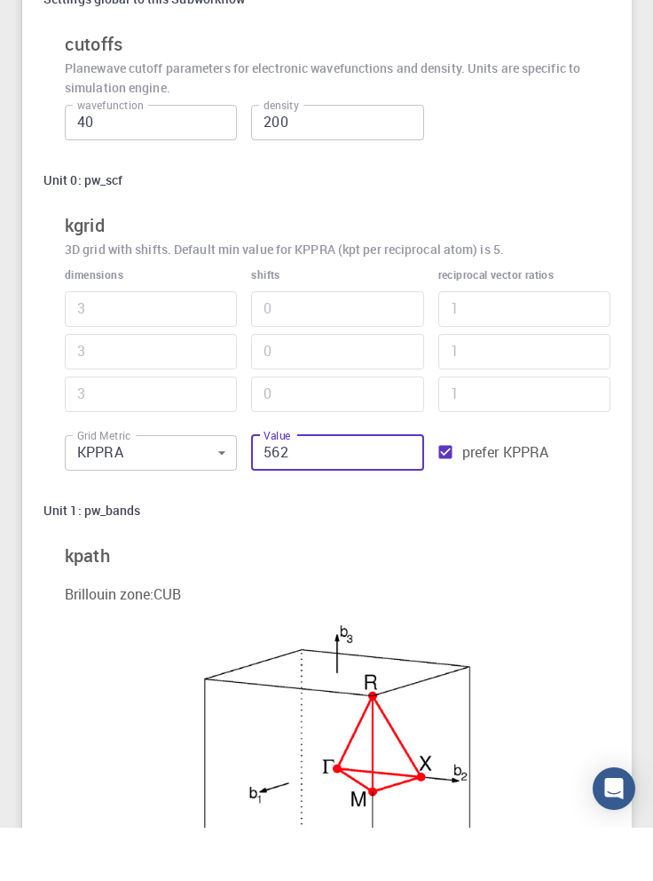
type input "5"
type input "5625"
type input "11"
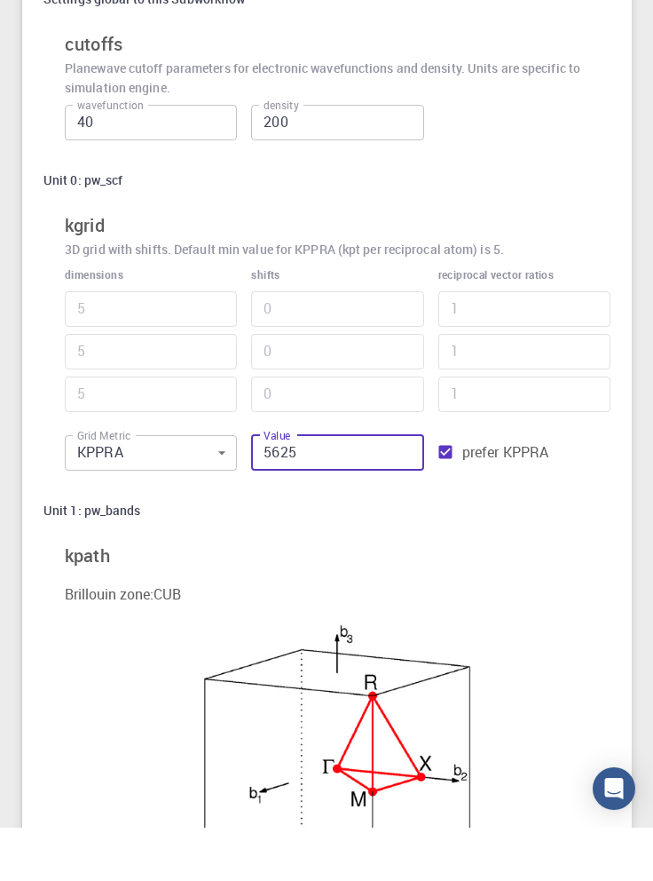
type input "11"
click at [274, 501] on input "5625" at bounding box center [337, 506] width 172 height 36
type input "625"
type input "5"
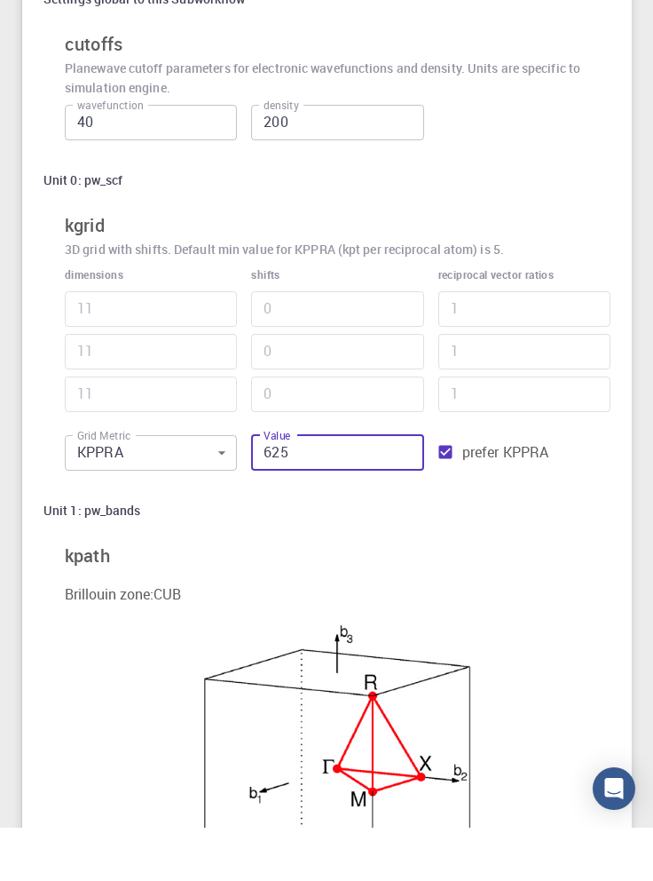
type input "5"
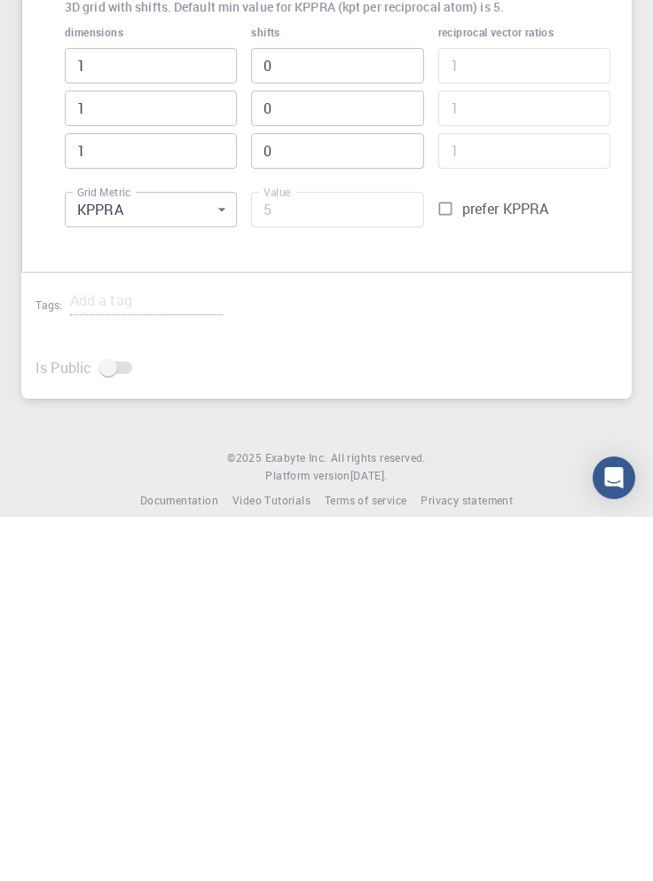
scroll to position [2164, 0]
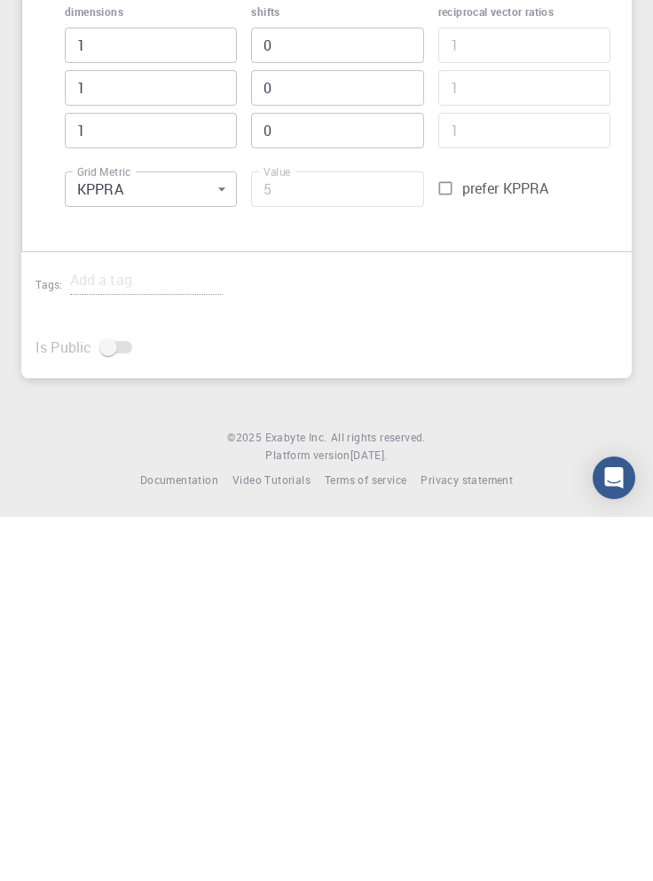
type input "625"
click at [444, 554] on input "prefer KPPRA" at bounding box center [446, 552] width 34 height 34
checkbox input "true"
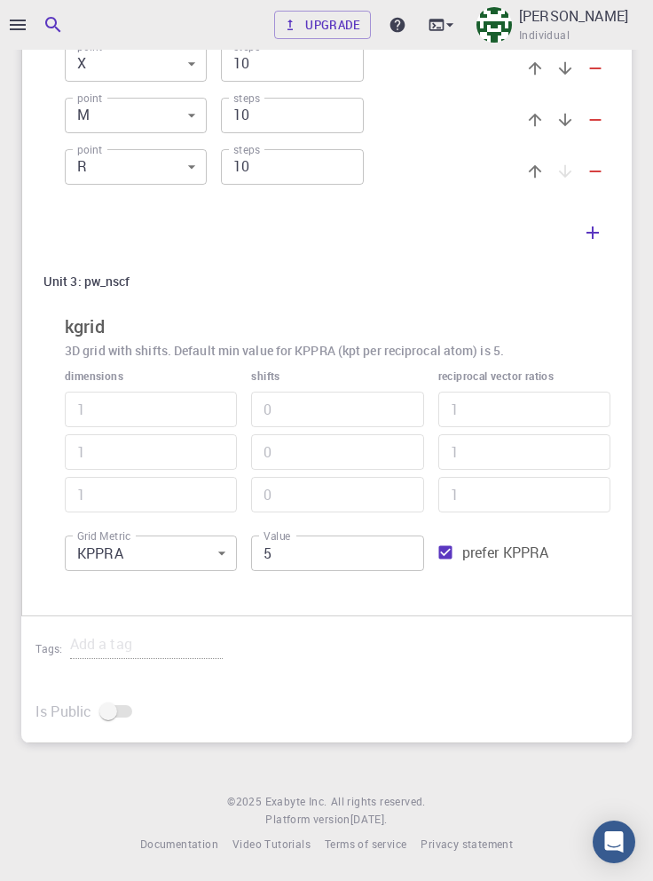
click at [354, 549] on input "5" at bounding box center [337, 553] width 172 height 36
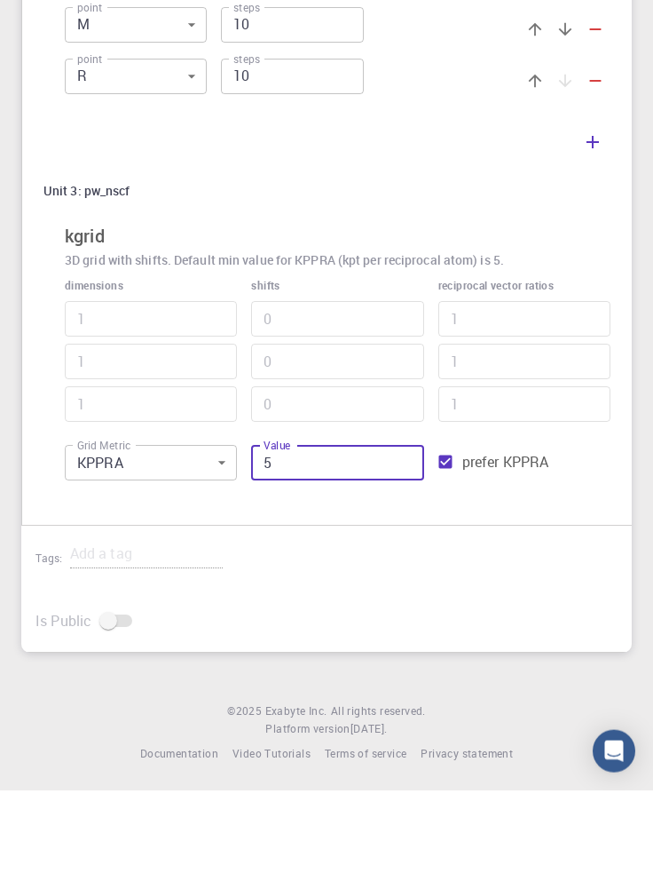
scroll to position [2164, 0]
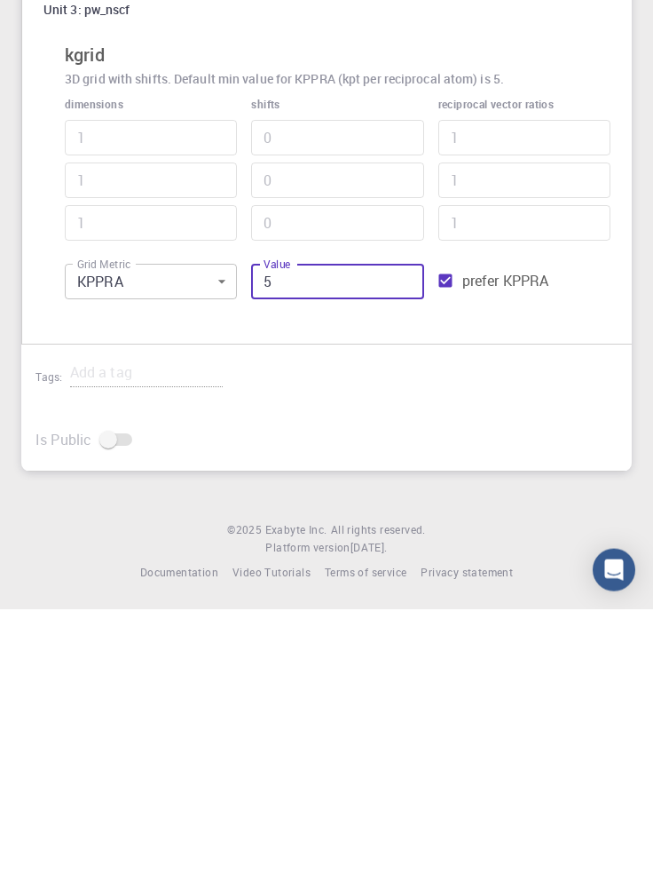
type input "56"
type input "3"
type input "562"
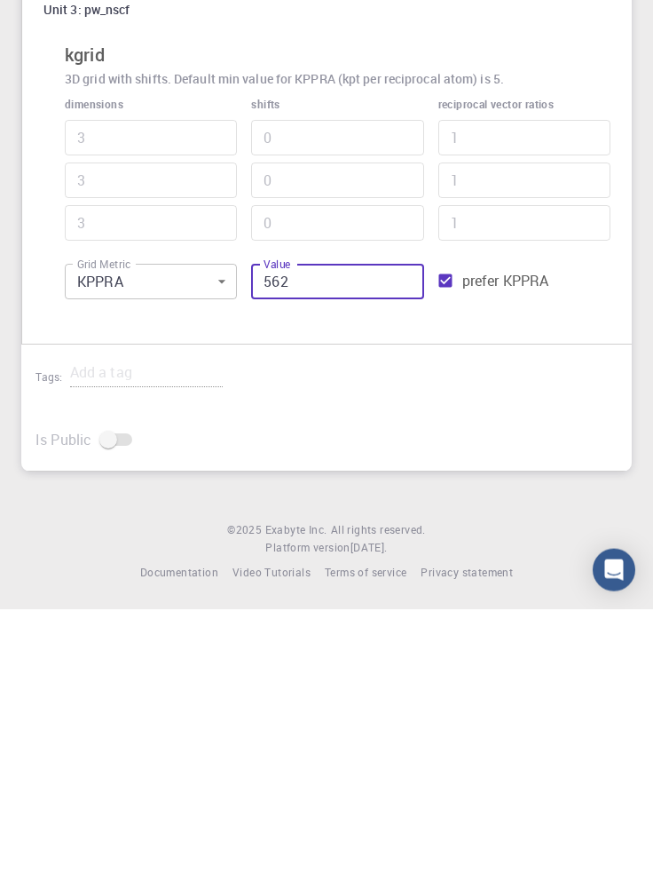
type input "5"
type input "5625"
type input "11"
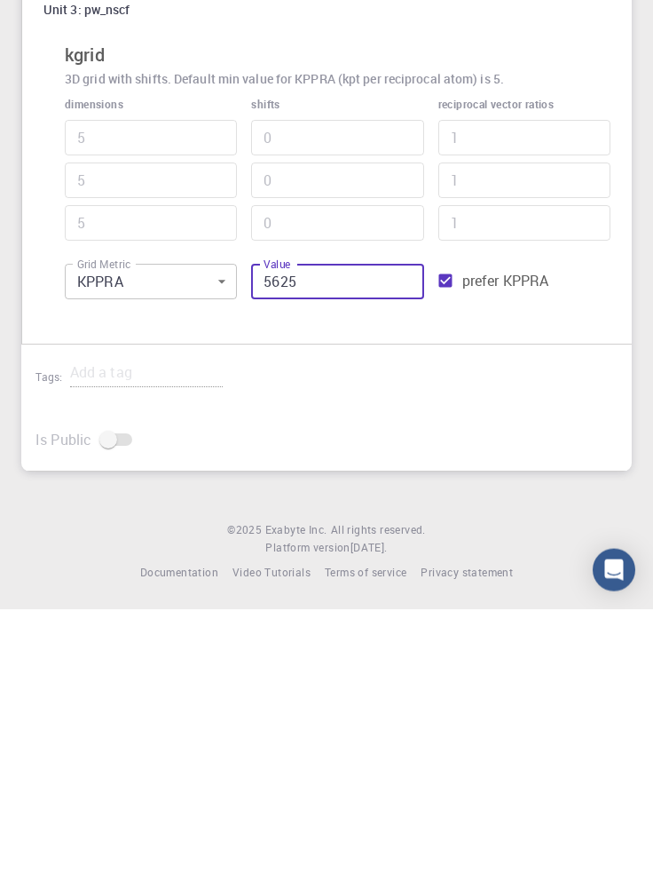
type input "11"
click at [270, 553] on input "5625" at bounding box center [337, 553] width 172 height 36
type input "625"
type input "5"
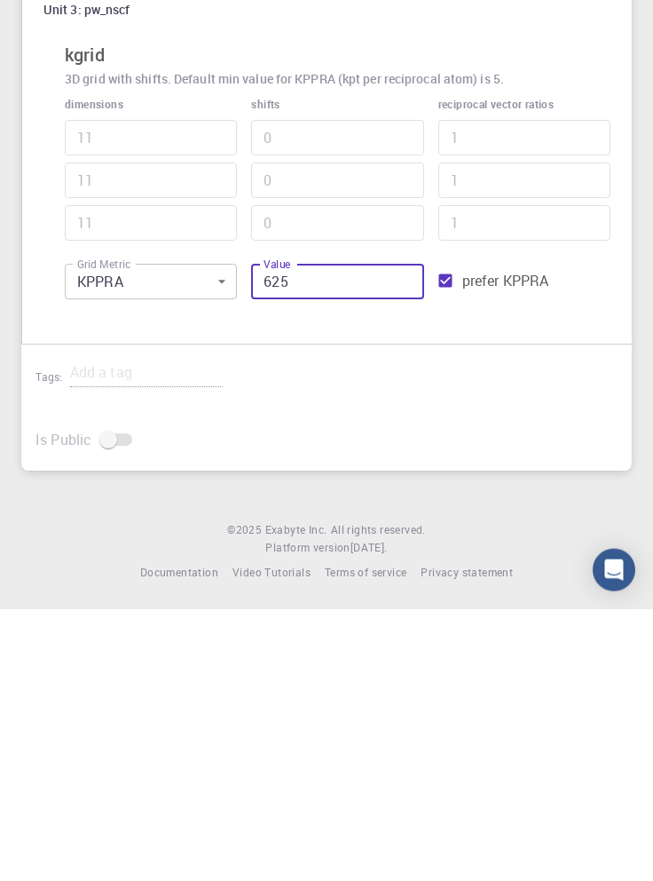
type input "5"
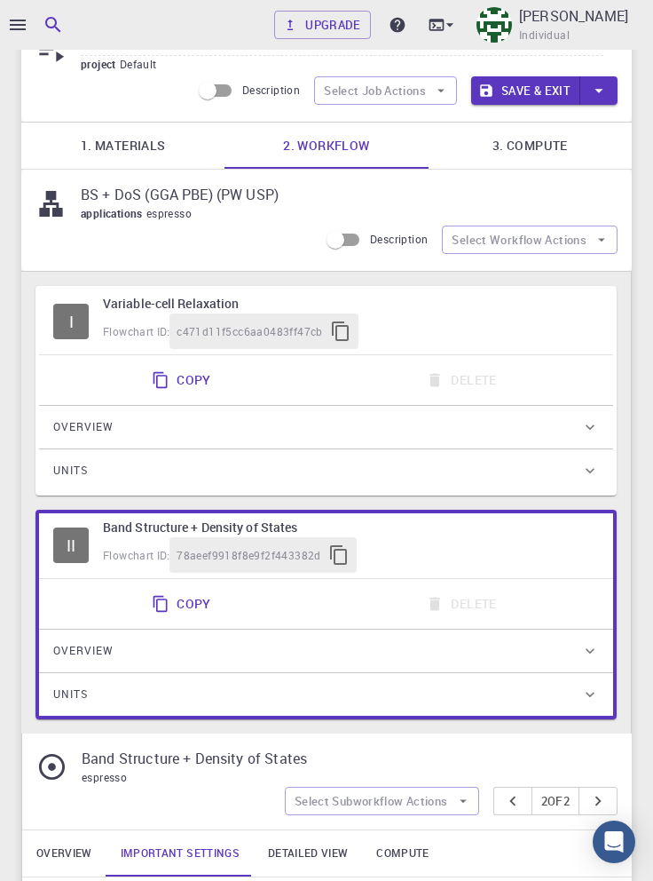
scroll to position [0, 0]
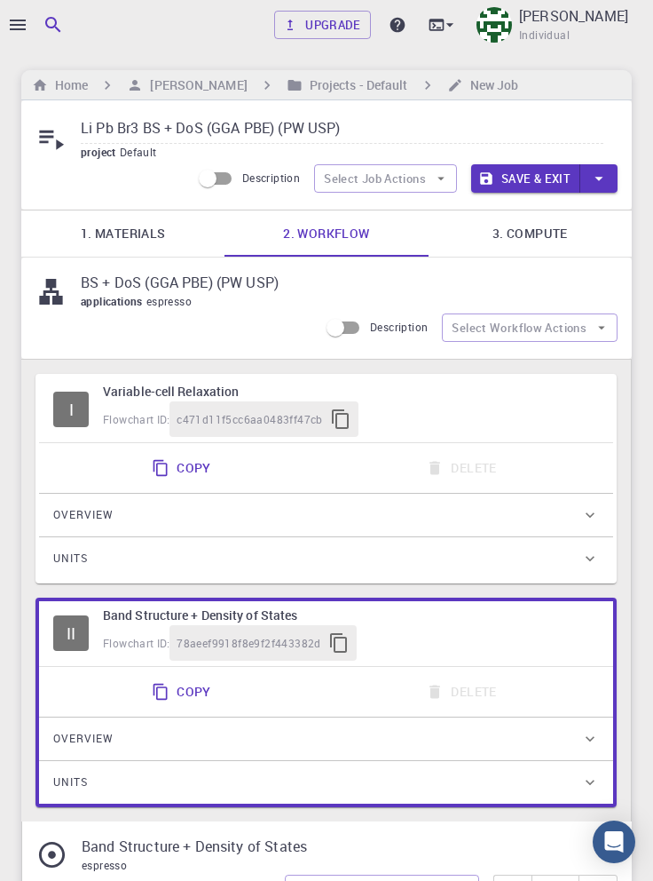
click at [527, 227] on link "3. Compute" at bounding box center [530, 233] width 203 height 46
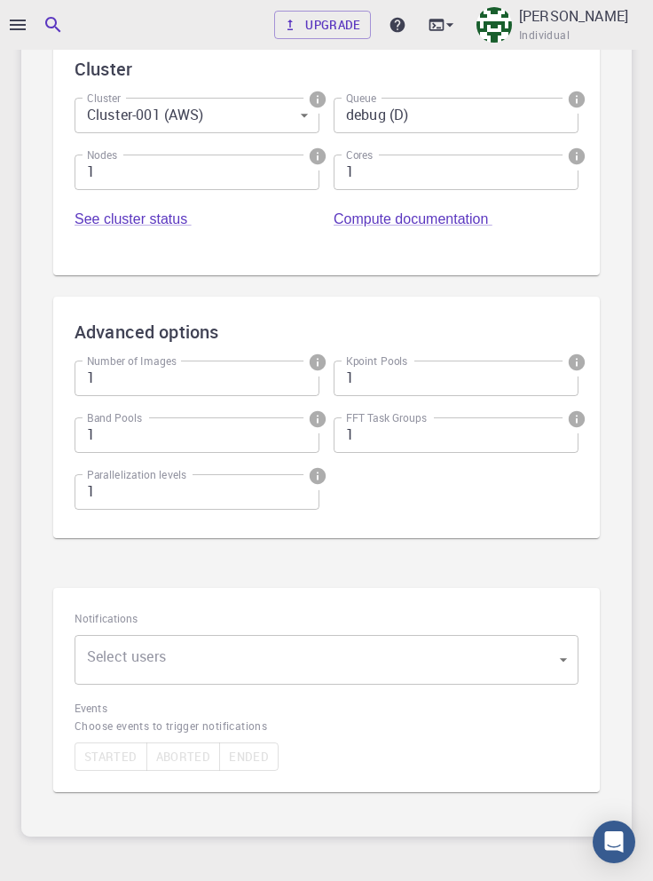
scroll to position [470, 0]
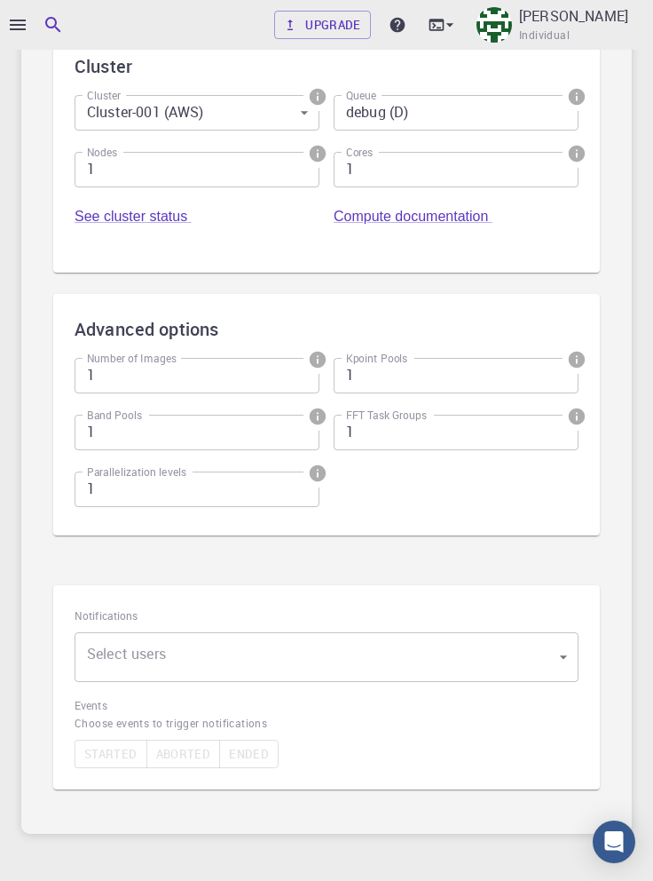
click at [430, 661] on body "Upgrade Taha Yusuf Individual Home Taha Yusuf Projects - Default New Job Li Pb …" at bounding box center [326, 251] width 653 height 1442
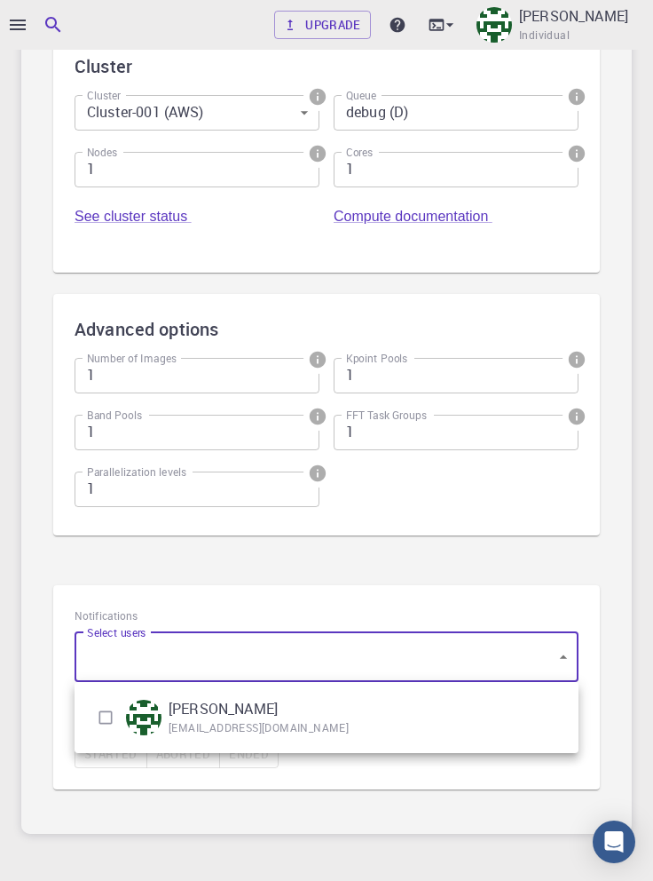
click at [156, 719] on img at bounding box center [144, 718] width 36 height 36
type input "[object Object]"
checkbox input "true"
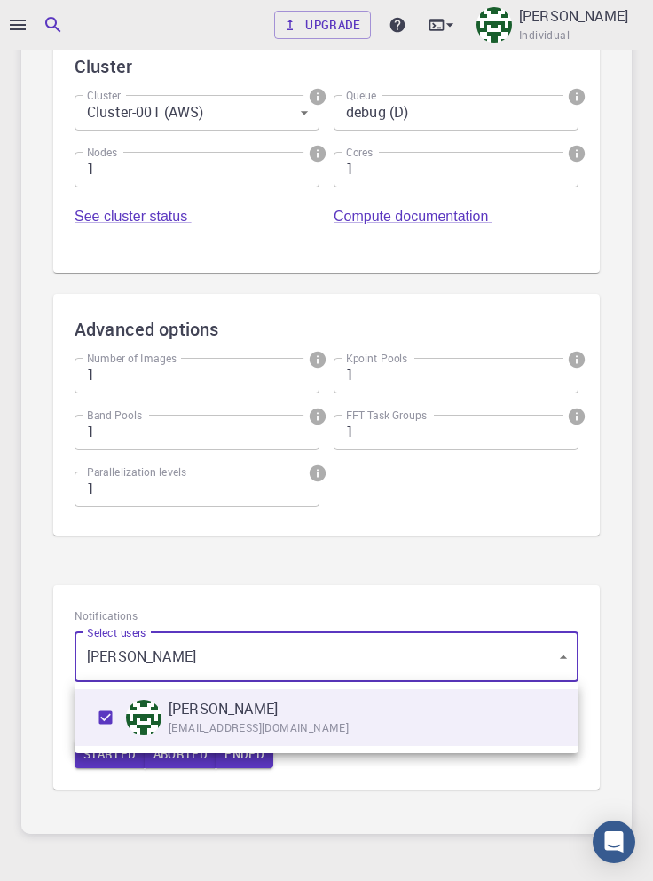
click at [348, 778] on div at bounding box center [326, 440] width 653 height 881
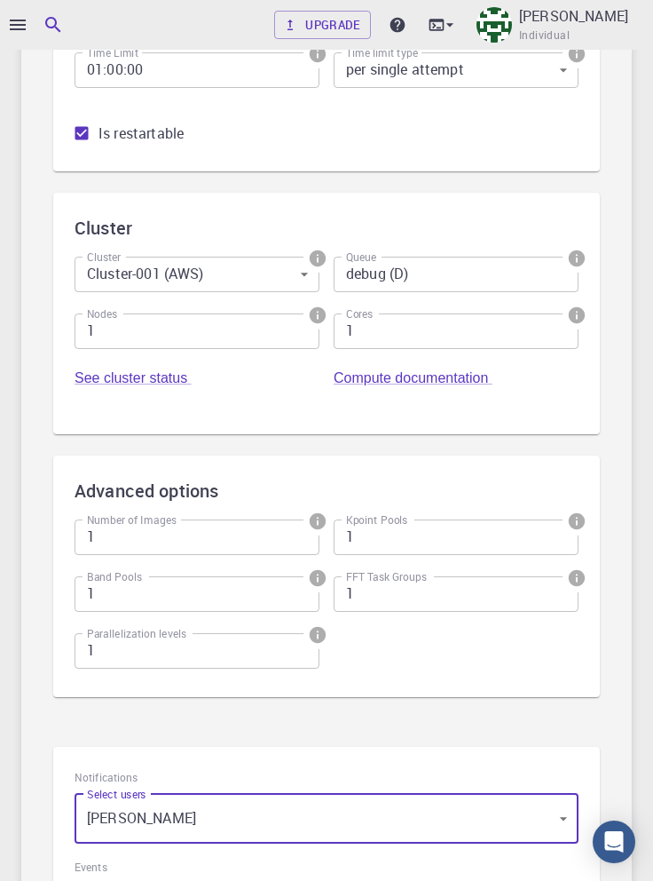
scroll to position [0, 0]
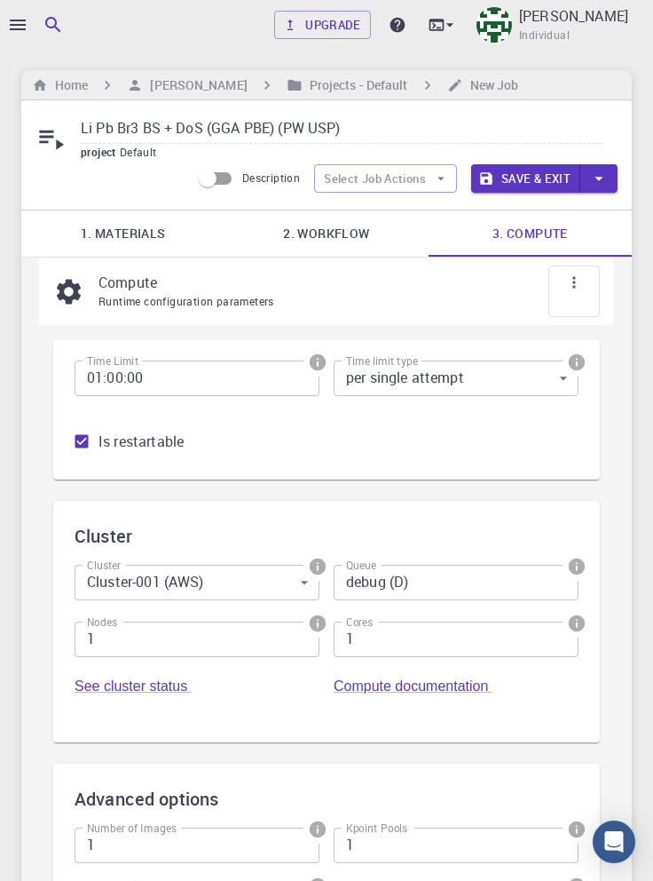
click at [528, 180] on button "Save & Exit" at bounding box center [525, 178] width 109 height 28
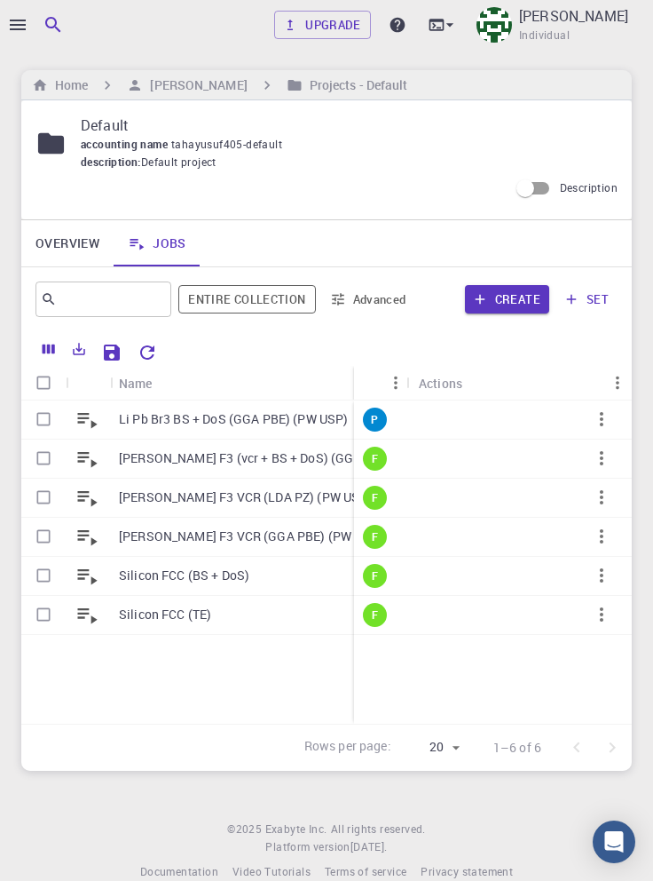
click at [602, 422] on icon "button" at bounding box center [601, 418] width 21 height 21
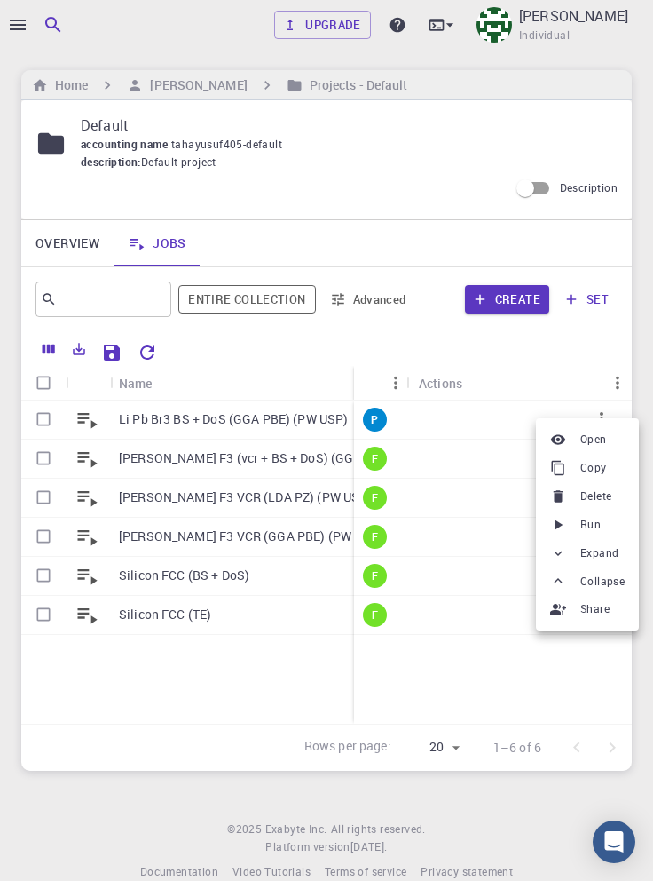
click at [591, 529] on span "Run" at bounding box center [591, 525] width 20 height 18
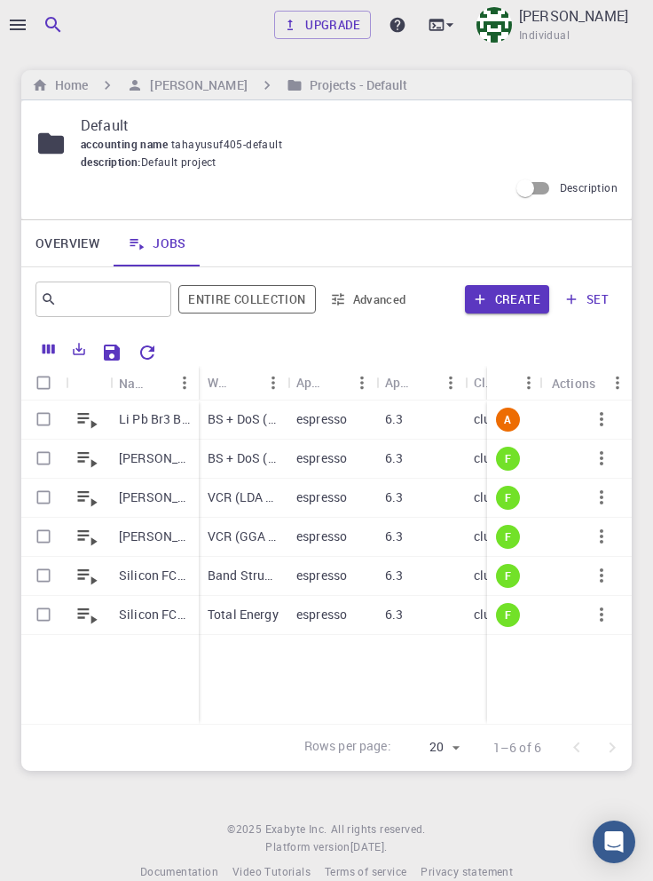
click at [144, 424] on p "Li Pb Br3 BS + DoS (GGA PBE) (PW USP)" at bounding box center [154, 419] width 71 height 18
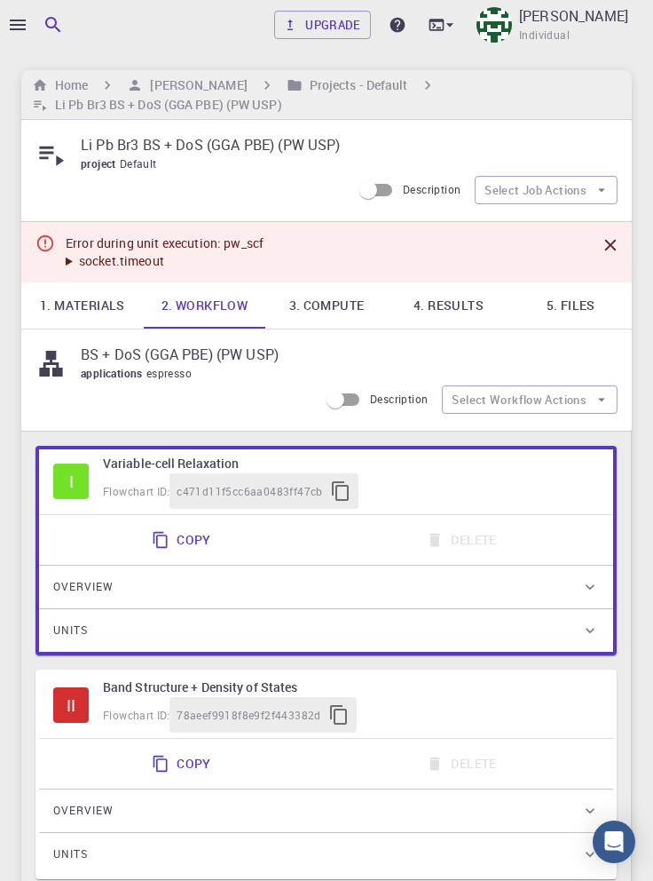
click at [471, 310] on link "4. Results" at bounding box center [449, 305] width 123 height 46
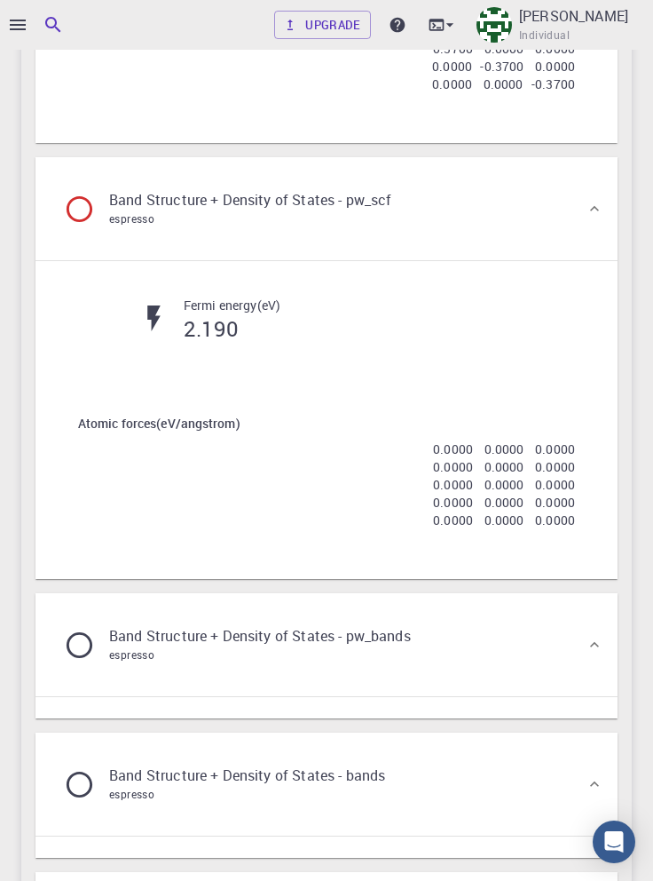
scroll to position [2302, 0]
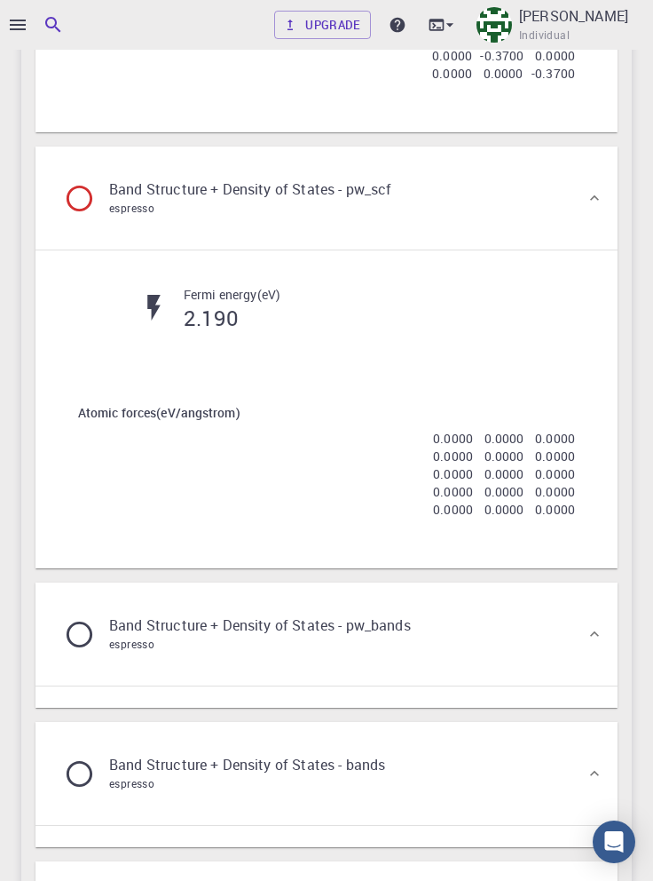
click at [479, 232] on div "Band Structure + Density of States - pw_scf espresso" at bounding box center [318, 197] width 536 height 67
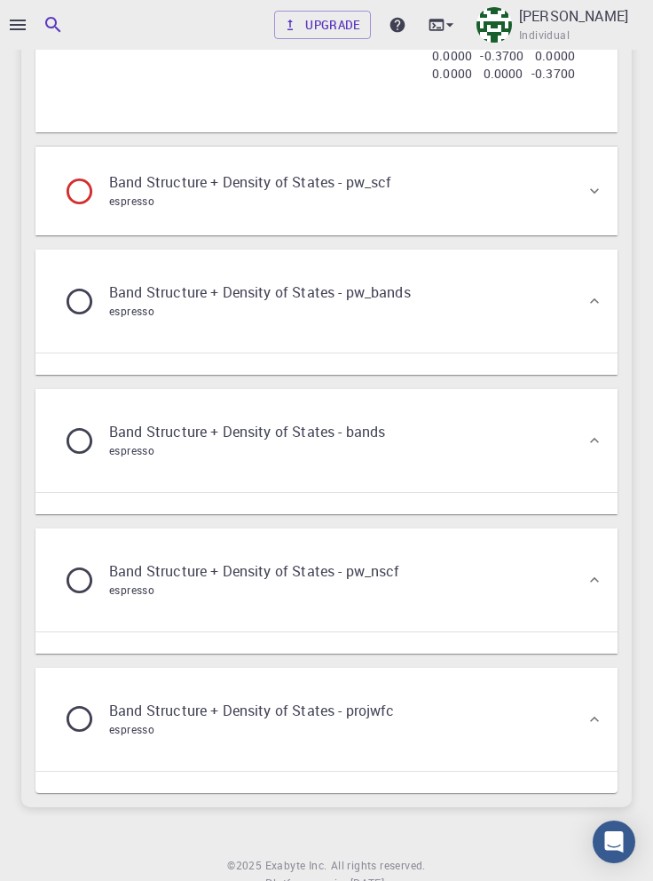
click at [503, 225] on div "Band Structure + Density of States - pw_scf espresso" at bounding box center [318, 190] width 536 height 67
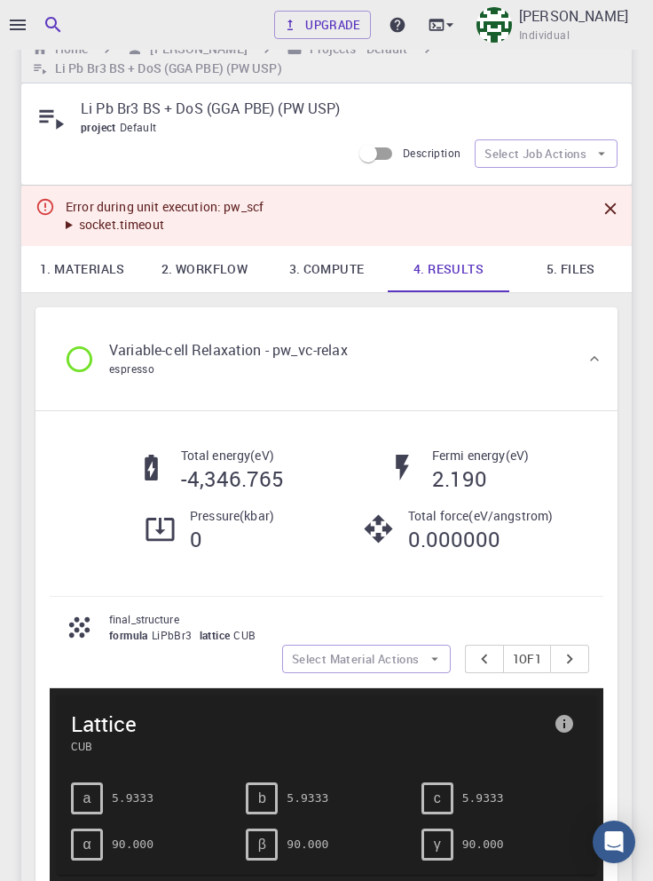
scroll to position [0, 0]
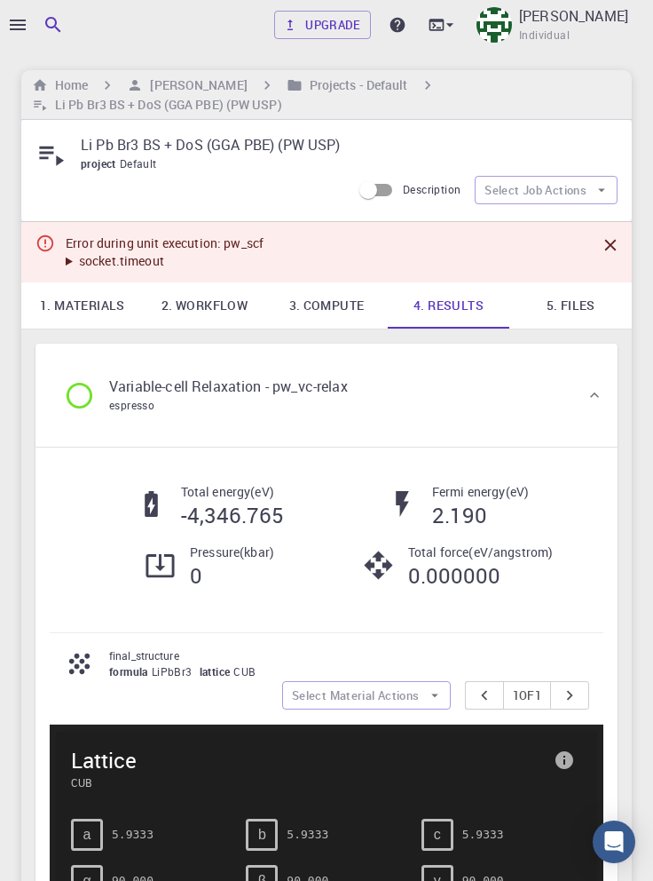
click at [181, 85] on h6 "[PERSON_NAME]" at bounding box center [195, 85] width 104 height 20
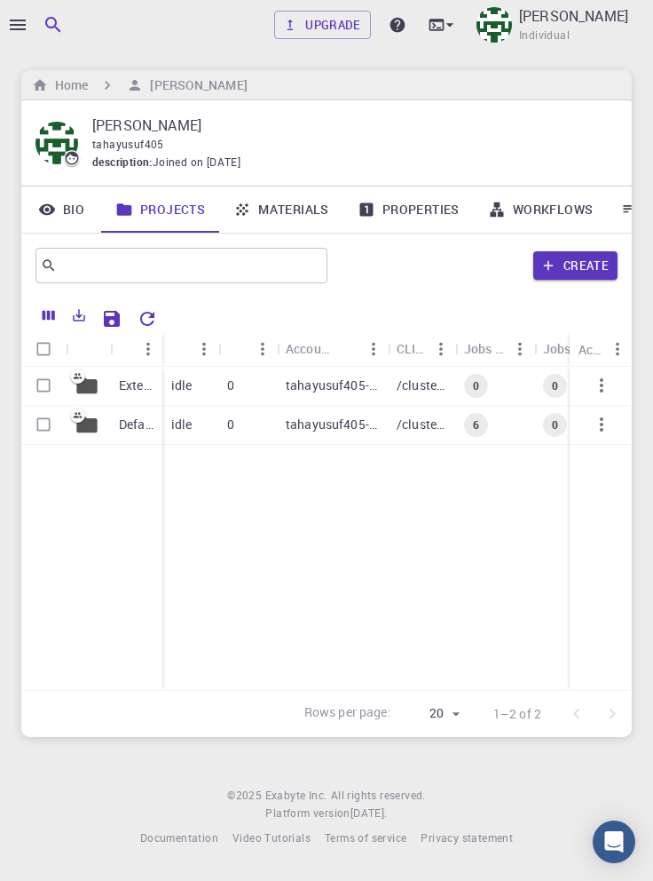
click at [133, 430] on p "Default" at bounding box center [136, 424] width 35 height 18
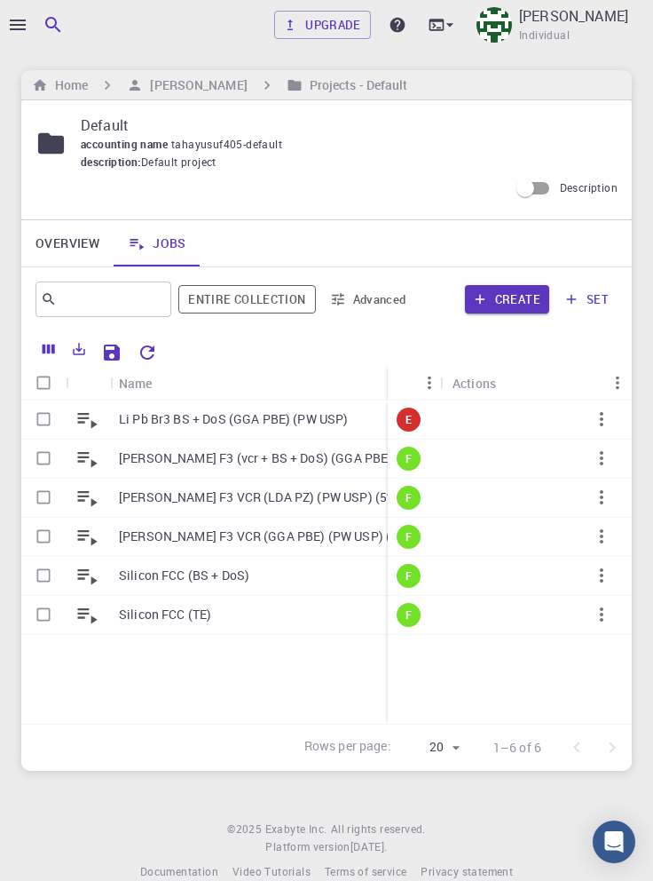
click at [45, 422] on input "Select row" at bounding box center [44, 419] width 34 height 34
checkbox input "true"
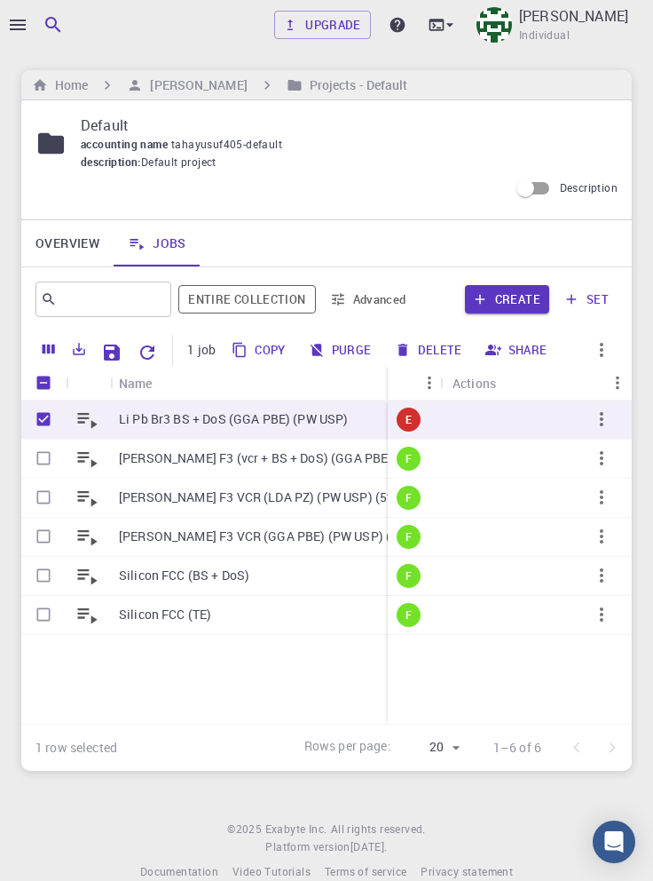
click at [440, 346] on button "Delete" at bounding box center [430, 350] width 80 height 28
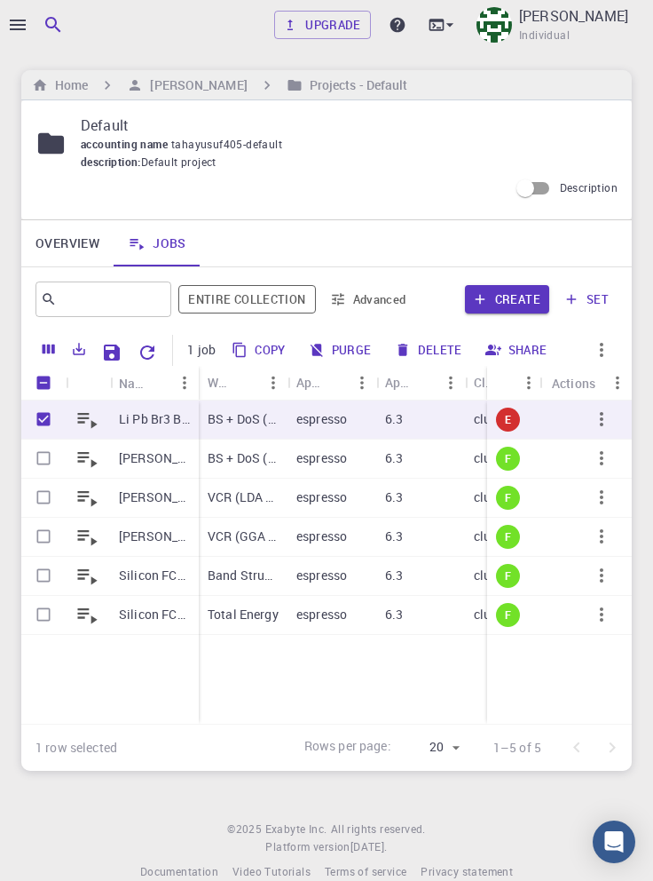
checkbox input "false"
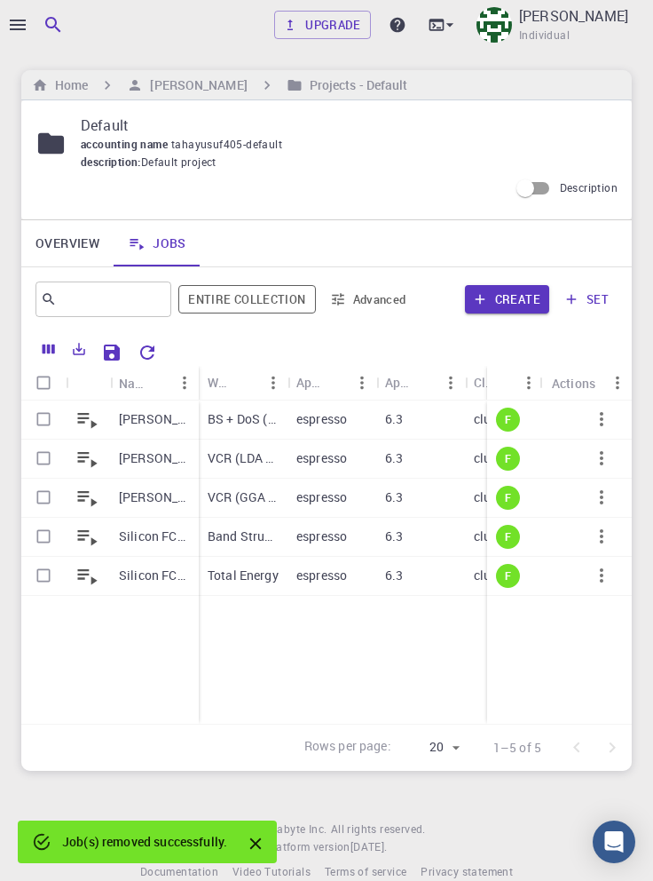
click at [23, 21] on icon "button" at bounding box center [17, 24] width 21 height 21
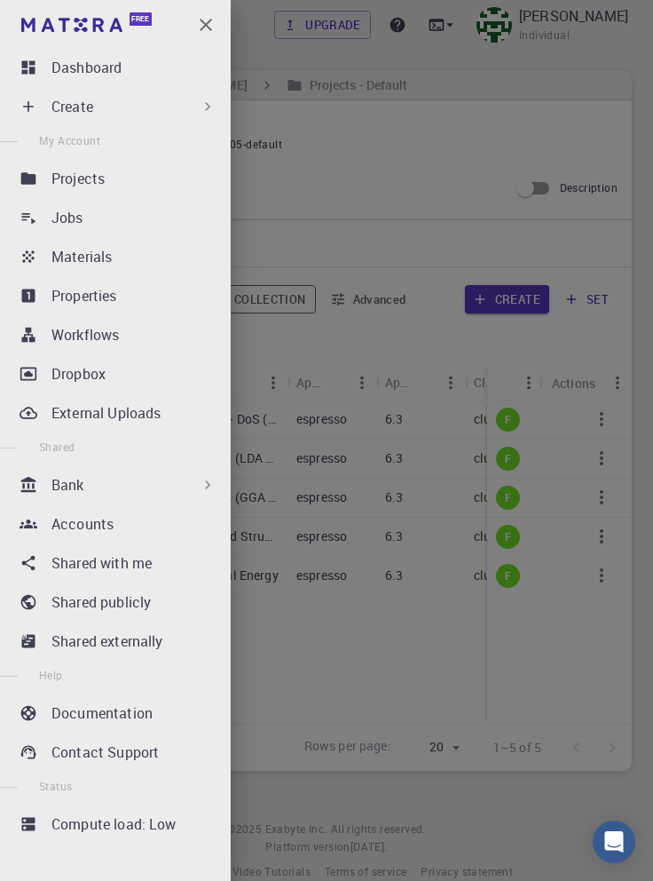
click at [185, 115] on div "Create" at bounding box center [133, 106] width 165 height 21
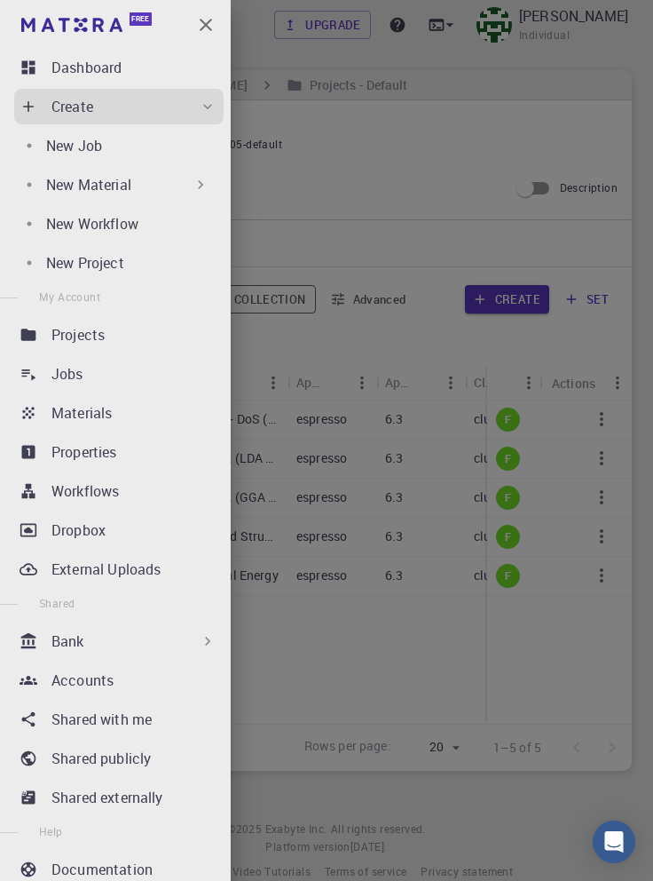
click at [147, 150] on div "New Job" at bounding box center [131, 145] width 170 height 21
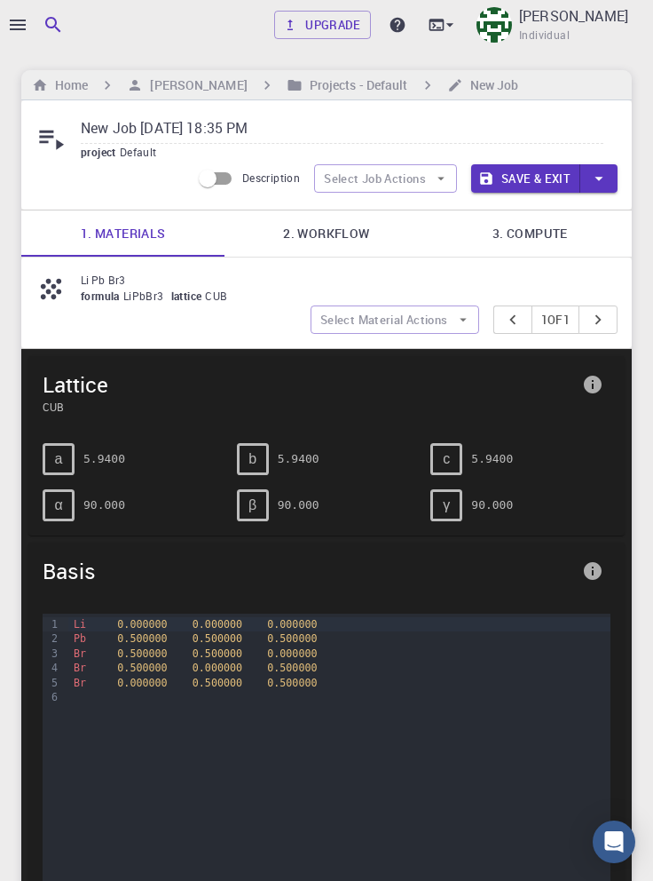
click at [294, 130] on input "New Job [DATE] 18:35 PM" at bounding box center [342, 129] width 523 height 29
paste input "Li Pb Br3"
click at [339, 240] on link "2. Workflow" at bounding box center [326, 233] width 203 height 46
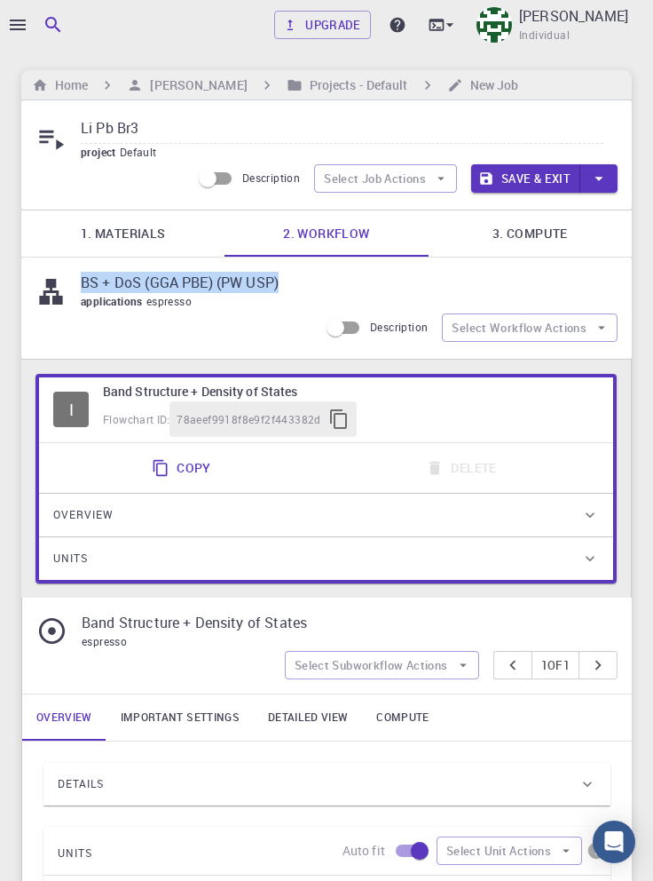
copy p "BS + DoS (GGA PBE) (PW USP)"
click at [205, 126] on input "Li Pb Br3" at bounding box center [342, 129] width 523 height 29
paste input "BS + DoS (GGA PBE) (PW USP)"
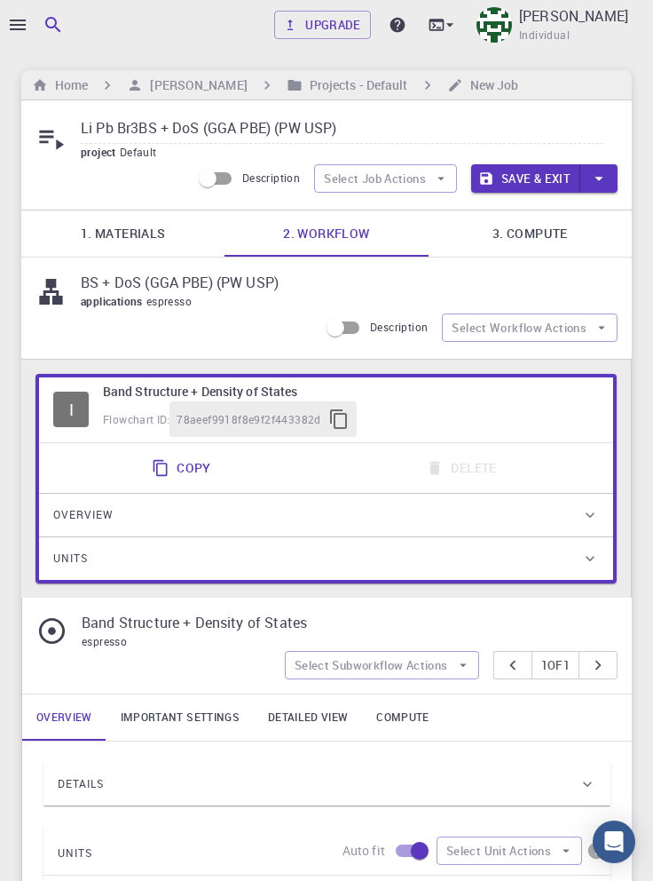
click at [140, 131] on input "Li Pb Br3BS + DoS (GGA PBE) (PW USP)" at bounding box center [342, 129] width 523 height 29
click at [144, 131] on input "Li Pb Br3 vcrBS + DoS (GGA PBE) (PW USP)" at bounding box center [342, 129] width 523 height 29
click at [167, 130] on input "Li Pb Br3 (vcrBS + DoS (GGA PBE) (PW USP)" at bounding box center [342, 129] width 523 height 29
click at [172, 128] on input "Li Pb Br3 (vcr+ BS + DoS (GGA PBE) (PW USP)" at bounding box center [342, 129] width 523 height 29
click at [236, 124] on input "Li Pb Br3 (vcr + BS + DoS (GGA PBE) (PW USP)" at bounding box center [342, 129] width 523 height 29
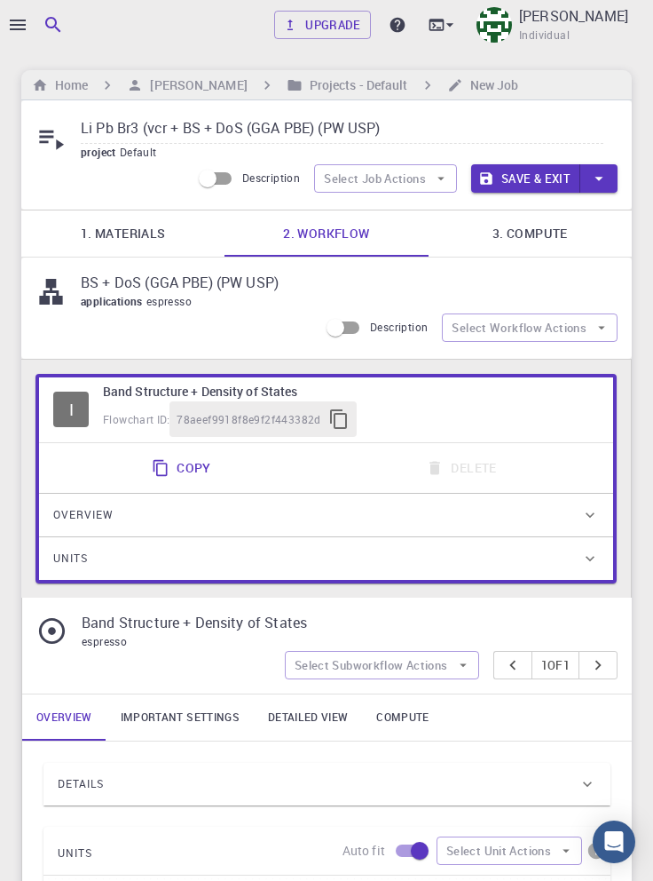
click at [240, 123] on input "Li Pb Br3 (vcr + BS + DoS (GGA PBE) (PW USP)" at bounding box center [342, 129] width 523 height 29
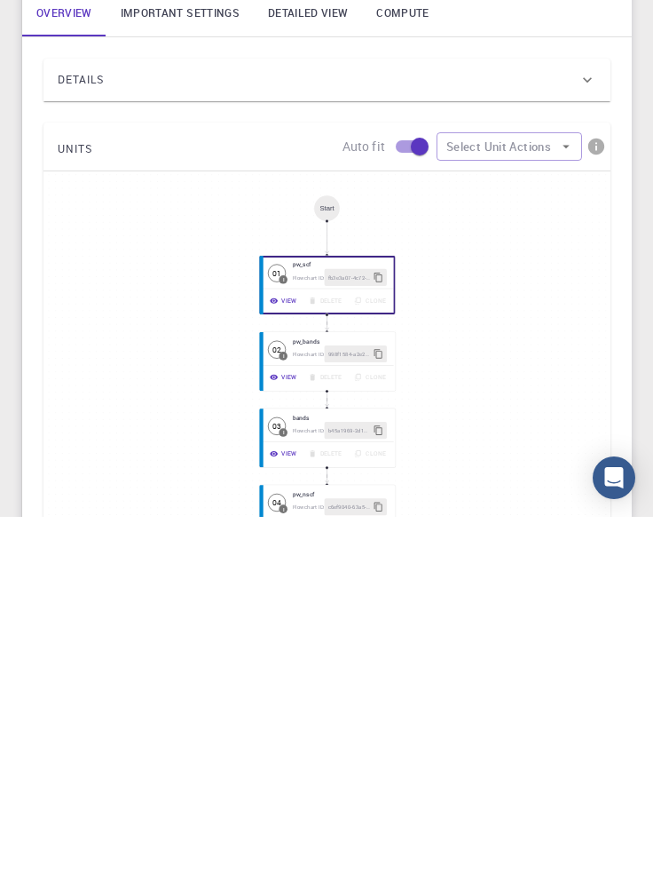
scroll to position [344, 0]
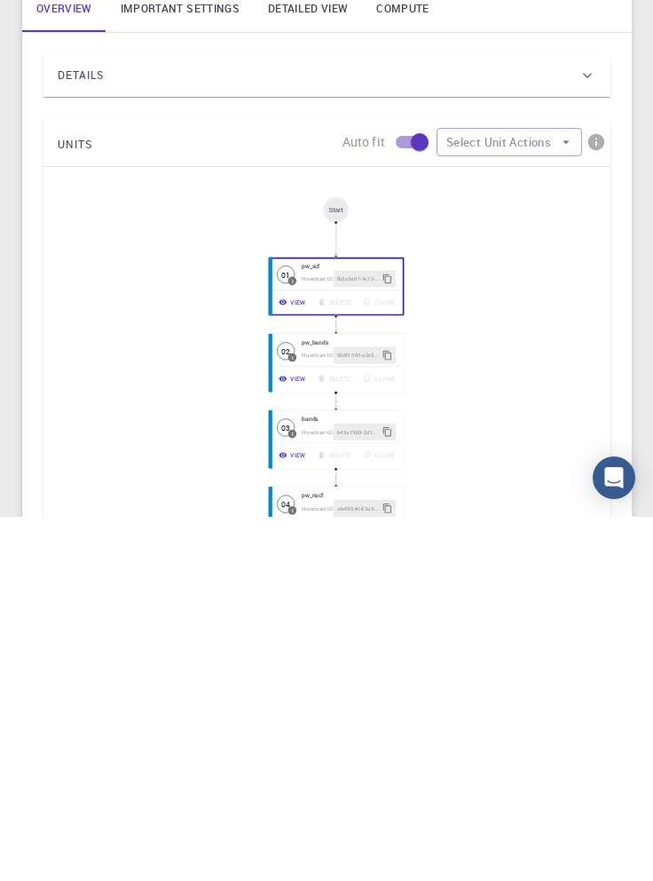
type input "Li Pb Br3 (vcr + BS + DoS) (GGA PBE) (PW USP)"
click at [336, 439] on div "Details" at bounding box center [318, 439] width 521 height 28
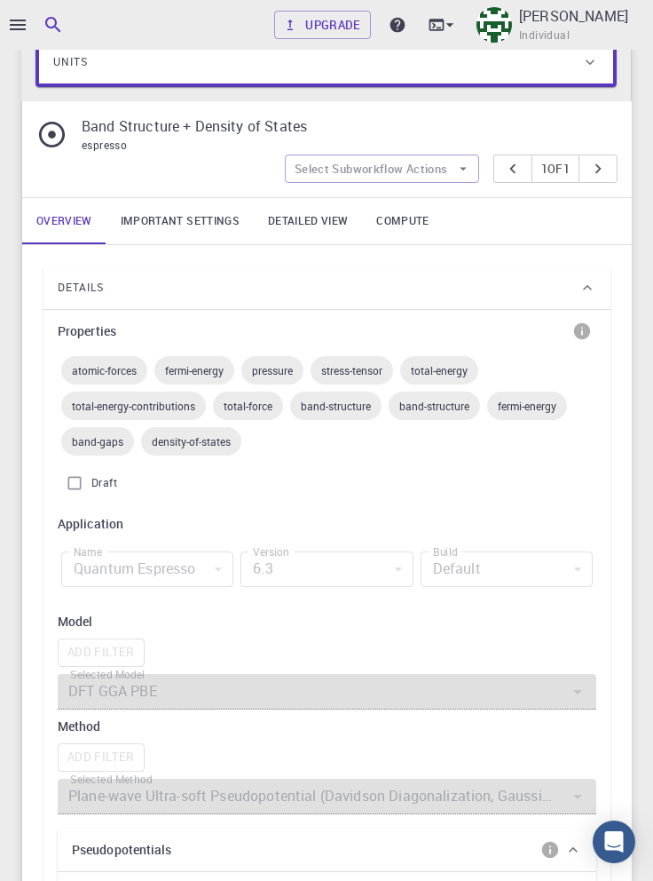
scroll to position [510, 0]
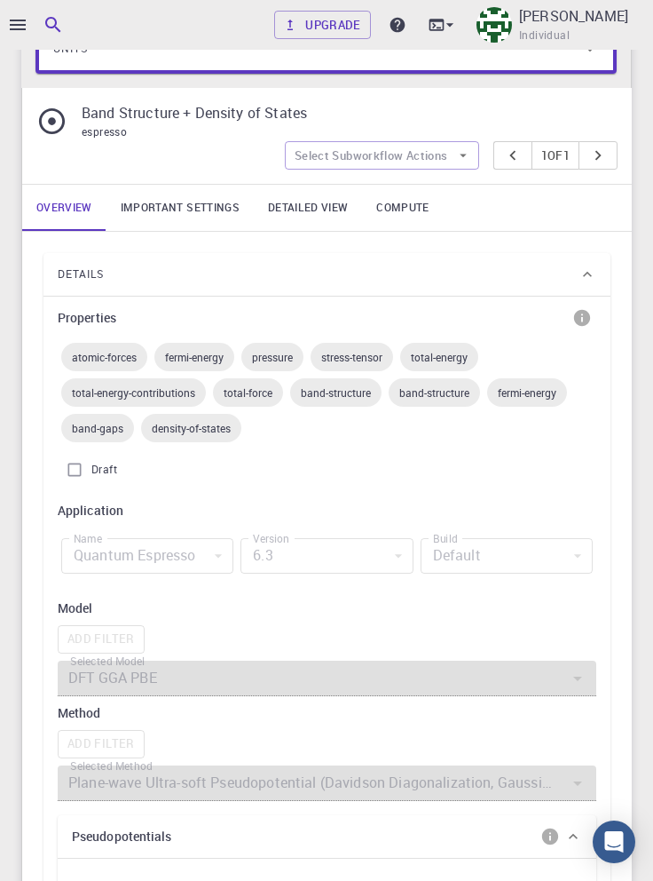
click at [190, 202] on link "Important settings" at bounding box center [180, 208] width 147 height 46
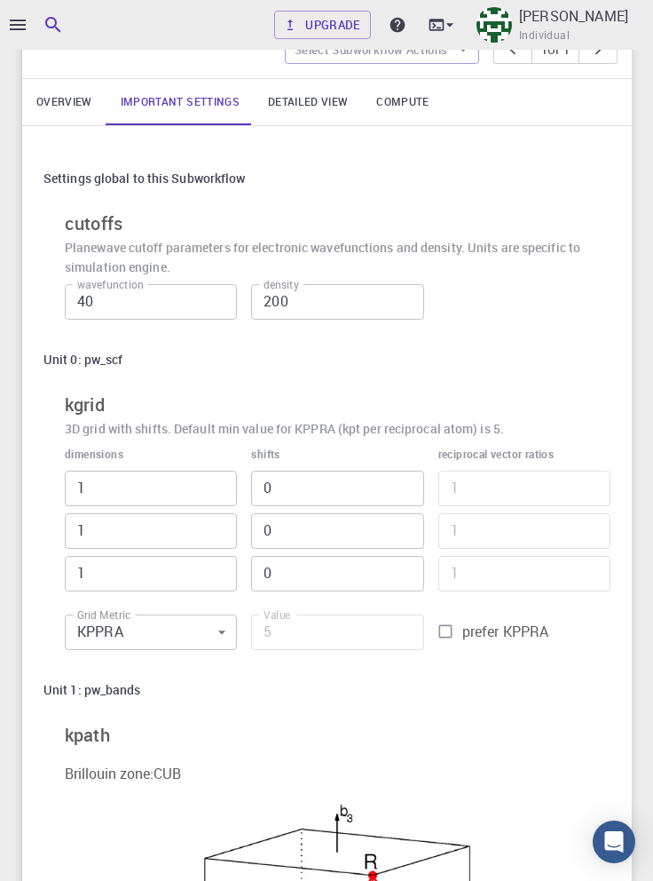
scroll to position [620, 0]
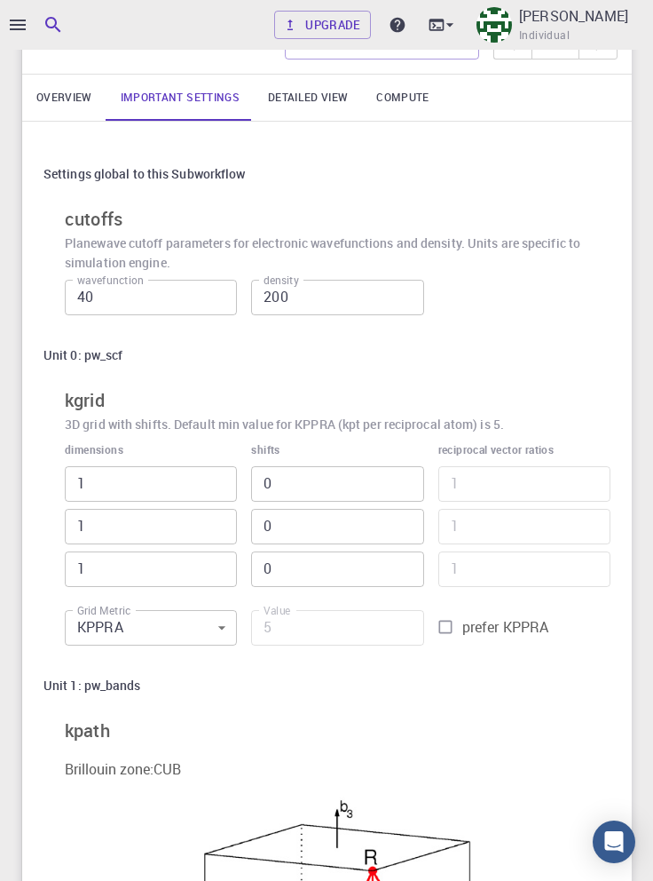
click at [133, 476] on input "1" at bounding box center [151, 484] width 172 height 36
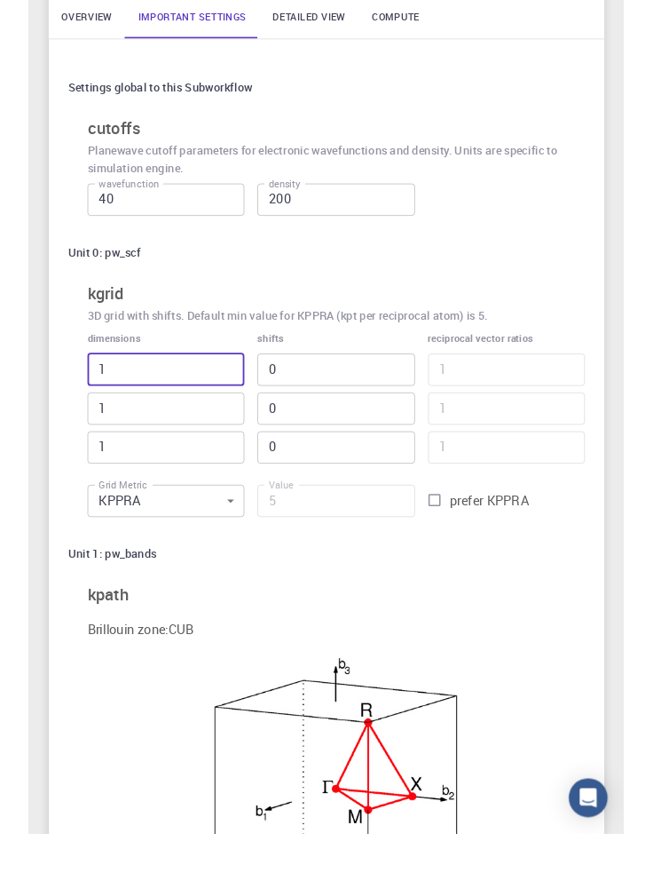
scroll to position [646, 0]
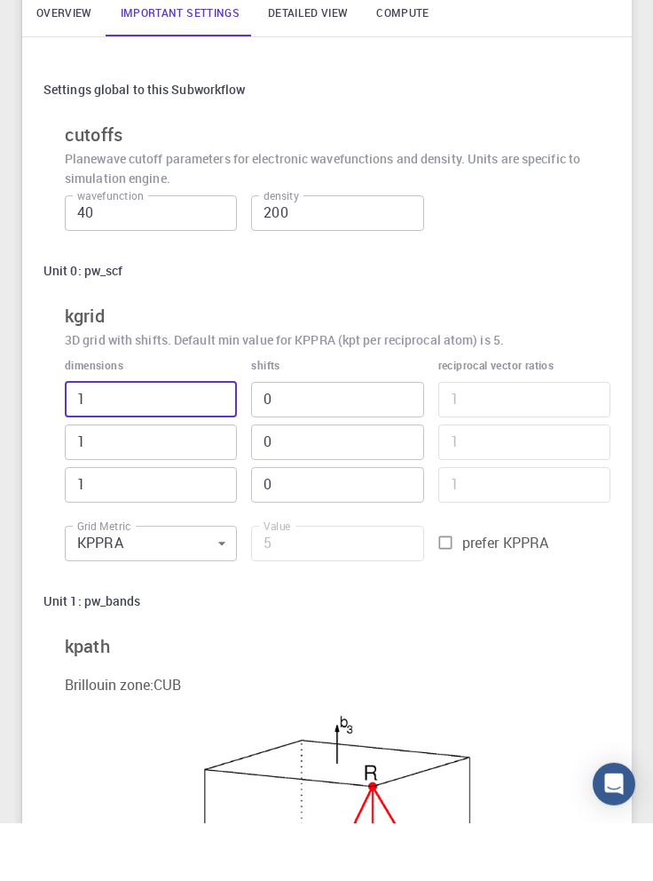
type input "51"
type input "255"
click at [172, 504] on input "1" at bounding box center [151, 500] width 172 height 36
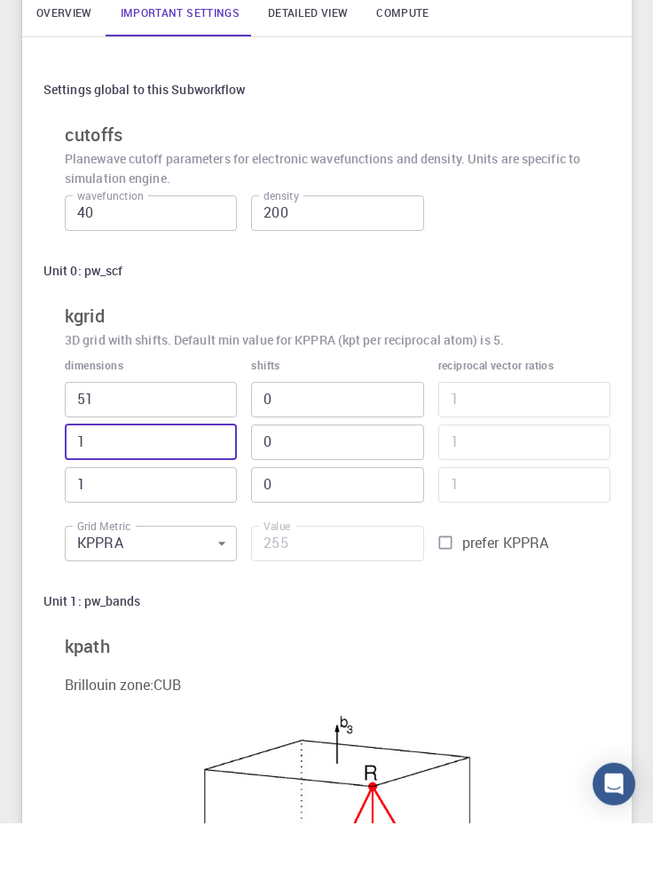
click at [154, 456] on input "51" at bounding box center [151, 457] width 172 height 36
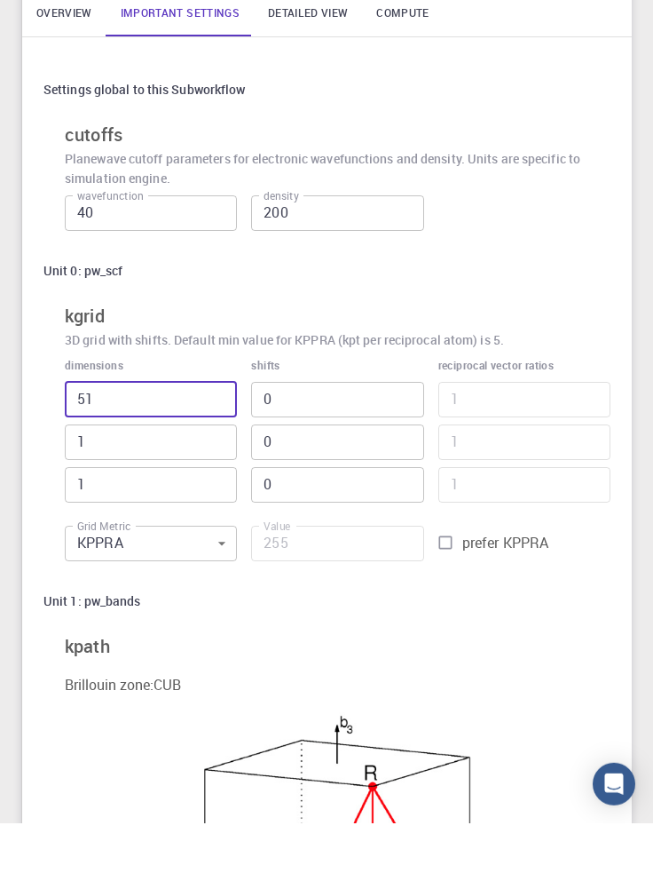
type input "5"
type input "25"
type input "5"
click at [167, 500] on input "1" at bounding box center [151, 500] width 172 height 36
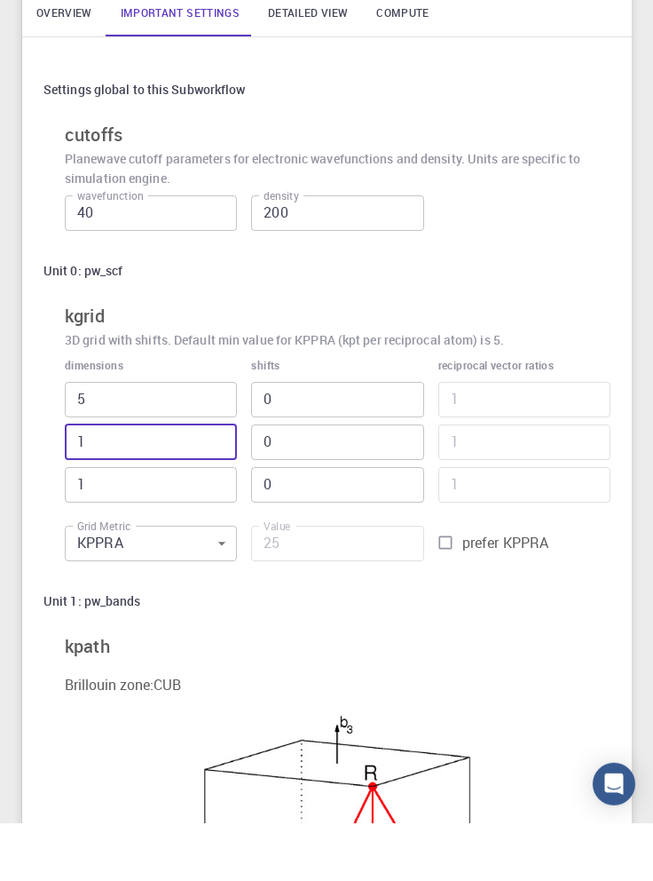
type input "51"
type input "1275"
click at [125, 499] on input "51" at bounding box center [151, 500] width 172 height 36
type input "5"
type input "125"
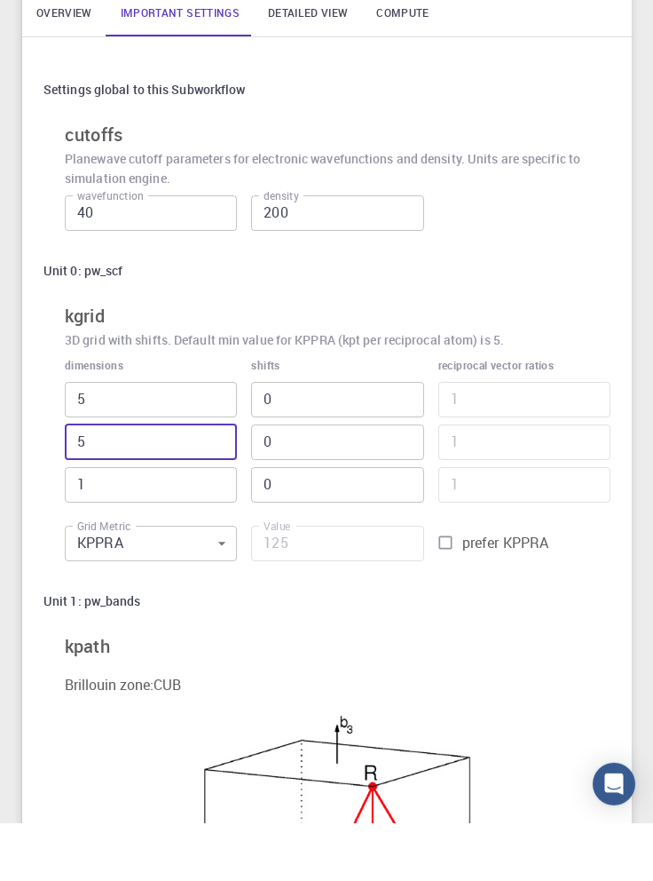
type input "5"
click at [140, 540] on input "1" at bounding box center [151, 543] width 172 height 36
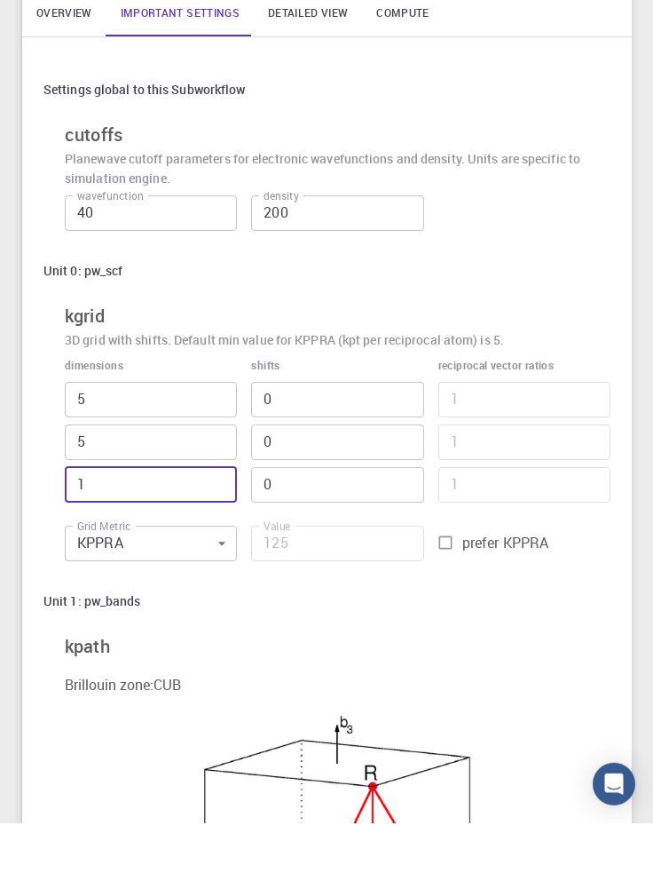
type input "51"
type input "6375"
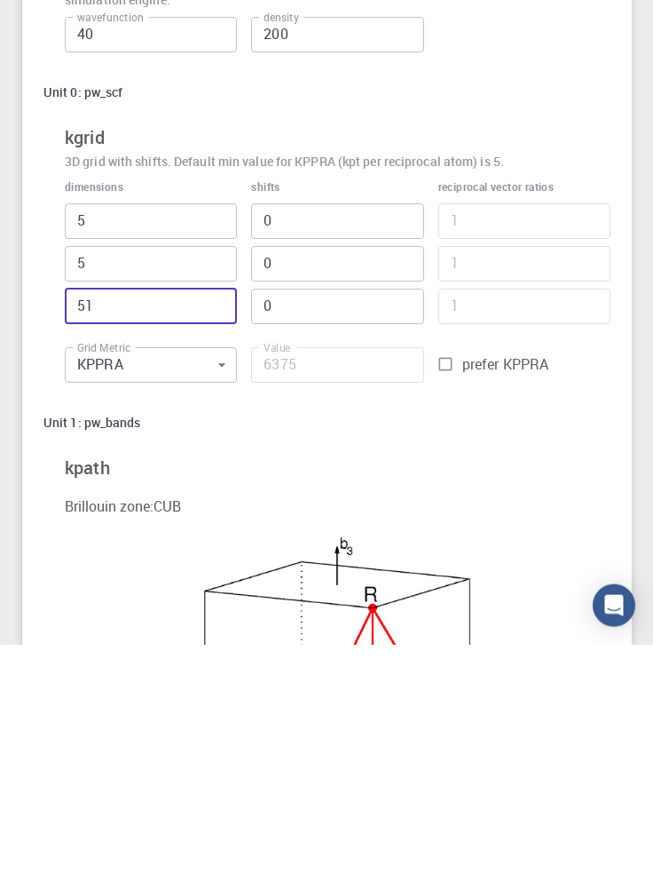
click at [137, 542] on input "51" at bounding box center [151, 543] width 172 height 36
type input "5"
type input "625"
type input "5"
click at [446, 593] on input "prefer KPPRA" at bounding box center [446, 600] width 34 height 34
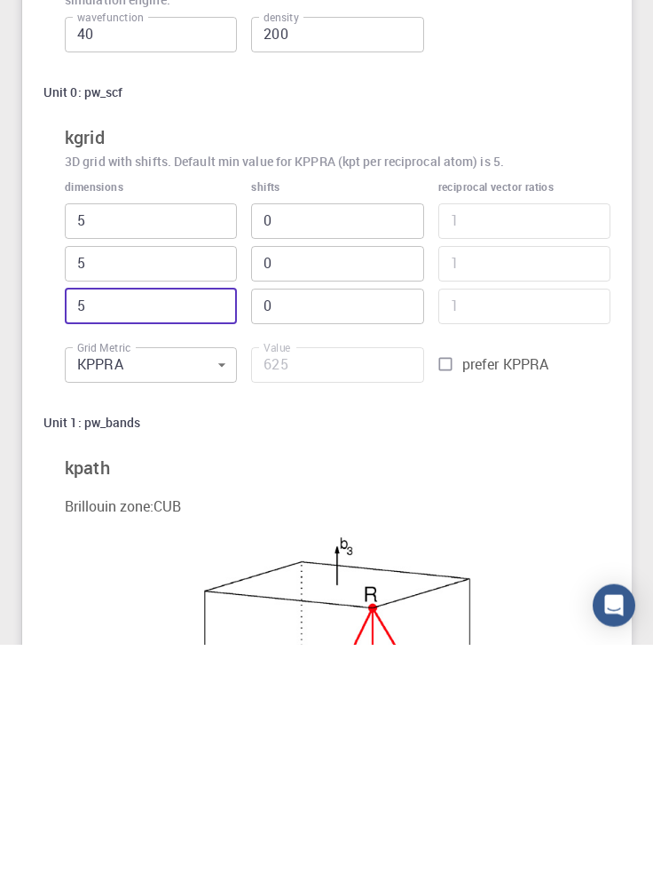
checkbox input "true"
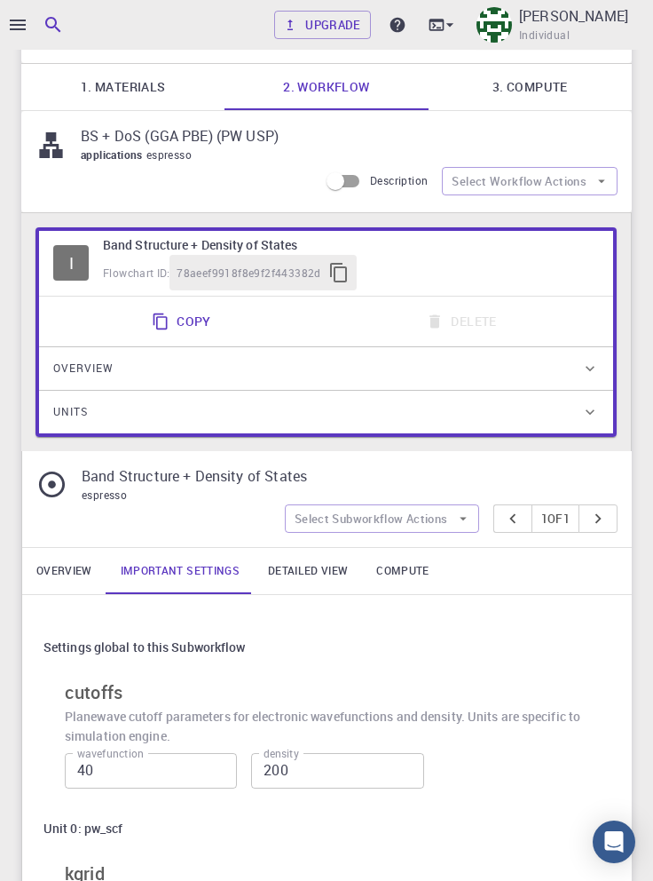
scroll to position [147, 0]
click at [439, 474] on p "Band Structure + Density of States" at bounding box center [343, 474] width 522 height 21
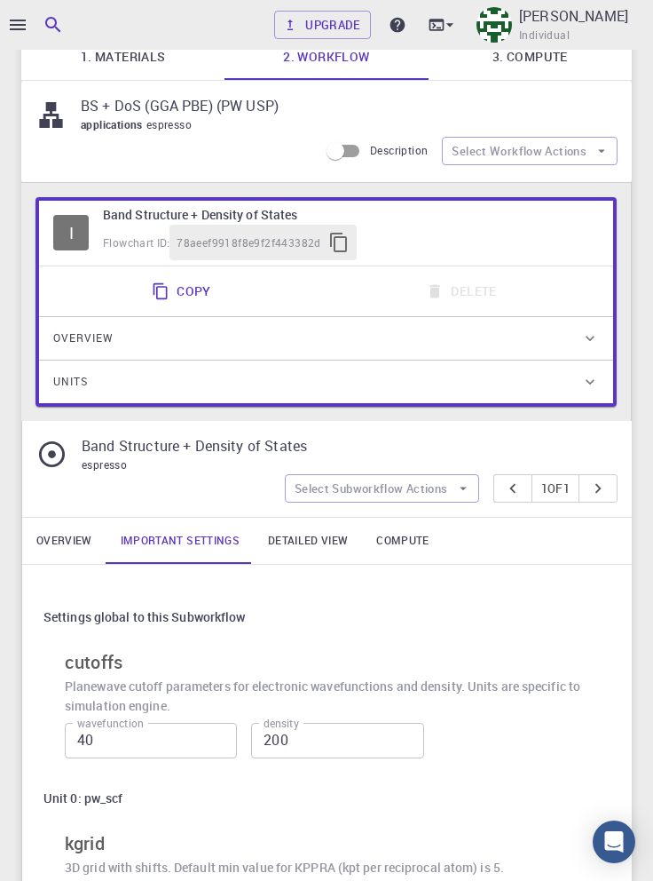
scroll to position [179, 0]
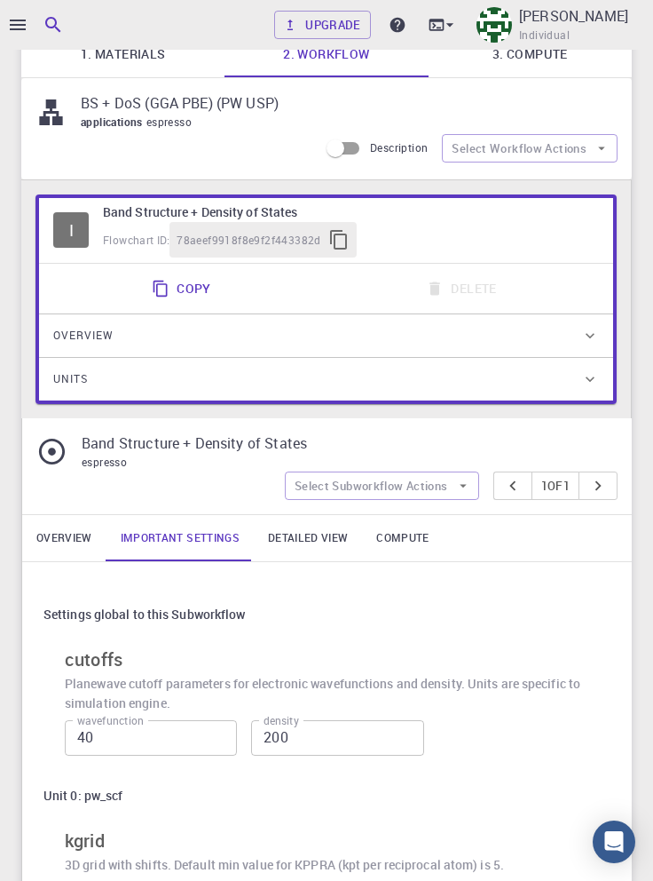
click at [426, 448] on p "Band Structure + Density of States" at bounding box center [343, 442] width 522 height 21
click at [211, 490] on div "Band Structure + Density of States espresso Select Subworkflow Actions 1 of 1" at bounding box center [327, 466] width 610 height 96
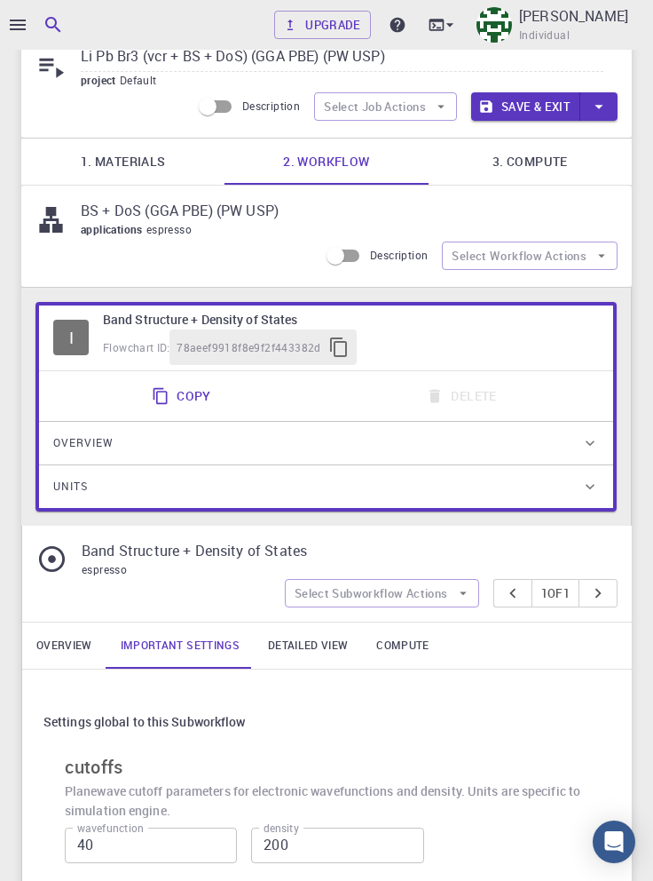
scroll to position [53, 0]
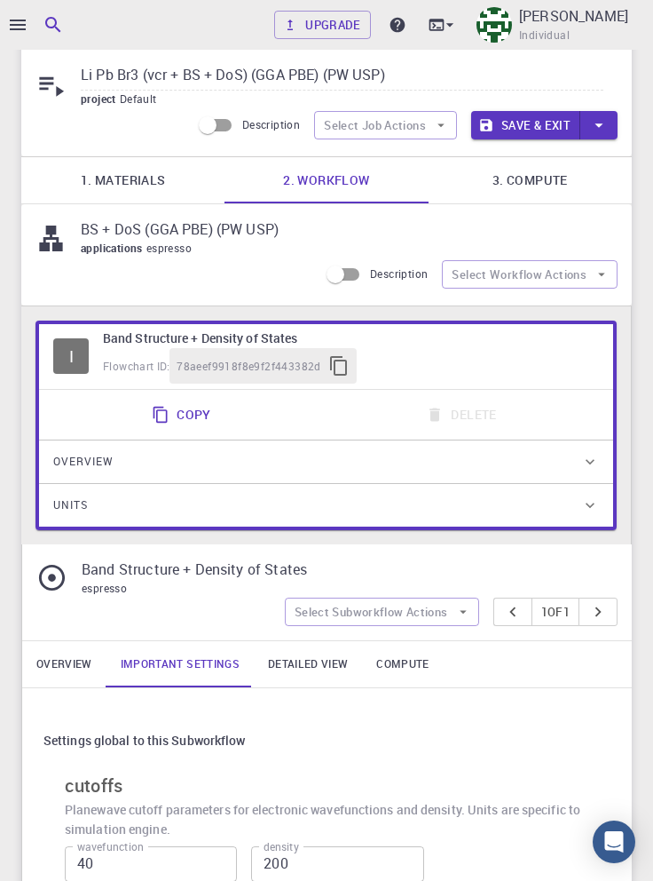
click at [273, 269] on div "BS + DoS (GGA PBE) (PW USP) applications espresso Description Select Workflow A…" at bounding box center [326, 254] width 611 height 101
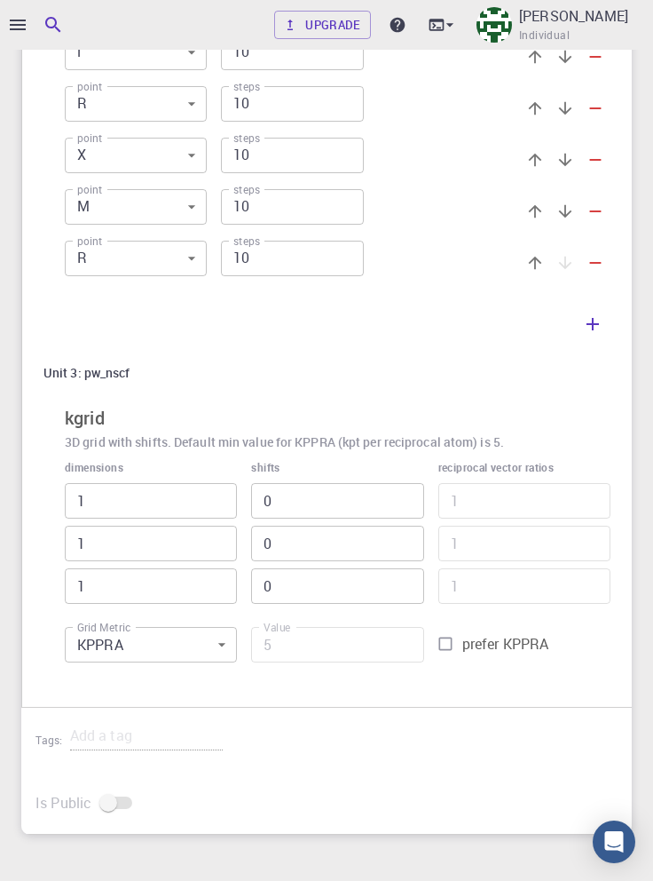
scroll to position [1856, 0]
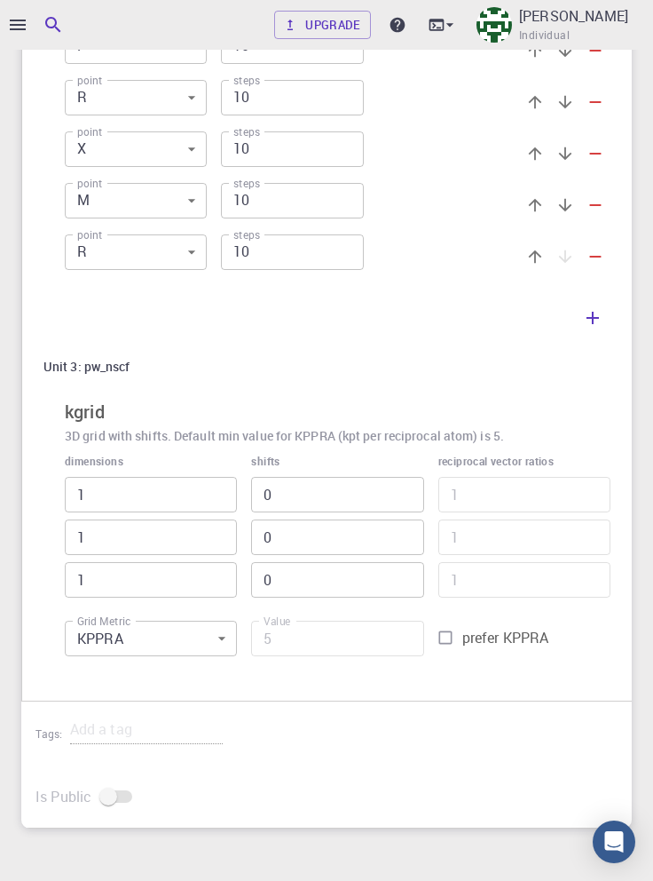
click at [442, 641] on input "prefer KPPRA" at bounding box center [446, 638] width 34 height 34
checkbox input "true"
click at [315, 639] on input "5" at bounding box center [337, 639] width 172 height 36
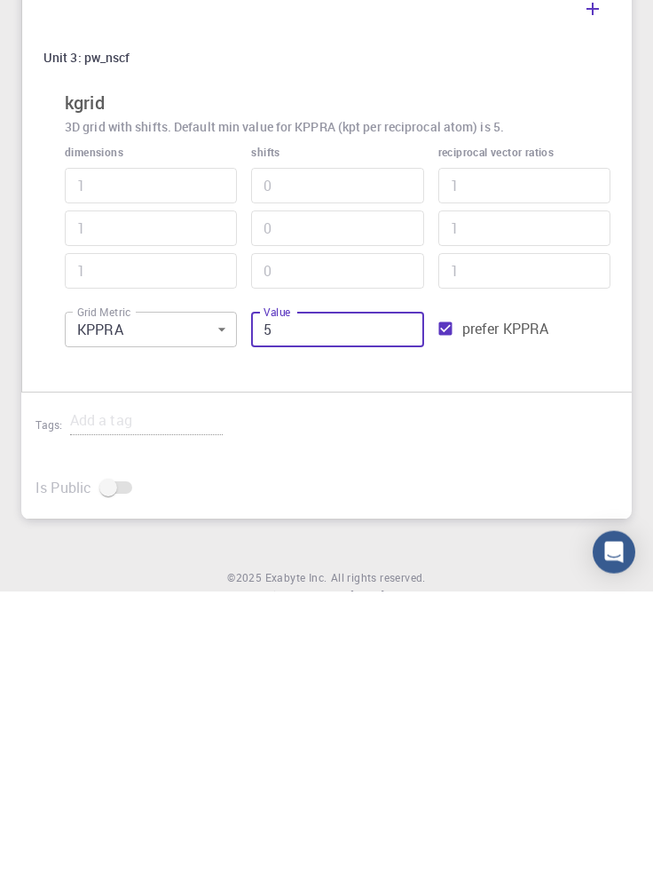
scroll to position [1874, 0]
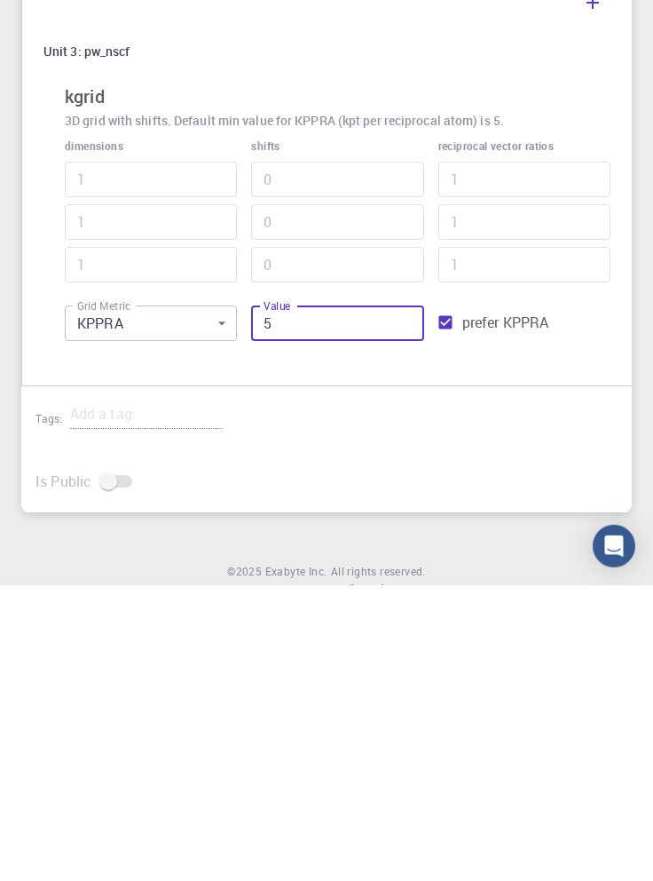
type input "56"
type input "3"
type input "562"
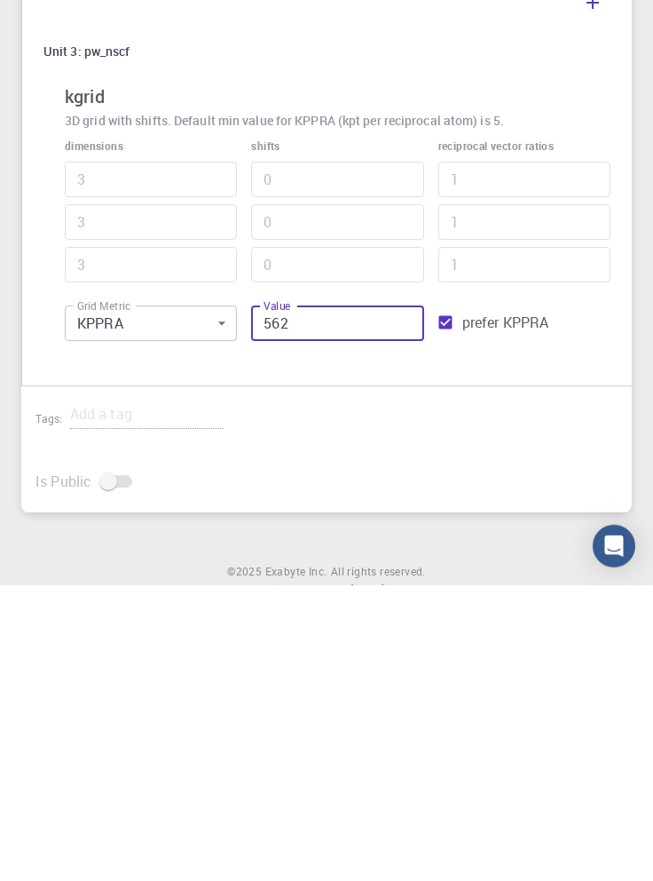
type input "5"
type input "5625"
type input "11"
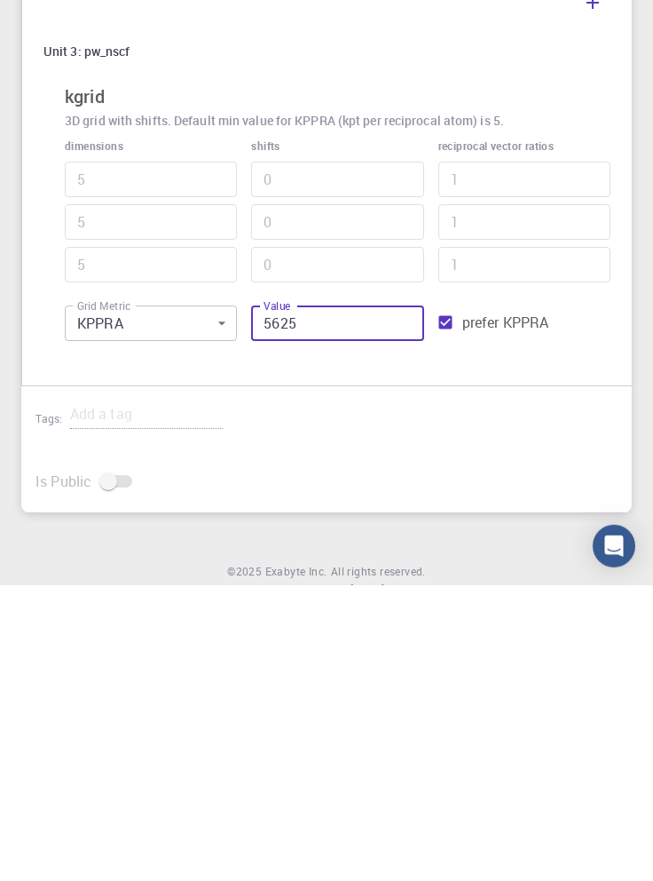
type input "11"
click at [314, 615] on input "5625" at bounding box center [337, 619] width 172 height 36
click at [273, 623] on input "5625" at bounding box center [337, 619] width 172 height 36
type input "625"
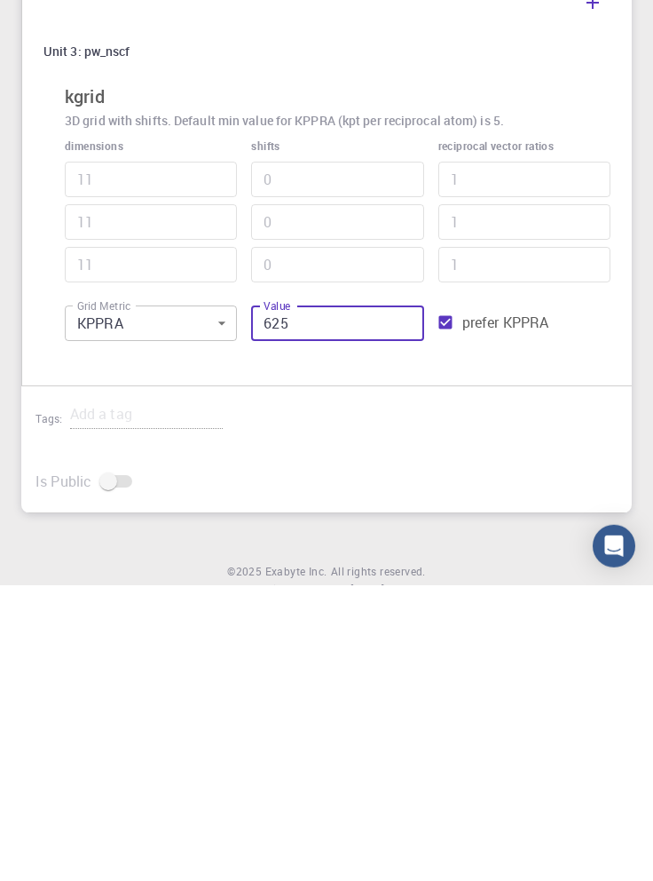
type input "5"
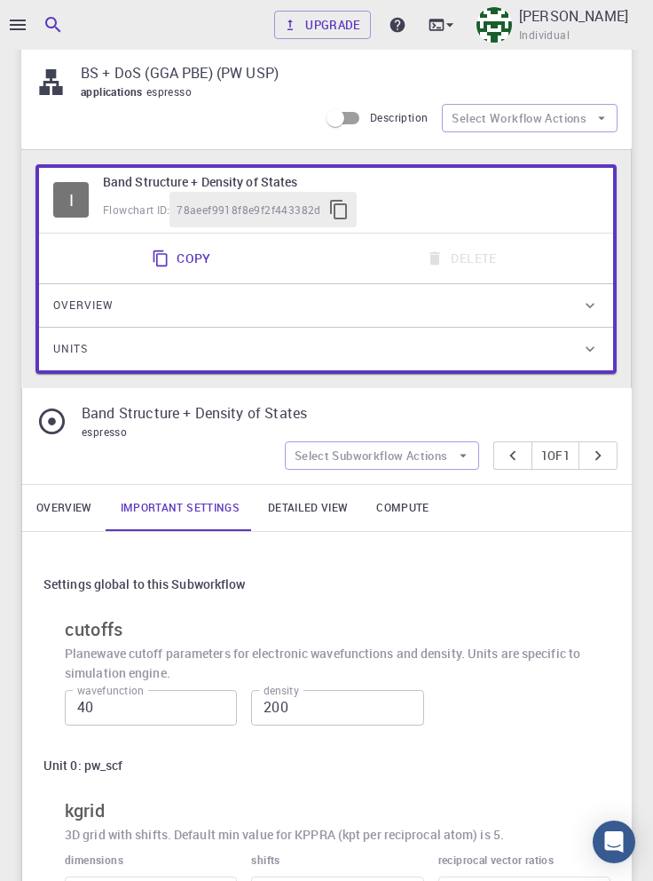
scroll to position [0, 0]
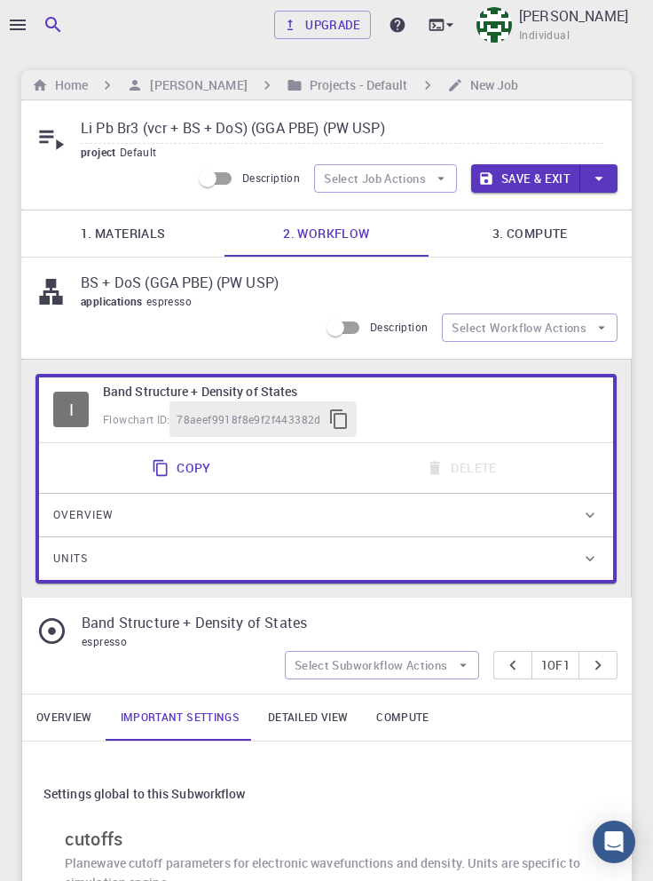
type input "625"
click at [533, 328] on button "Select Workflow Actions" at bounding box center [530, 327] width 176 height 28
click at [559, 364] on span "Toggle relaxation" at bounding box center [546, 363] width 115 height 18
type input "1"
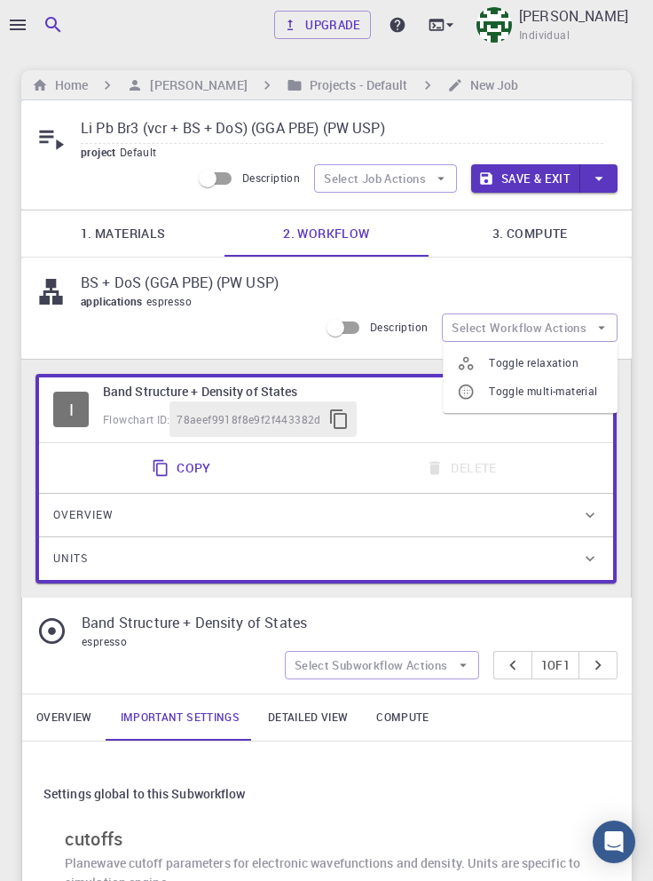
type input "1"
type input "5"
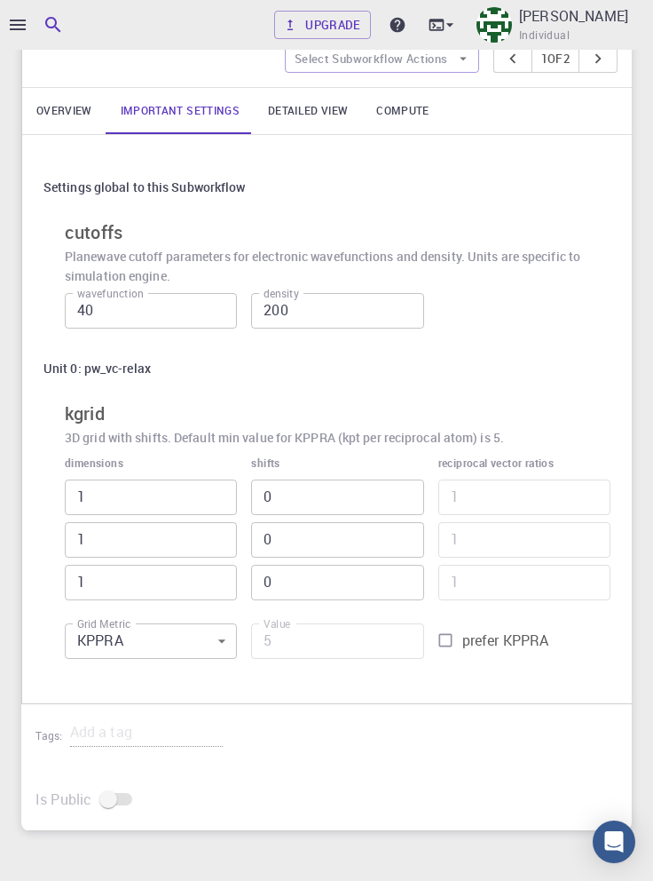
scroll to position [833, 0]
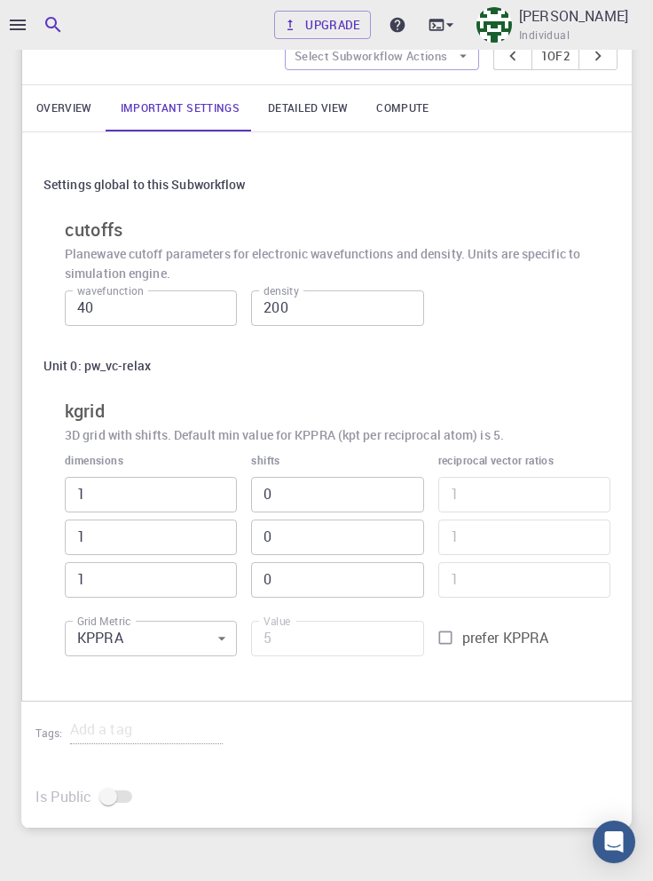
click at [445, 637] on input "prefer KPPRA" at bounding box center [446, 638] width 34 height 34
checkbox input "true"
click at [328, 641] on input "5" at bounding box center [337, 639] width 172 height 36
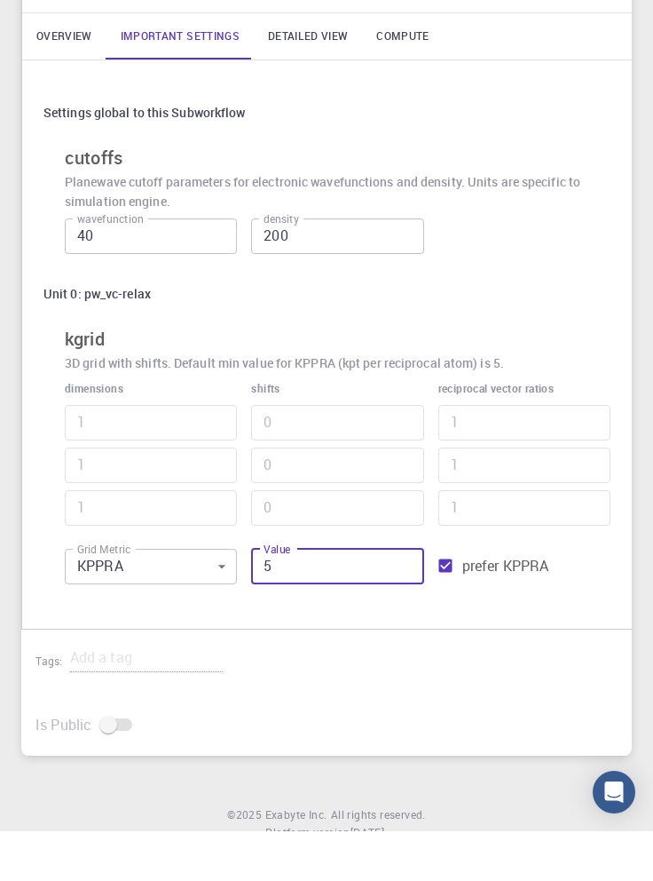
scroll to position [855, 0]
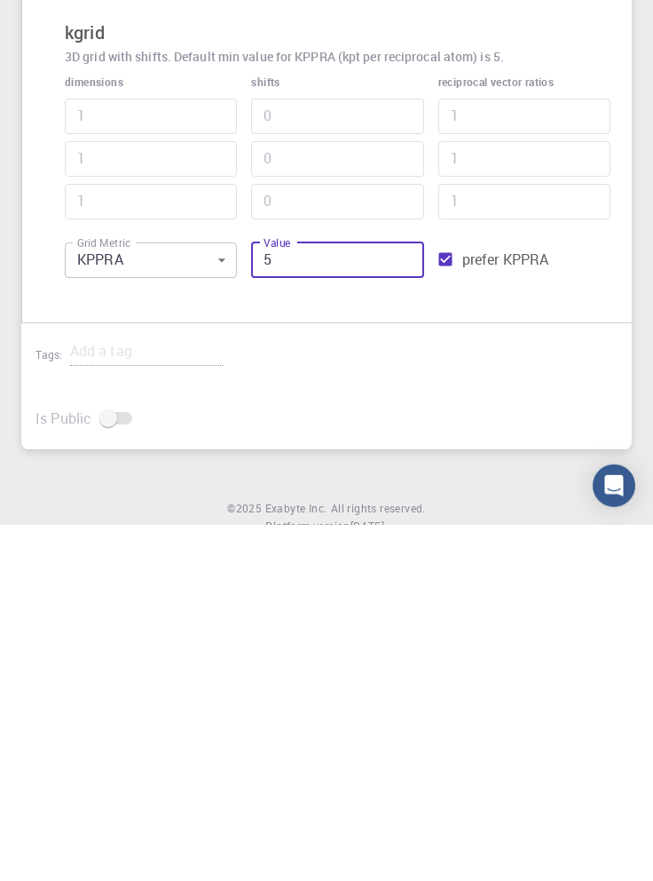
type input "65"
type input "3"
type input "625"
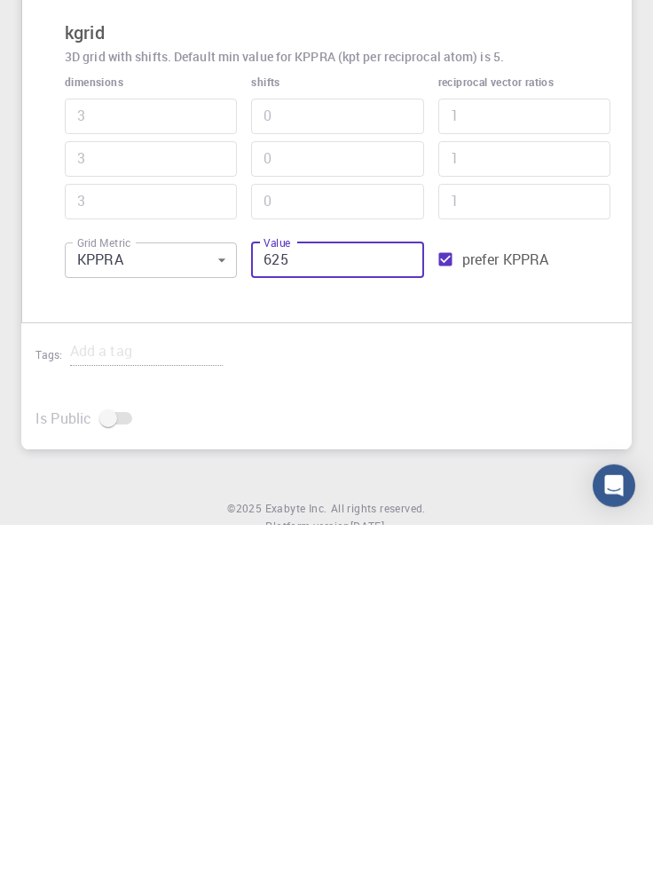
type input "5"
type input "6255"
type input "11"
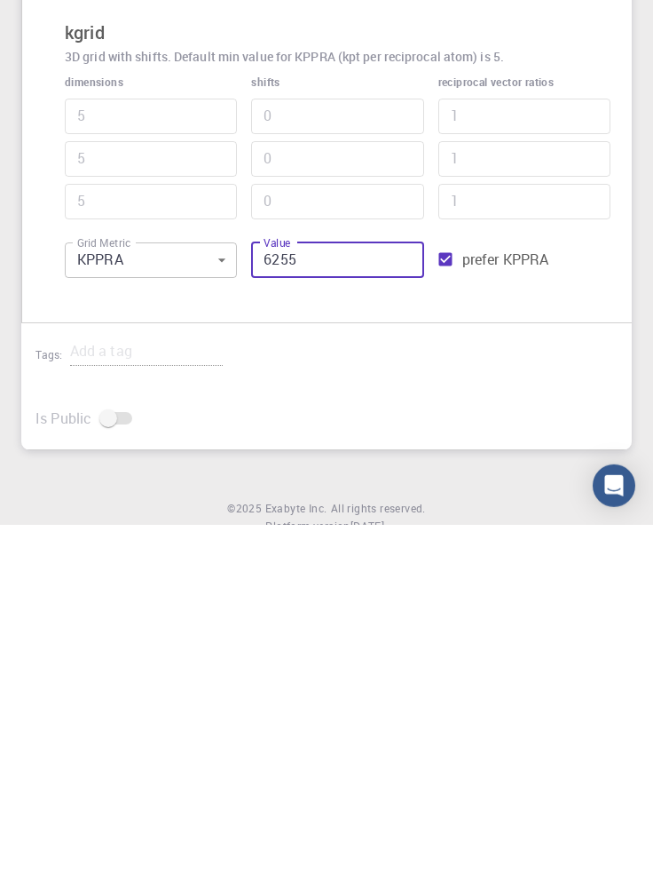
type input "11"
type input "625"
type input "5"
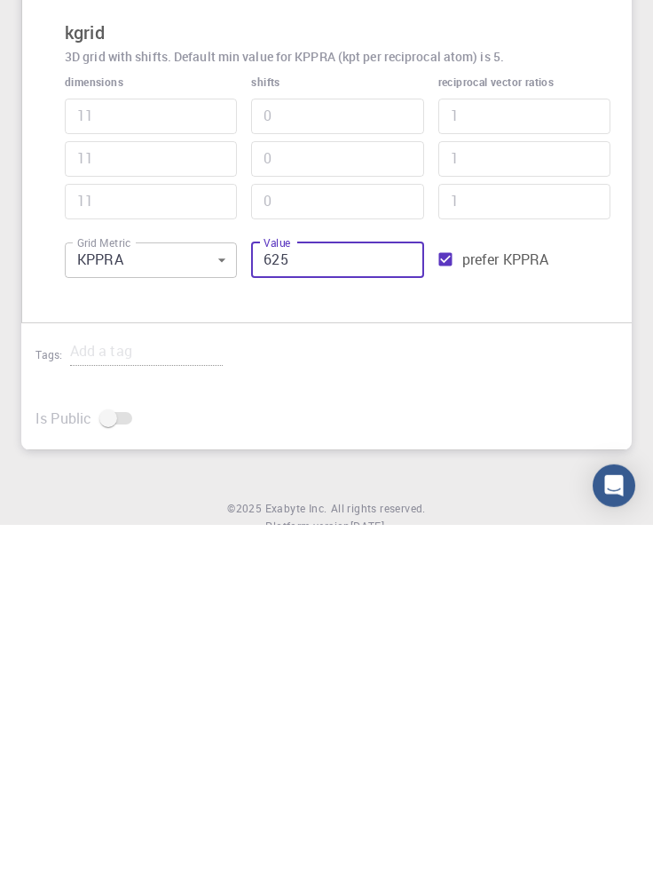
type input "5"
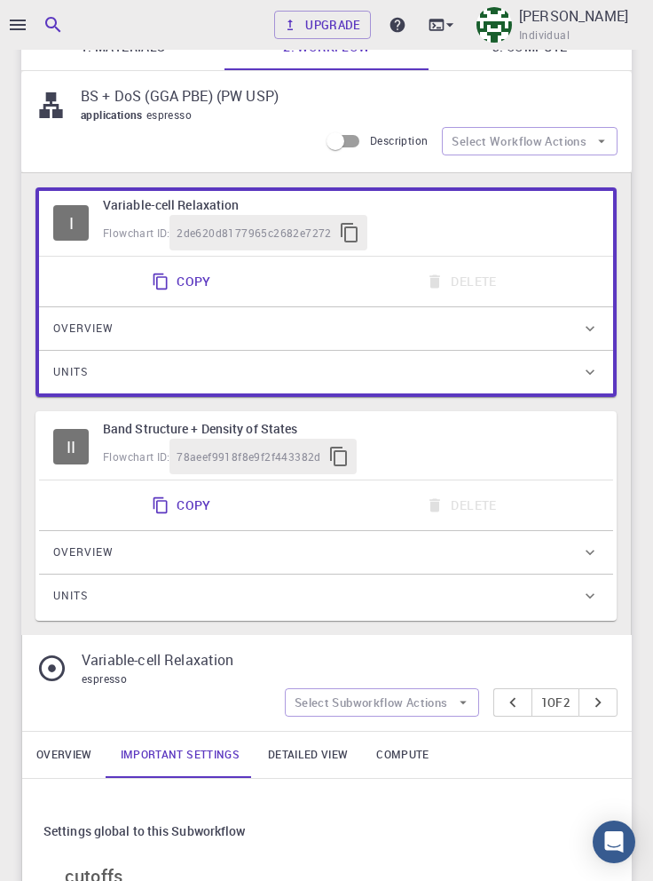
scroll to position [0, 0]
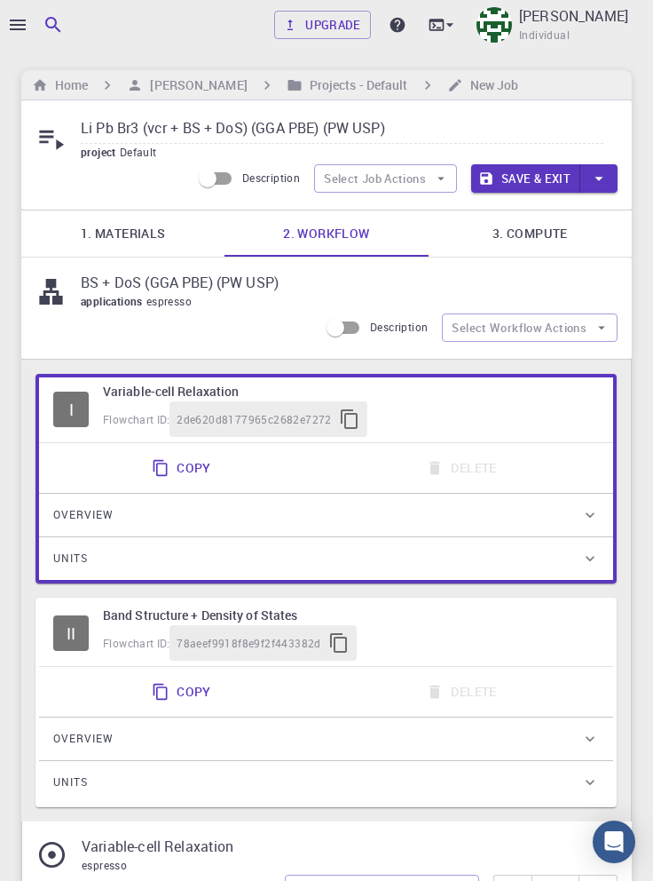
type input "625"
click at [542, 186] on button "Save & Exit" at bounding box center [525, 178] width 109 height 28
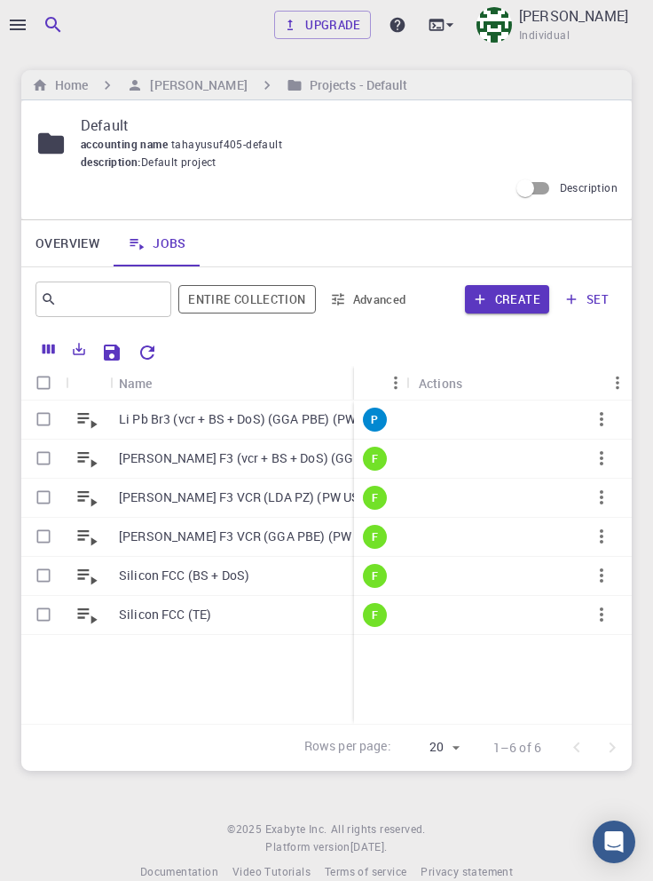
click at [602, 423] on icon "button" at bounding box center [601, 418] width 21 height 21
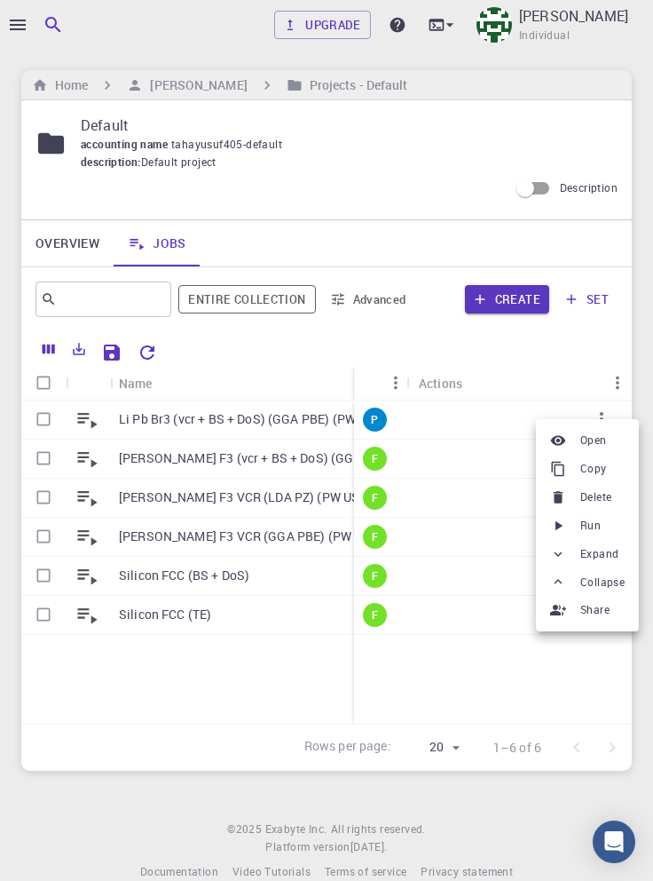
click at [595, 526] on span "Run" at bounding box center [591, 526] width 20 height 18
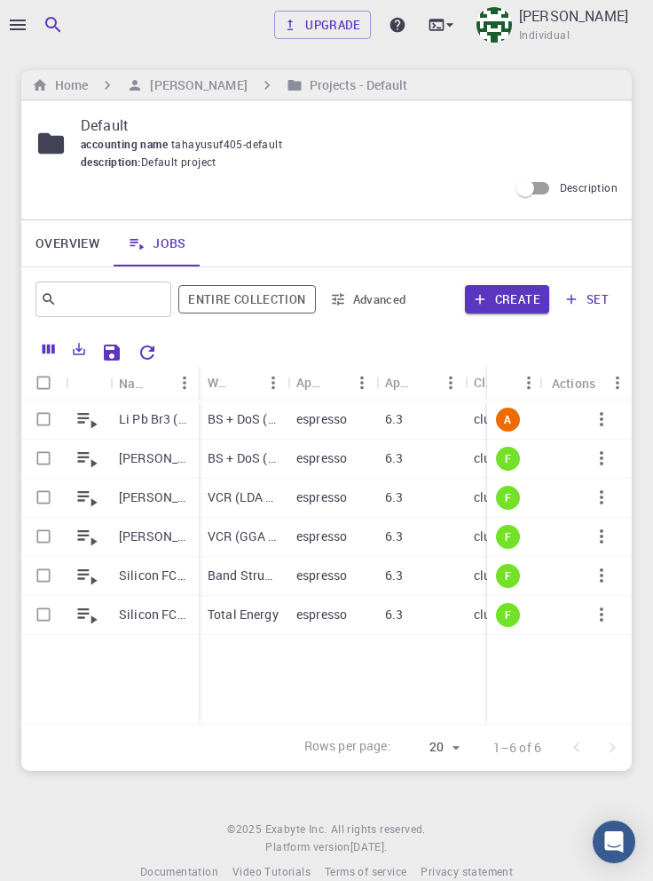
click at [131, 423] on p "Li Pb Br3 (vcr + BS + DoS) (GGA PBE) (PW USP)" at bounding box center [154, 419] width 71 height 18
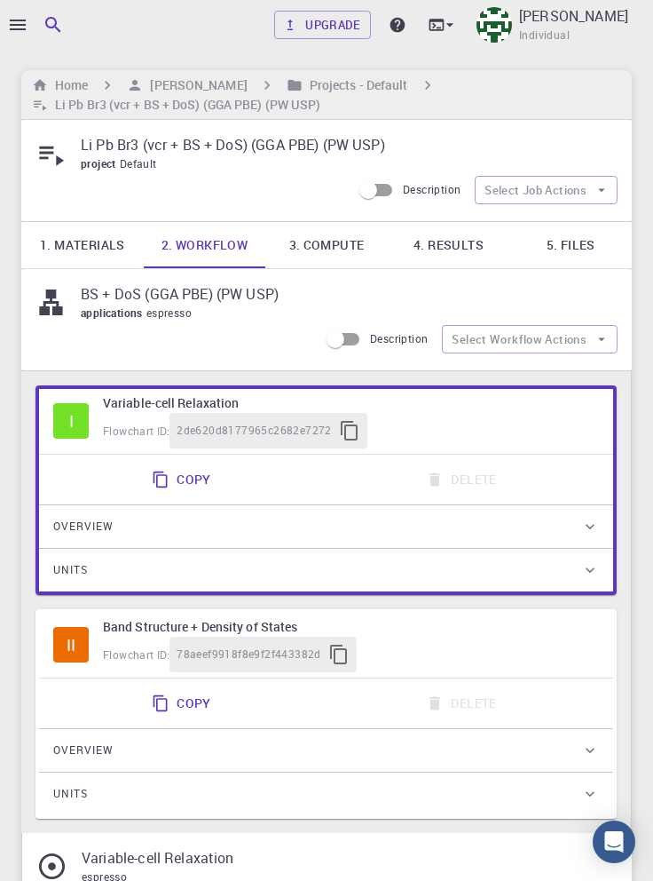
click at [458, 261] on link "4. Results" at bounding box center [449, 245] width 123 height 46
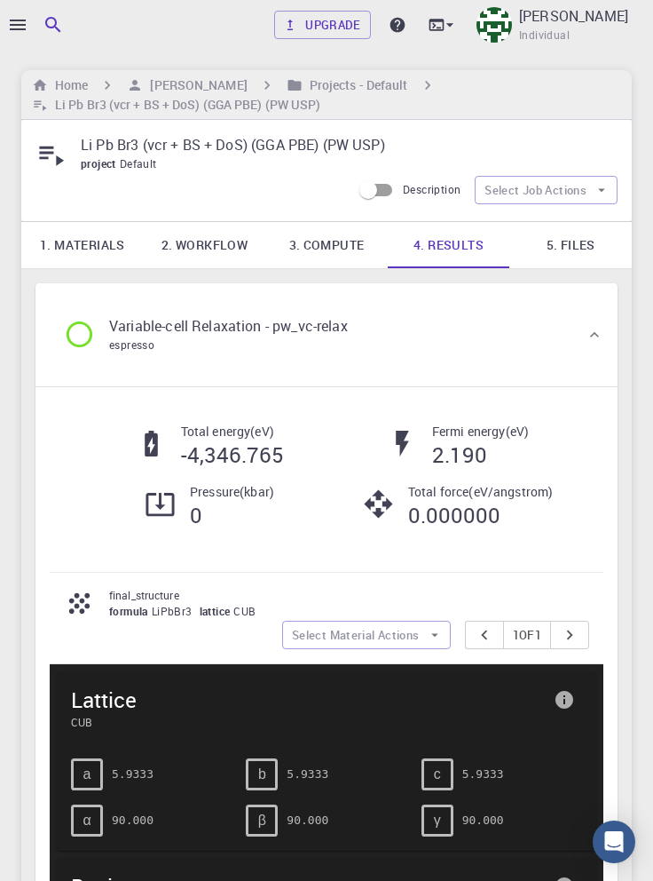
click at [16, 25] on div at bounding box center [326, 440] width 653 height 881
click at [11, 25] on div at bounding box center [326, 440] width 653 height 881
click at [18, 21] on icon "button" at bounding box center [17, 24] width 21 height 21
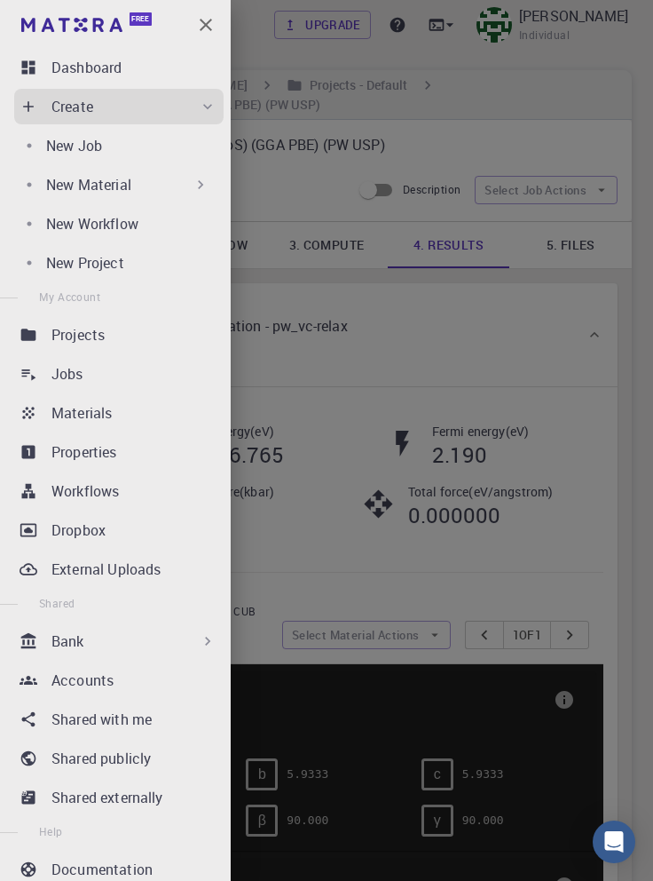
click at [114, 71] on p "Dashboard" at bounding box center [86, 67] width 70 height 21
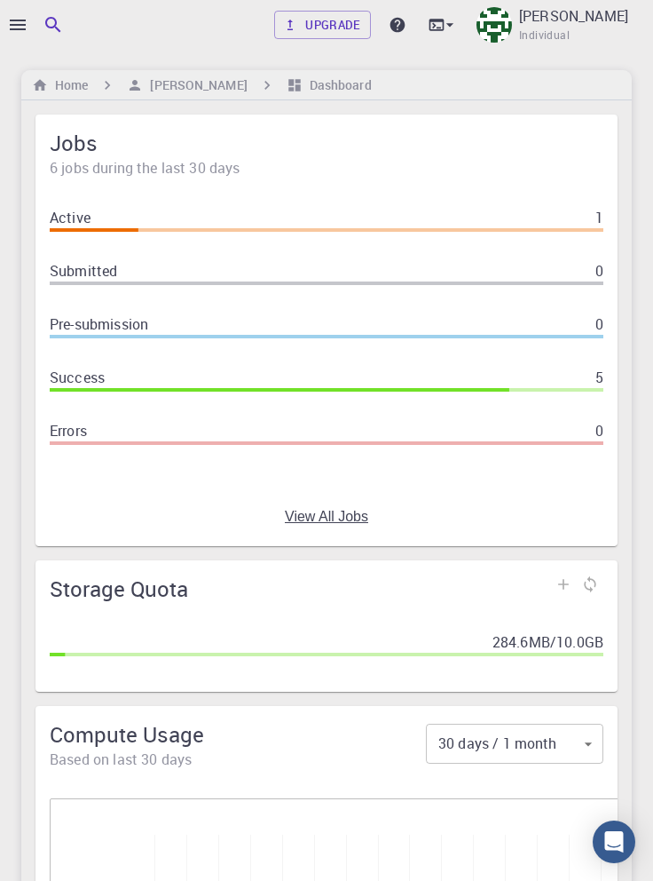
click at [345, 510] on link "View All Jobs" at bounding box center [326, 517] width 83 height 16
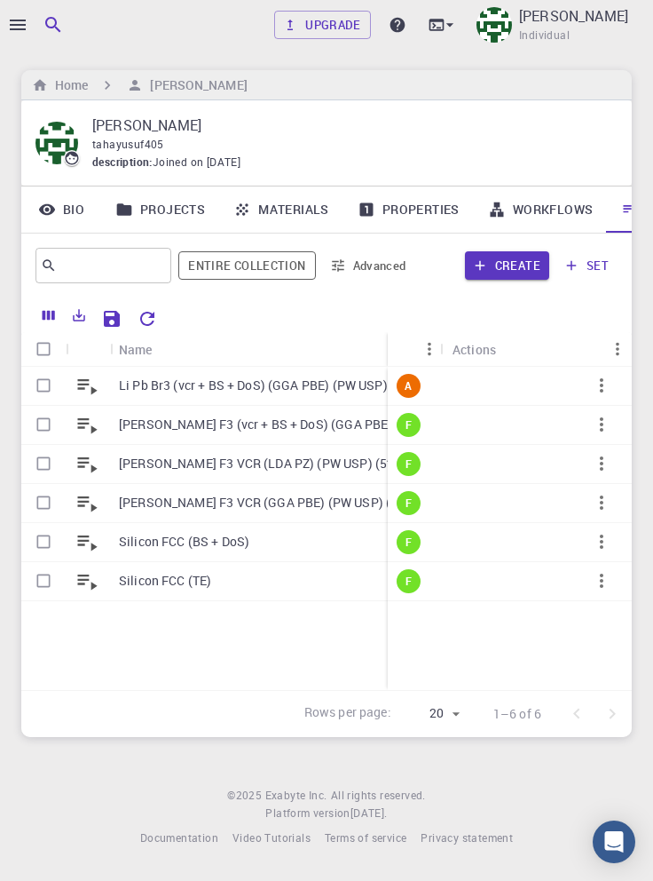
scroll to position [0, 60]
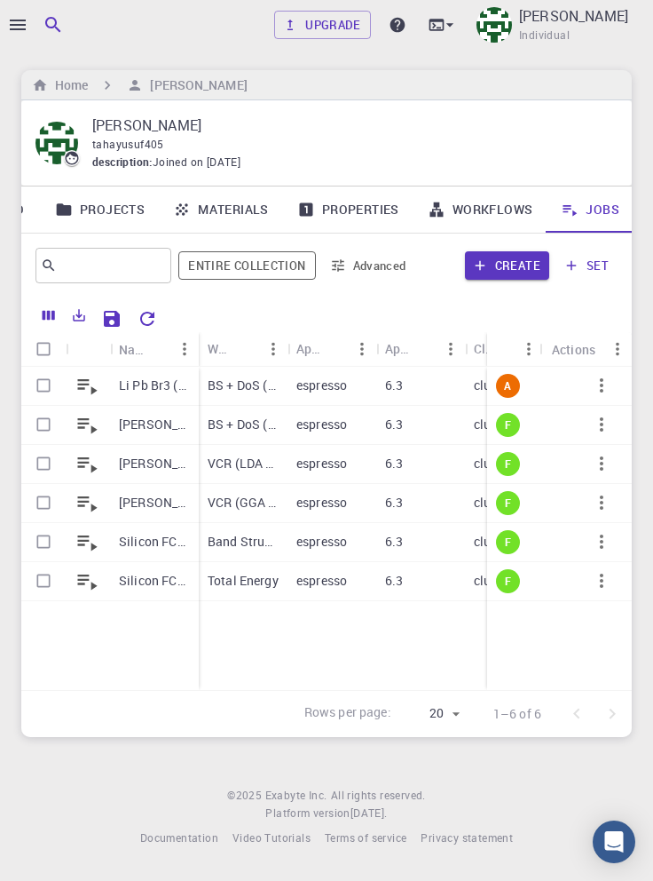
click at [131, 391] on p "Li Pb Br3 (vcr + BS + DoS) (GGA PBE) (PW USP)" at bounding box center [154, 385] width 71 height 18
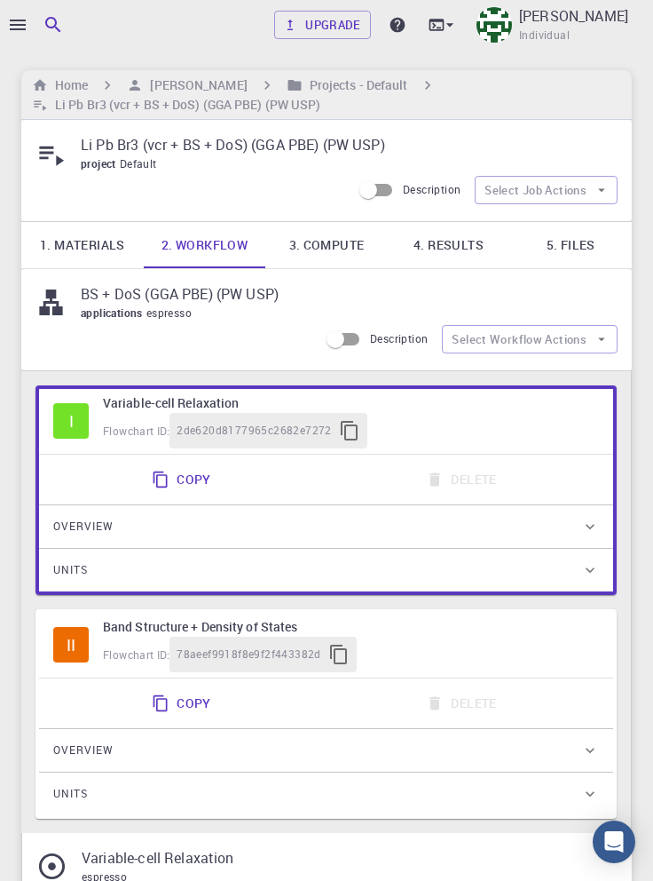
click at [446, 239] on link "4. Results" at bounding box center [449, 245] width 123 height 46
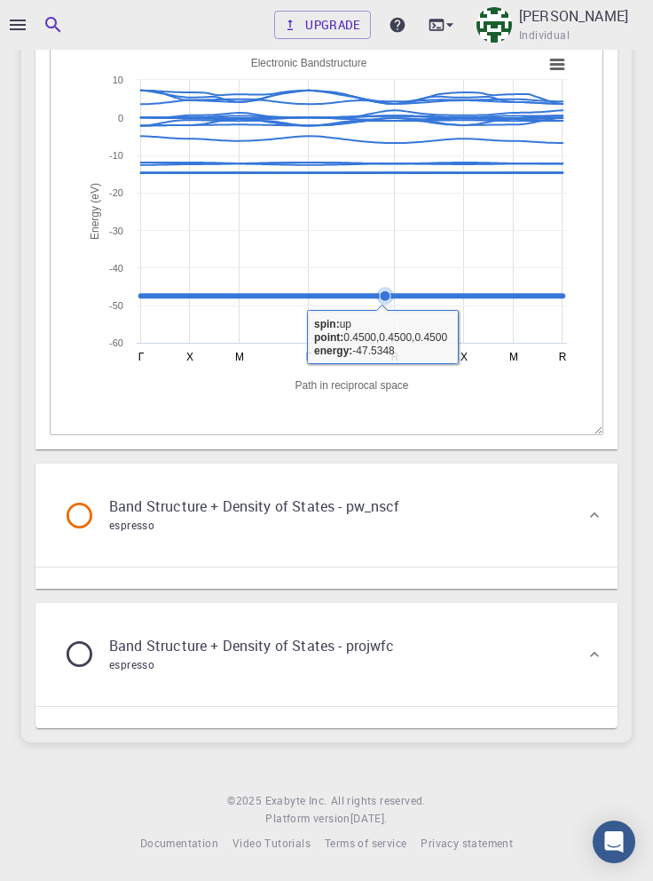
scroll to position [3978, 0]
click at [362, 517] on p "Band Structure + Density of States - pw_nscf" at bounding box center [254, 505] width 291 height 21
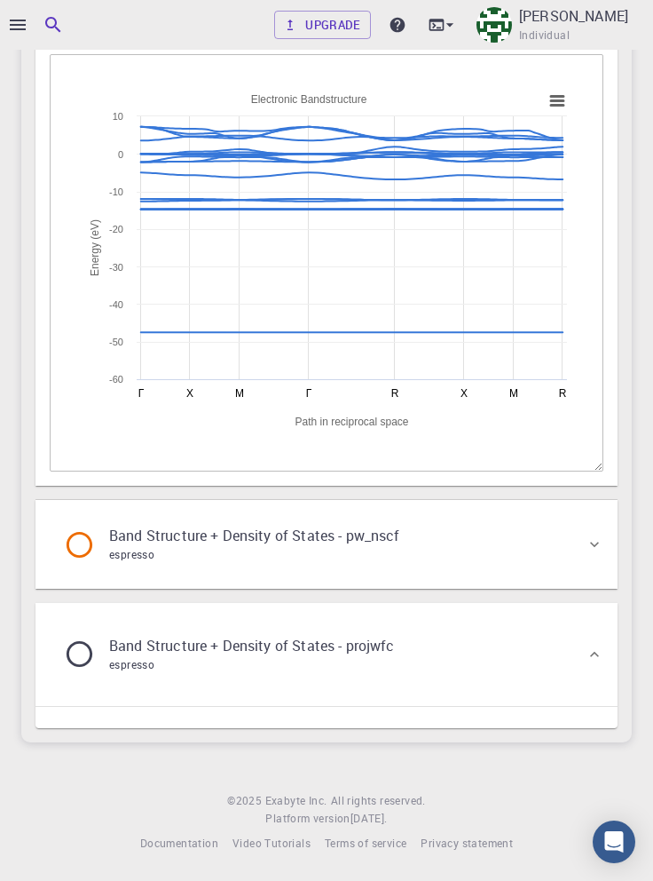
click at [359, 546] on p "Band Structure + Density of States - pw_nscf" at bounding box center [254, 535] width 291 height 21
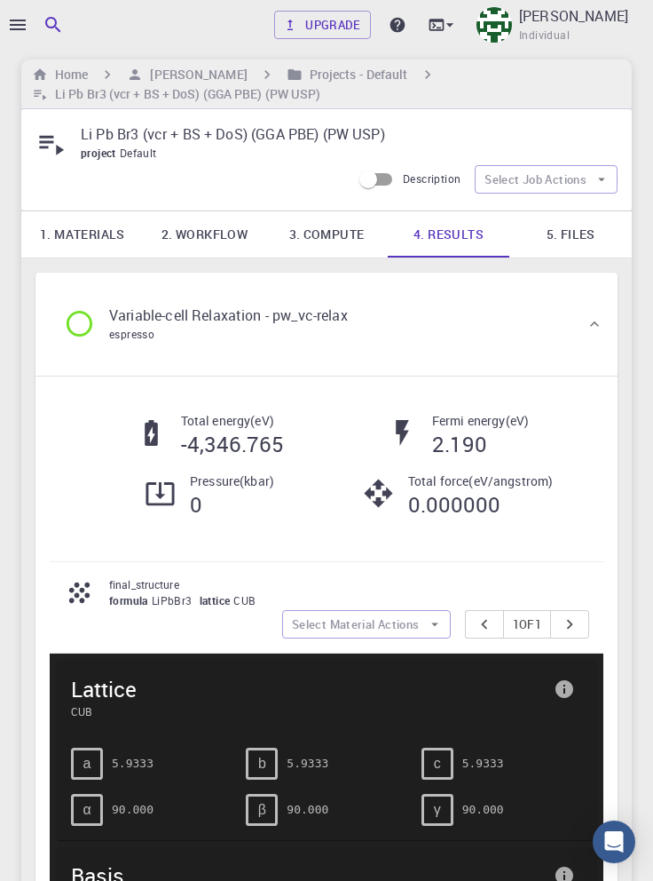
scroll to position [0, 0]
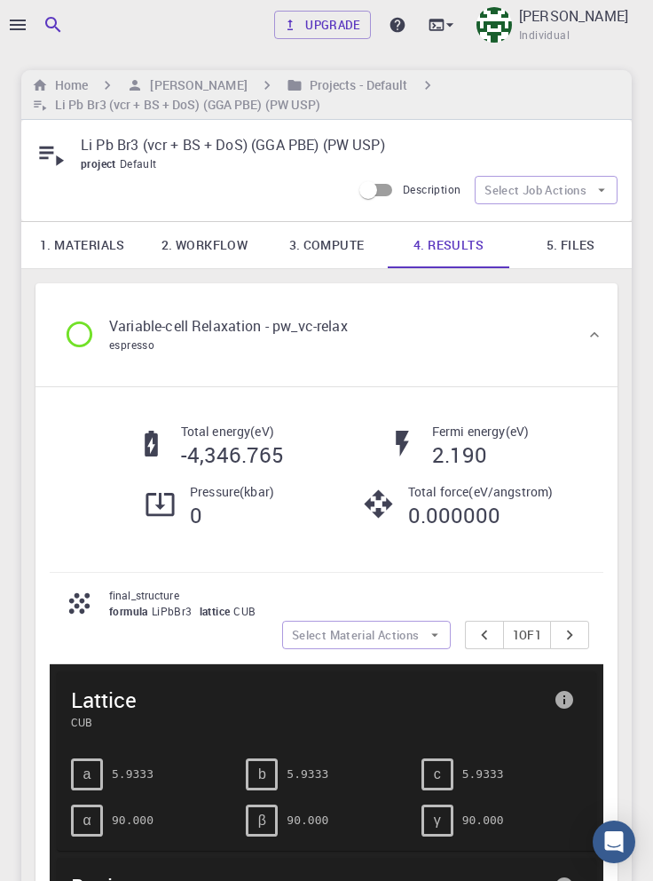
click at [77, 83] on h6 "Home" at bounding box center [68, 85] width 40 height 20
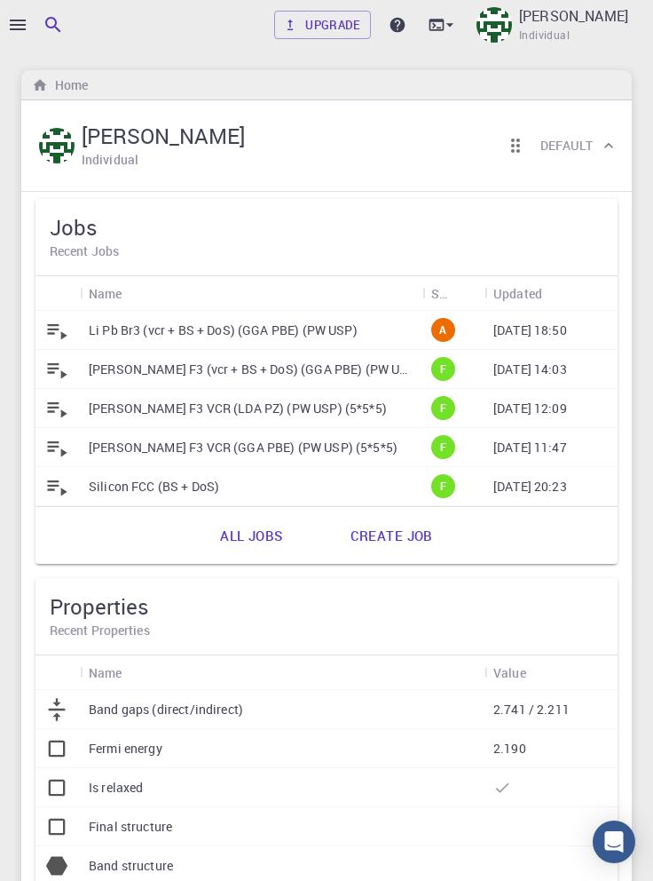
click at [309, 334] on p "Li Pb Br3 (vcr + BS + DoS) (GGA PBE) (PW USP)" at bounding box center [223, 330] width 269 height 18
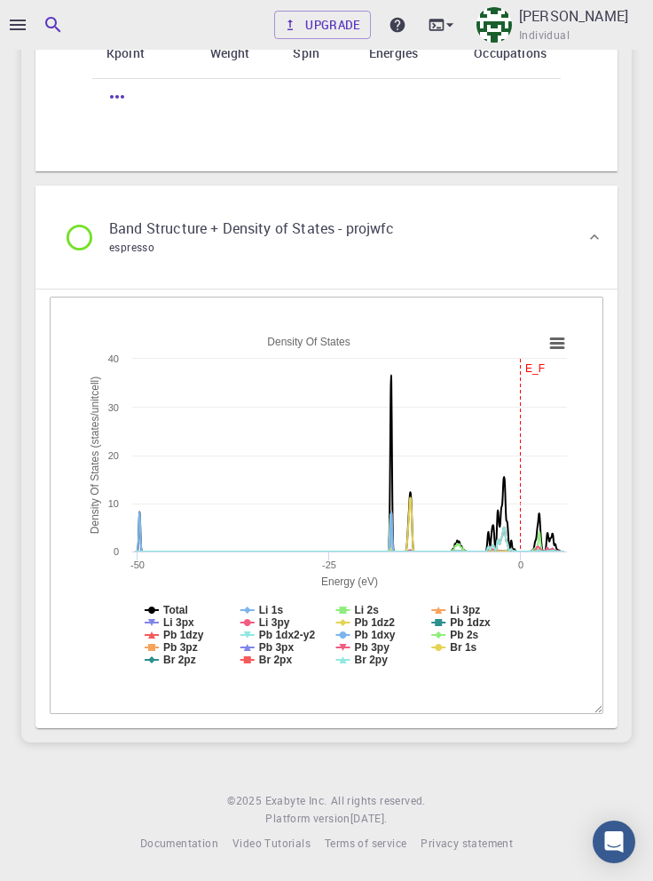
scroll to position [5050, 0]
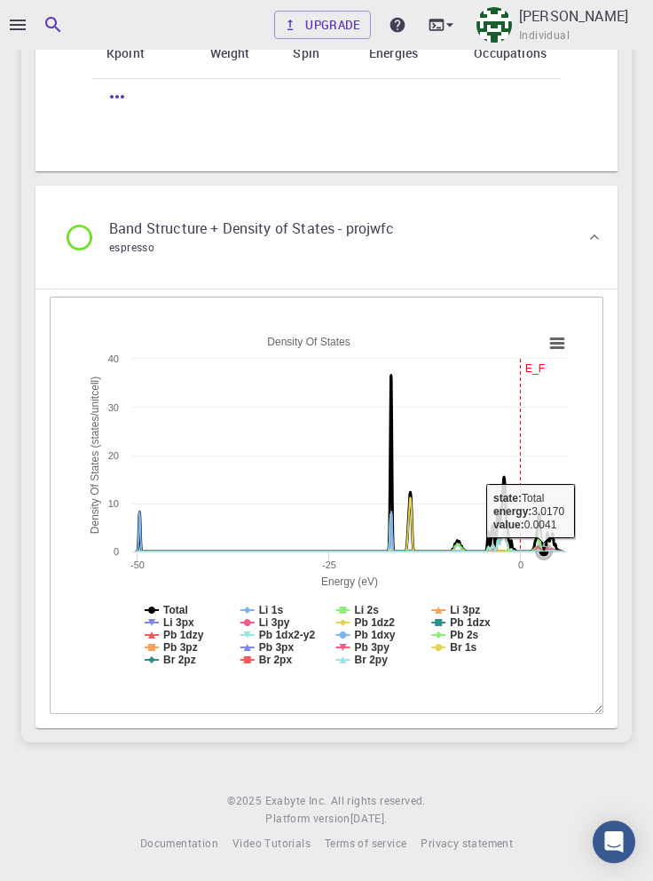
click at [564, 683] on rect at bounding box center [326, 503] width 499 height 359
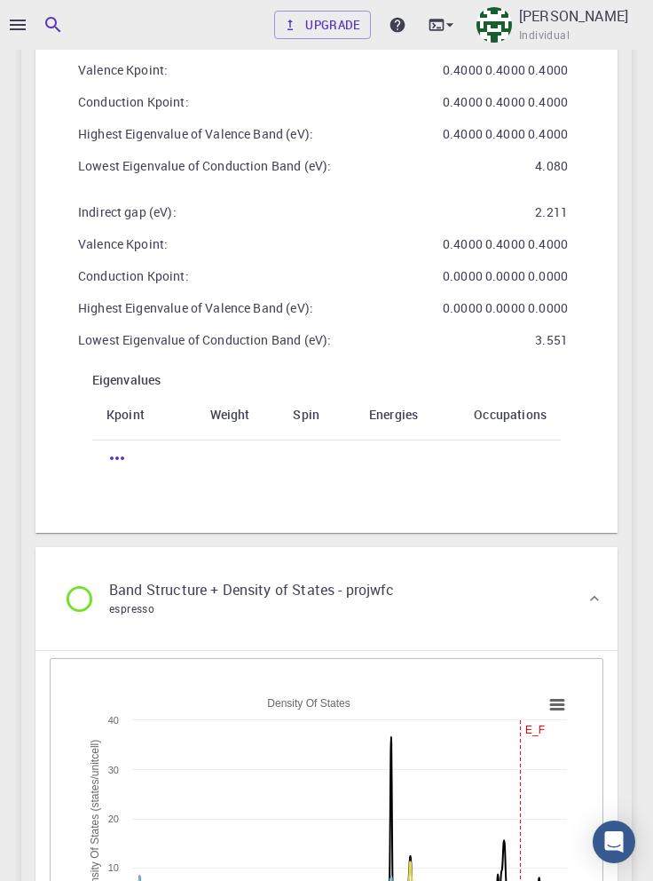
scroll to position [4595, 0]
